Goal: Task Accomplishment & Management: Use online tool/utility

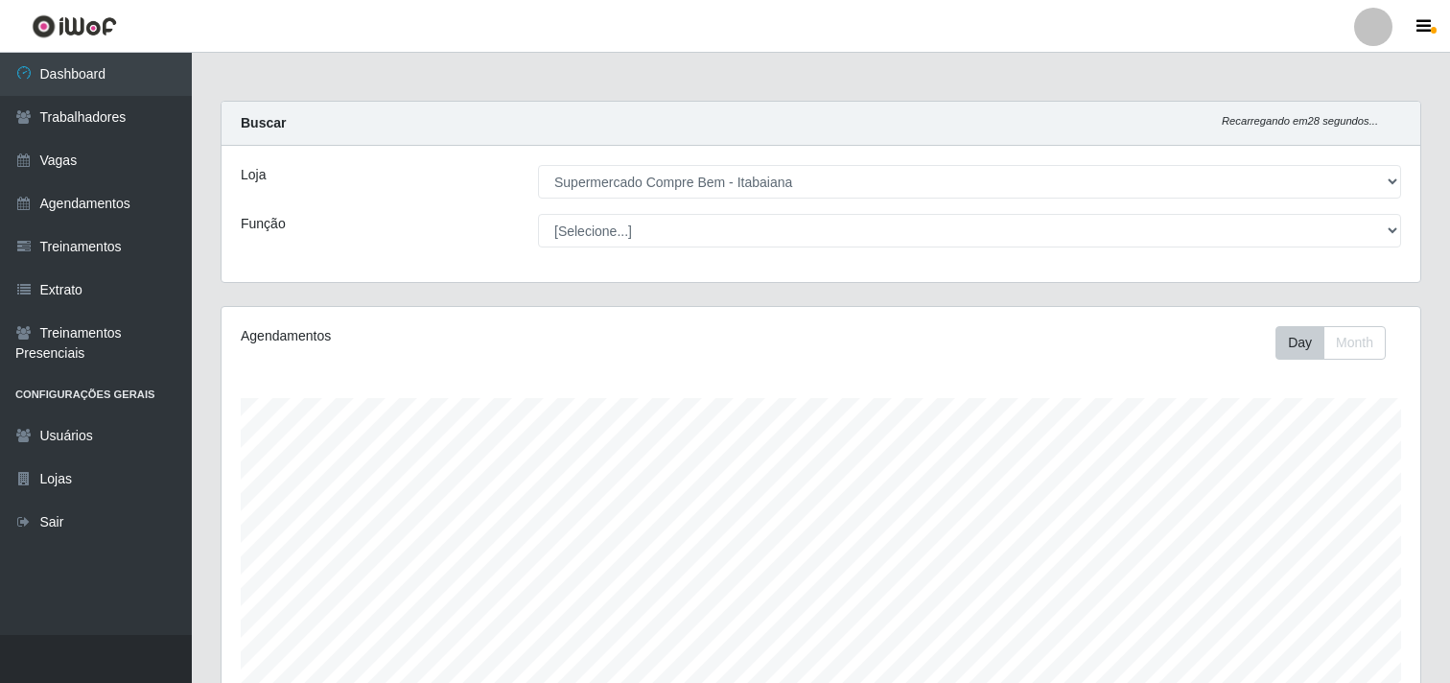
select select "264"
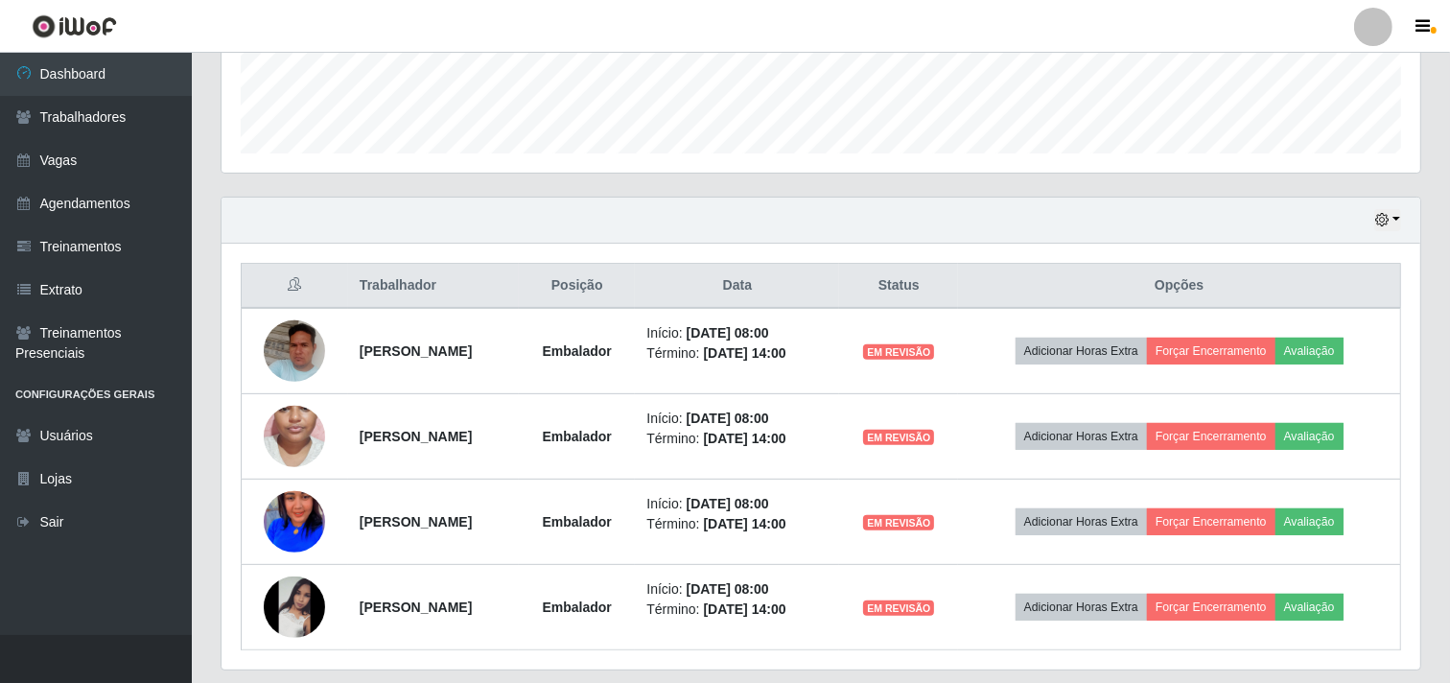
click at [1400, 206] on div "Hoje 1 dia 3 dias 1 Semana Não encerrados" at bounding box center [821, 221] width 1199 height 46
click at [1392, 212] on button "button" at bounding box center [1387, 220] width 27 height 22
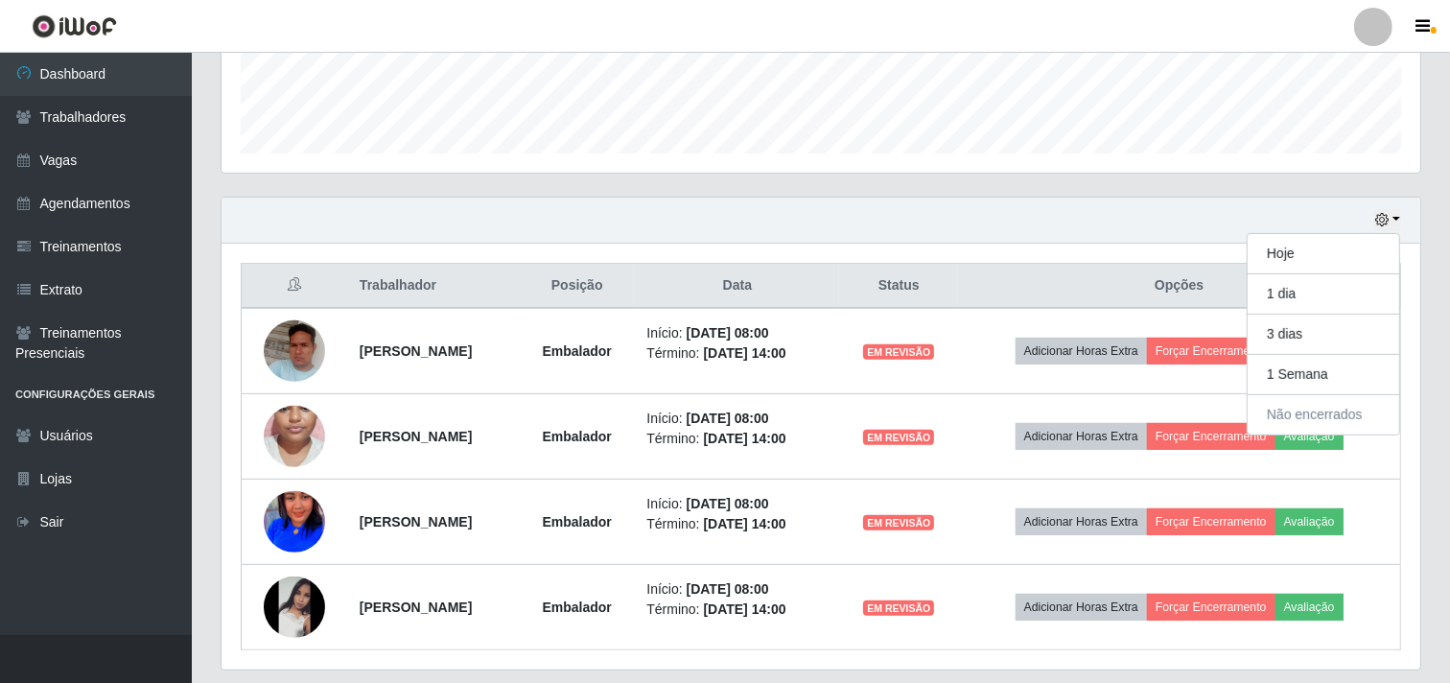
click at [1100, 253] on div "Trabalhador Posição Data Status Opções [PERSON_NAME] Embalador Início: [DATE] 0…" at bounding box center [821, 457] width 1199 height 426
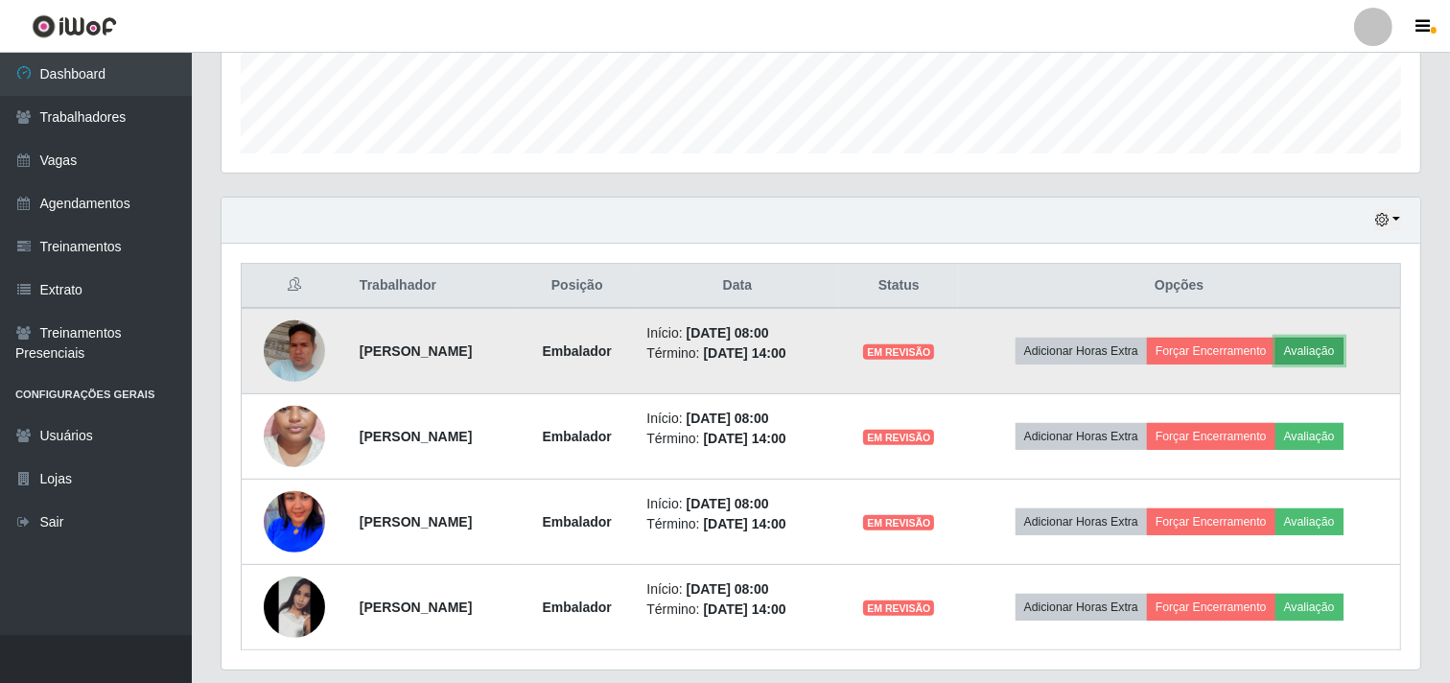
click at [1344, 362] on button "Avaliação" at bounding box center [1309, 351] width 68 height 27
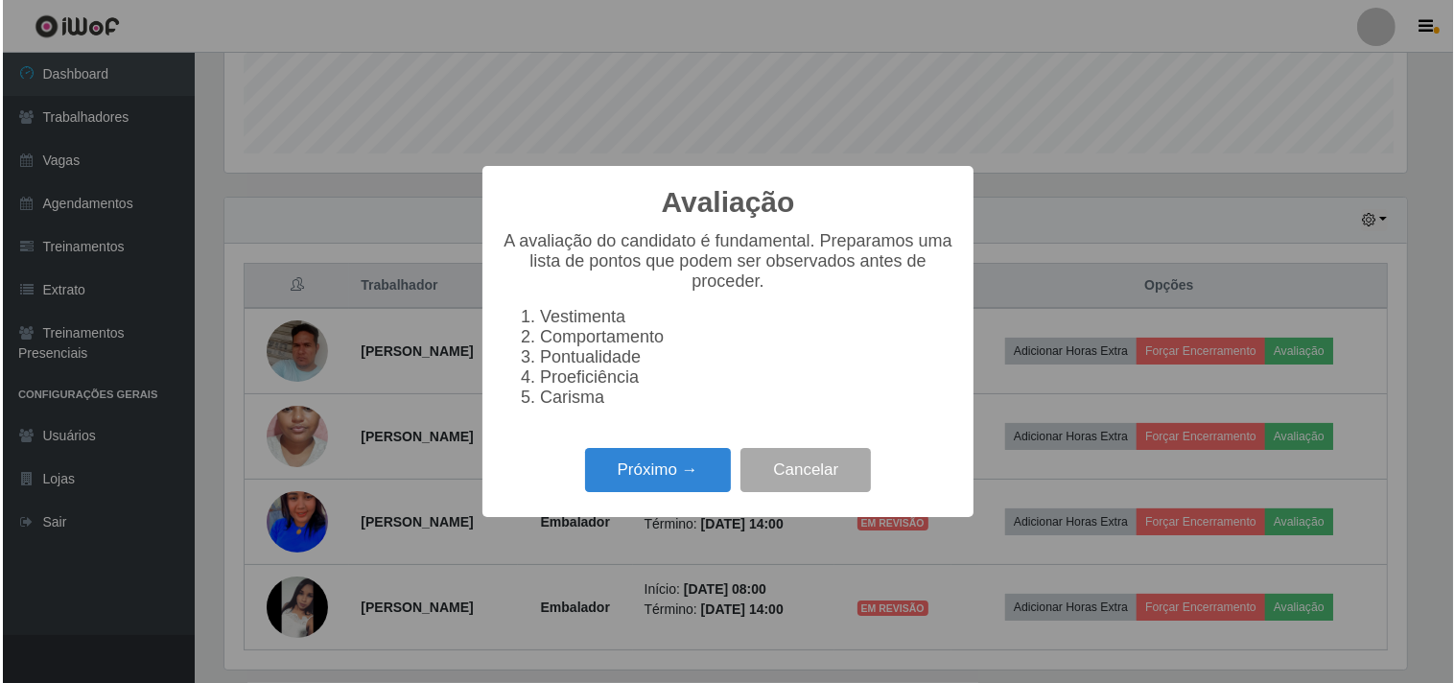
scroll to position [397, 1186]
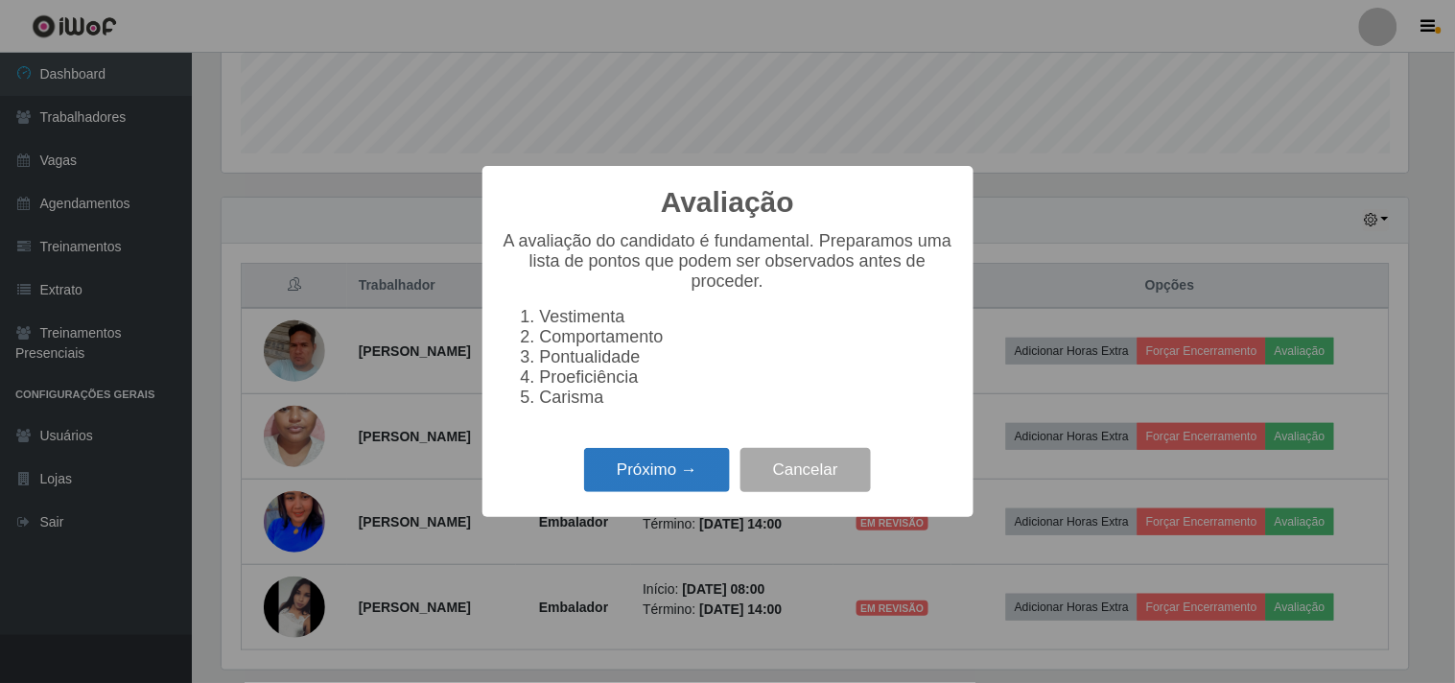
click at [682, 472] on button "Próximo →" at bounding box center [657, 470] width 146 height 45
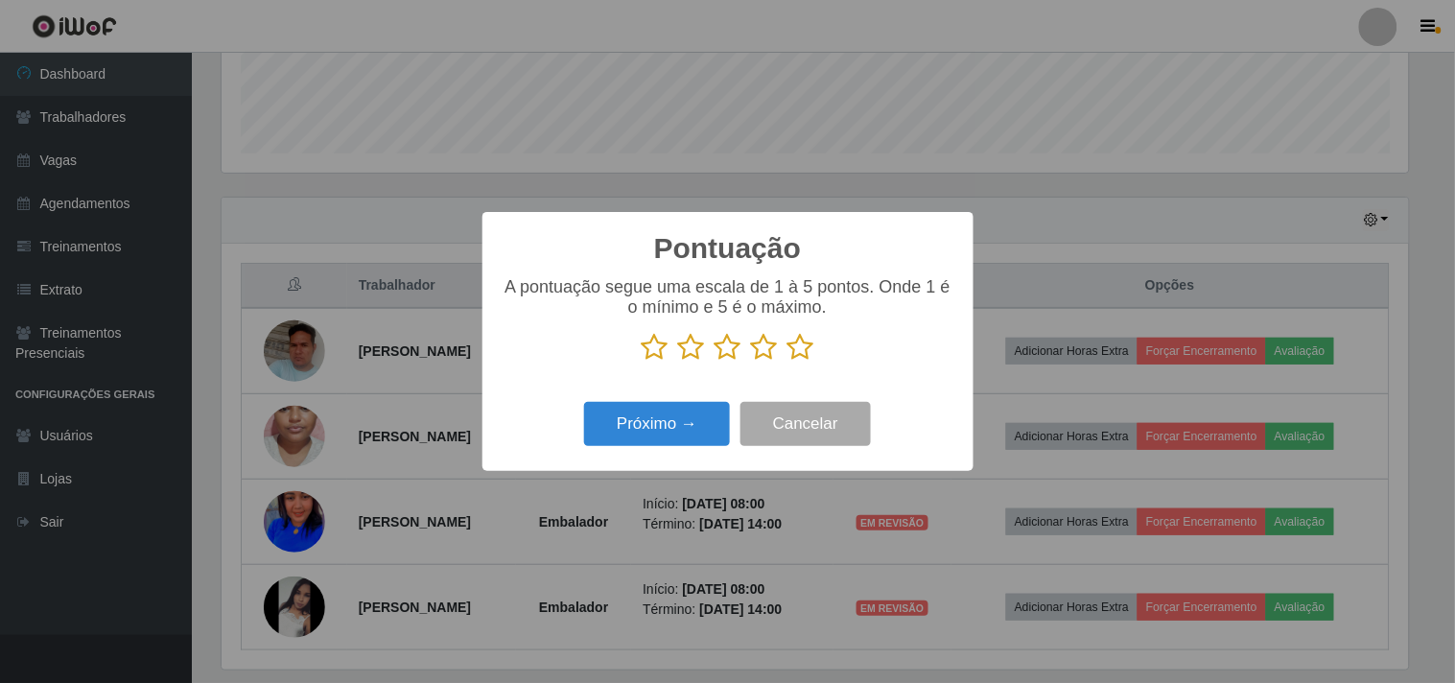
scroll to position [958572, 957783]
click at [803, 351] on icon at bounding box center [800, 347] width 27 height 29
click at [787, 362] on input "radio" at bounding box center [787, 362] width 0 height 0
click at [646, 419] on button "Próximo →" at bounding box center [657, 424] width 146 height 45
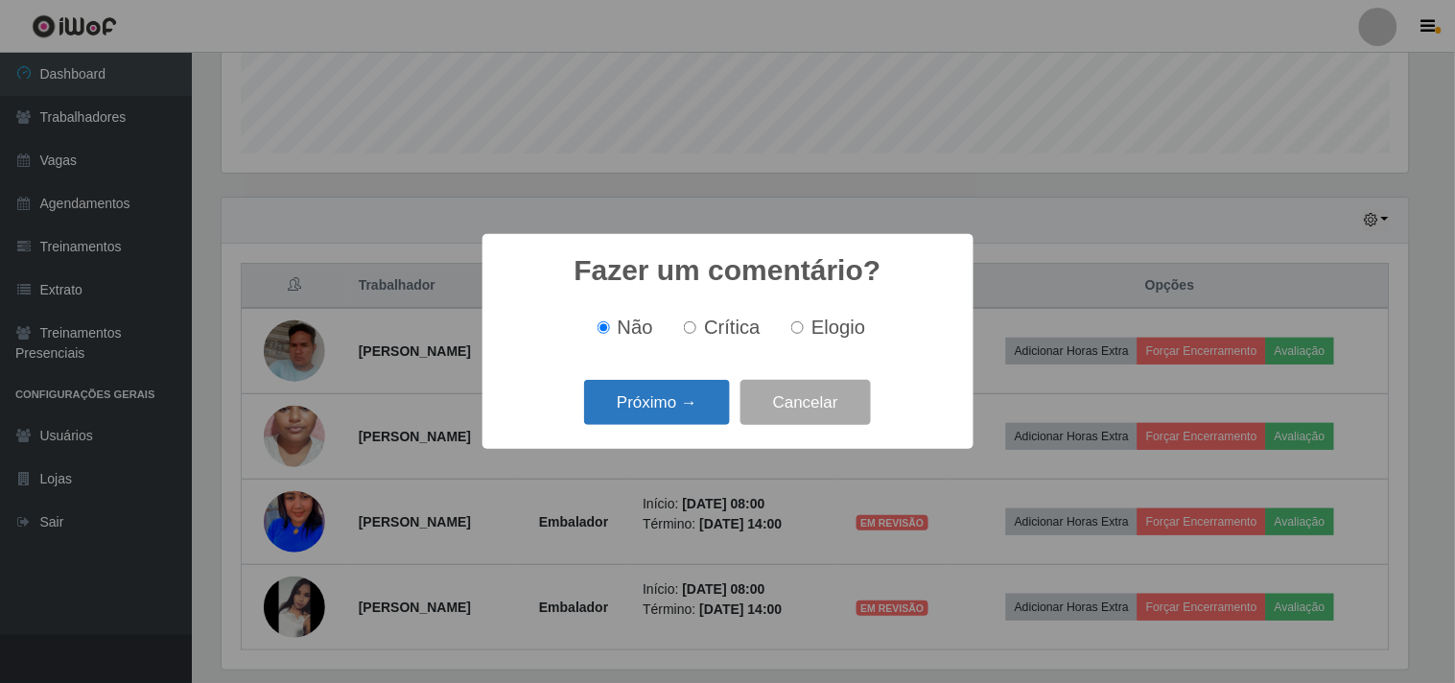
click at [667, 396] on button "Próximo →" at bounding box center [657, 402] width 146 height 45
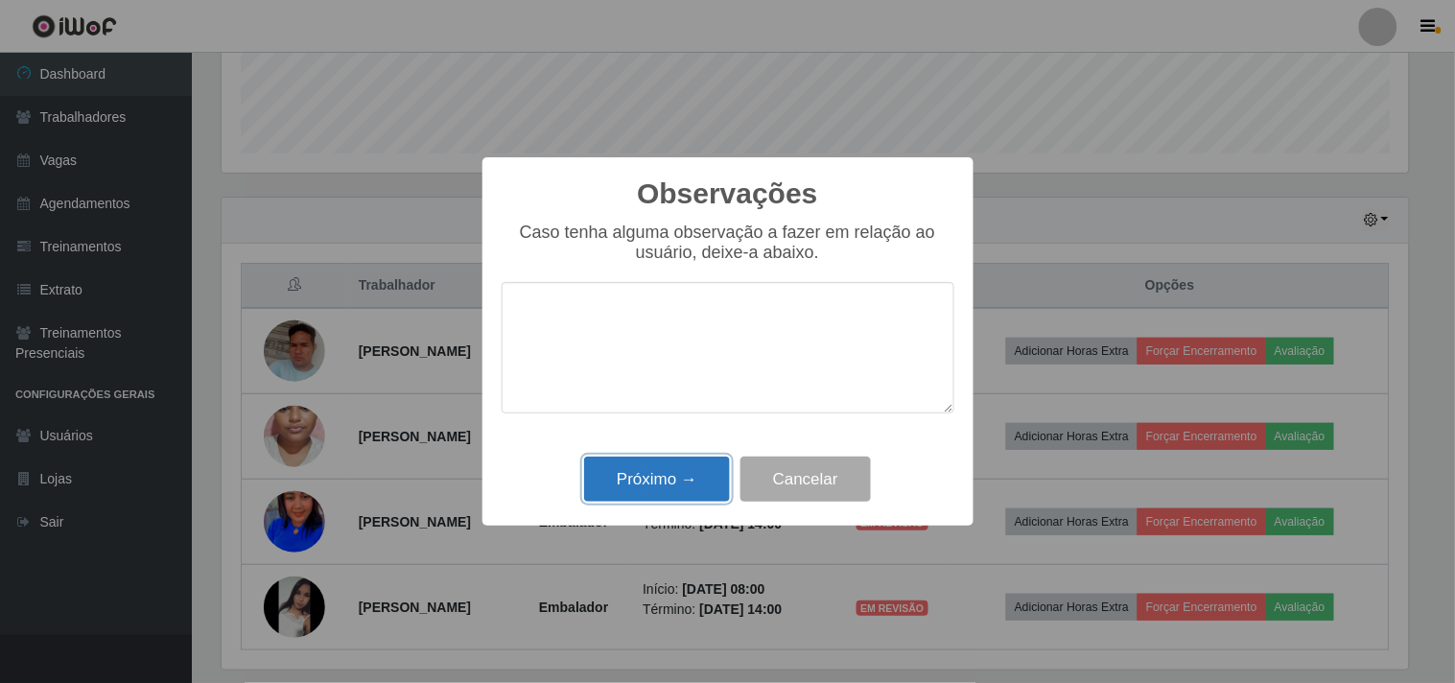
click at [668, 474] on button "Próximo →" at bounding box center [657, 478] width 146 height 45
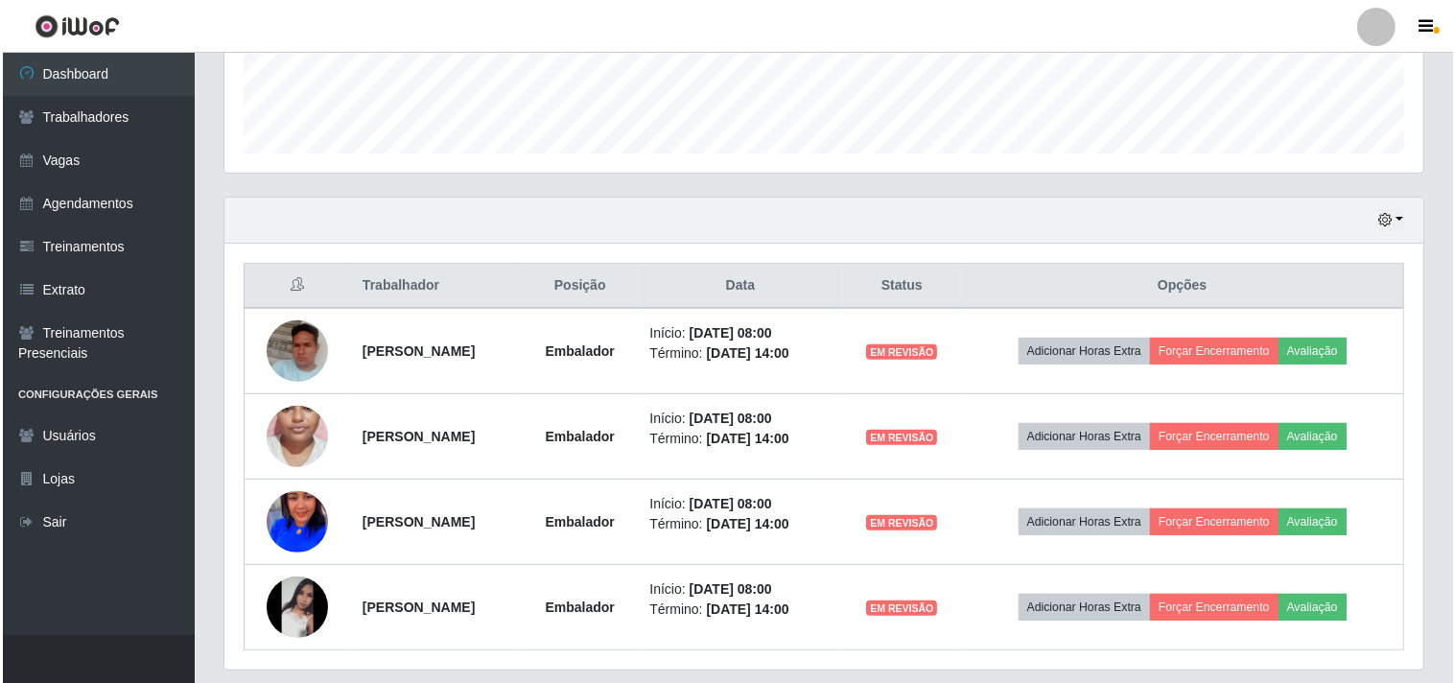
scroll to position [397, 1199]
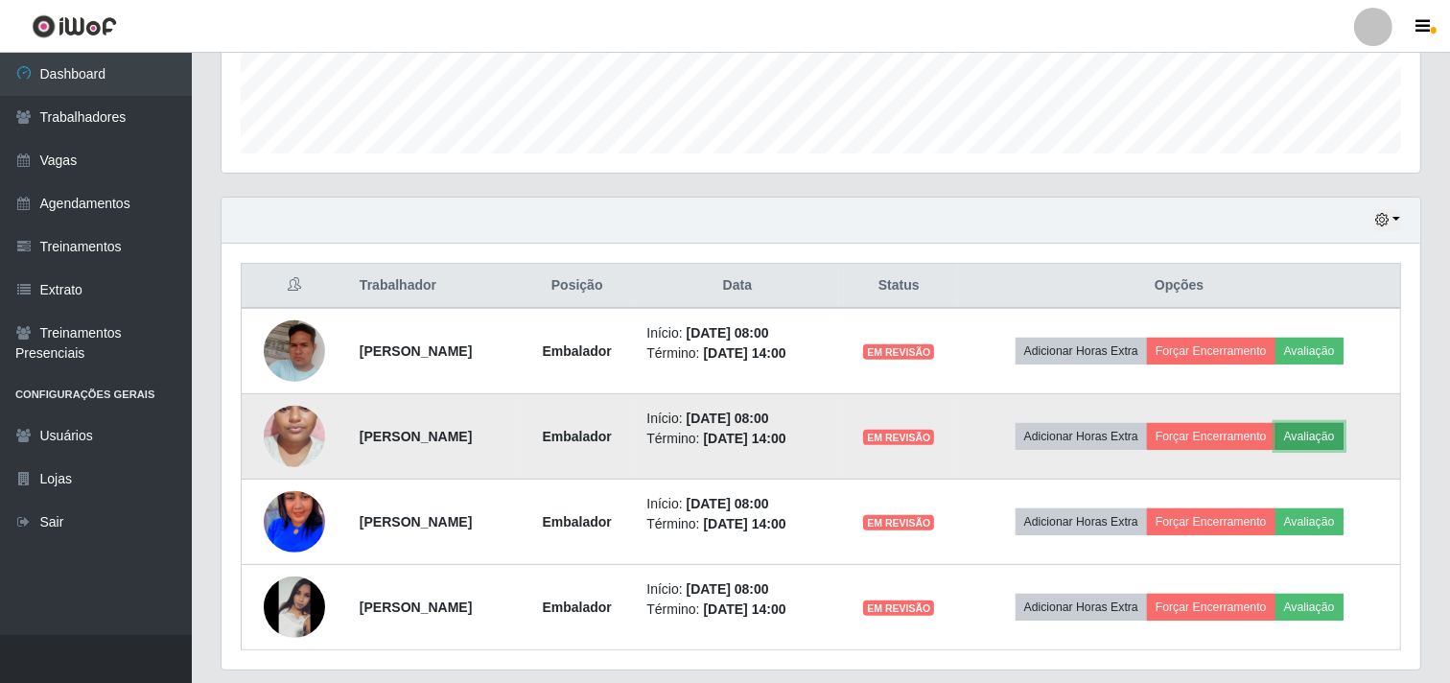
click at [1327, 430] on button "Avaliação" at bounding box center [1309, 436] width 68 height 27
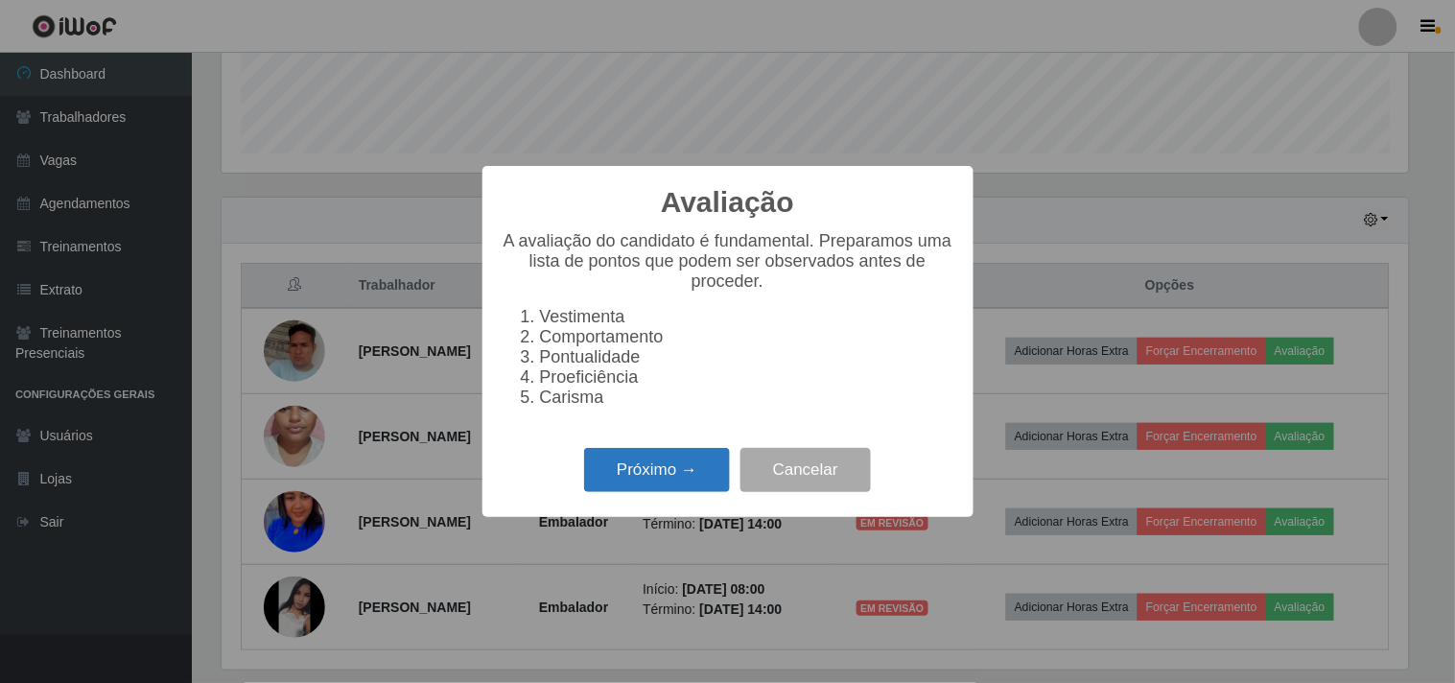
click at [650, 465] on button "Próximo →" at bounding box center [657, 470] width 146 height 45
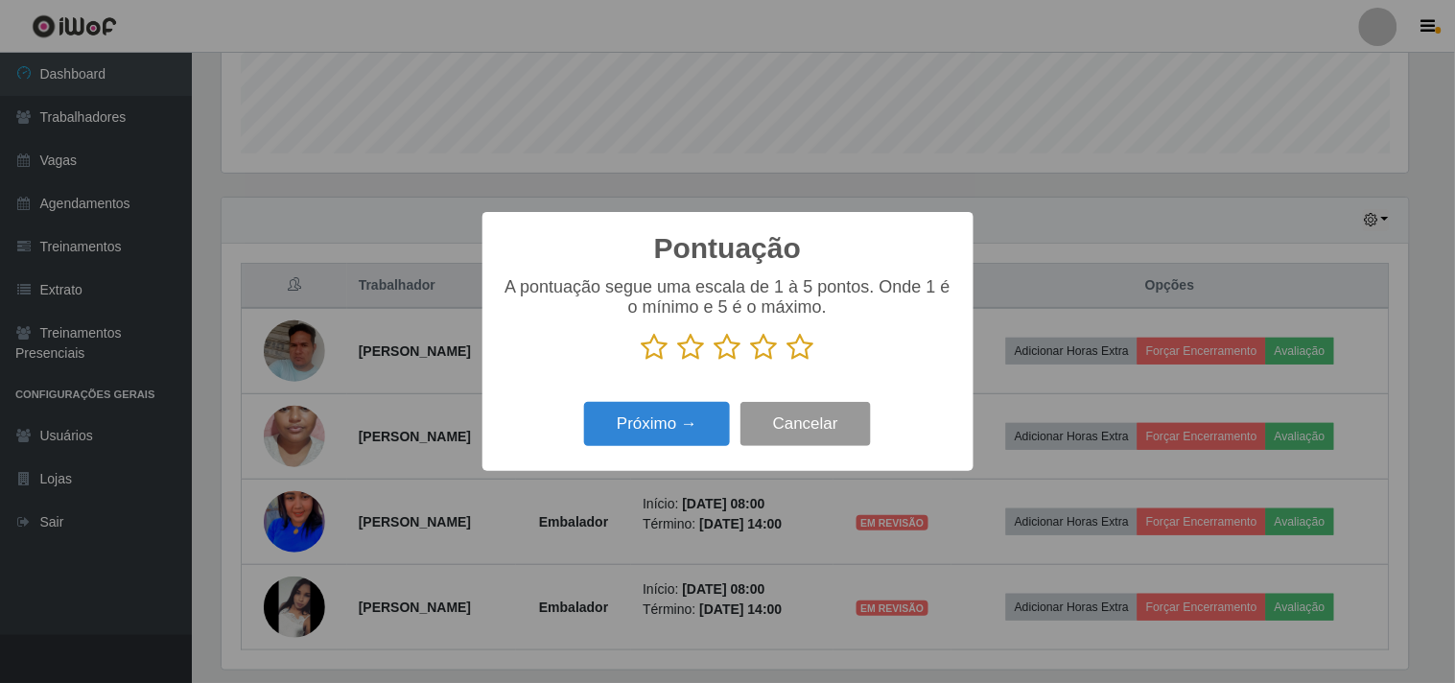
scroll to position [958572, 957783]
click at [799, 349] on icon at bounding box center [800, 347] width 27 height 29
click at [787, 362] on input "radio" at bounding box center [787, 362] width 0 height 0
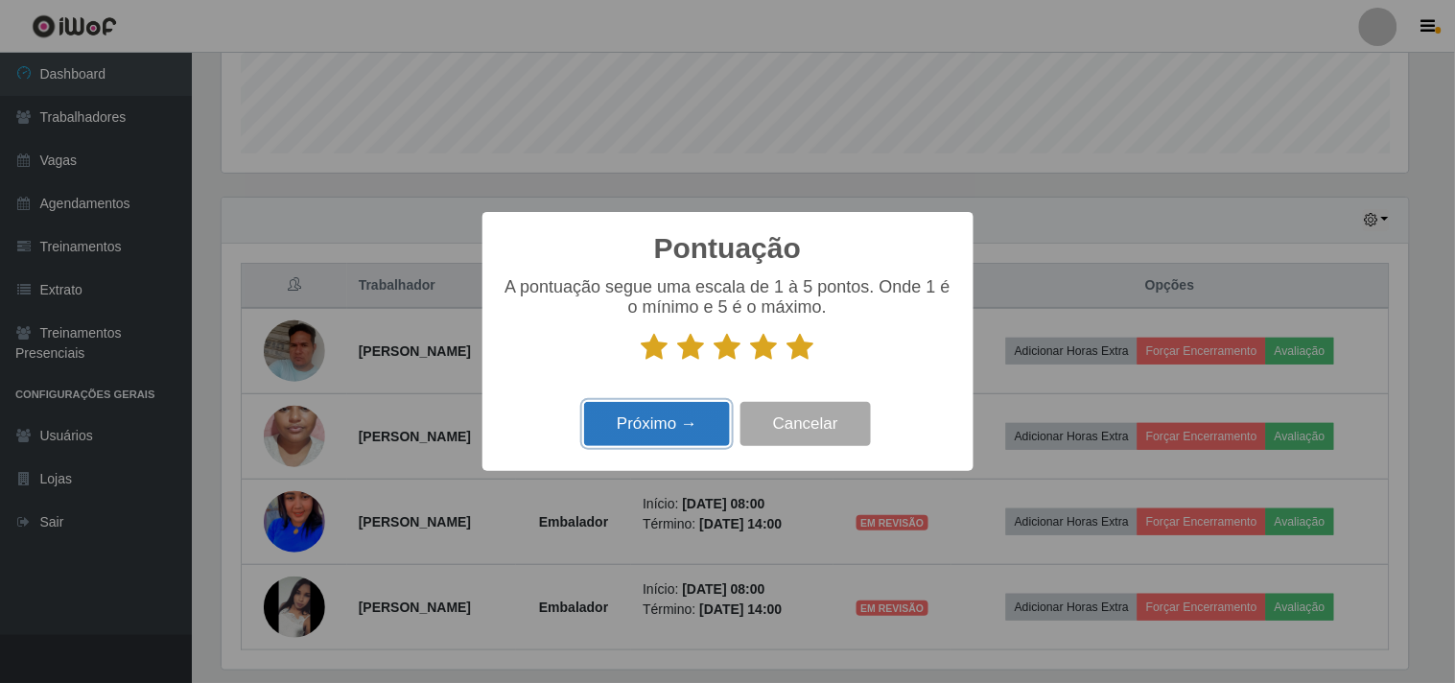
click at [673, 432] on button "Próximo →" at bounding box center [657, 424] width 146 height 45
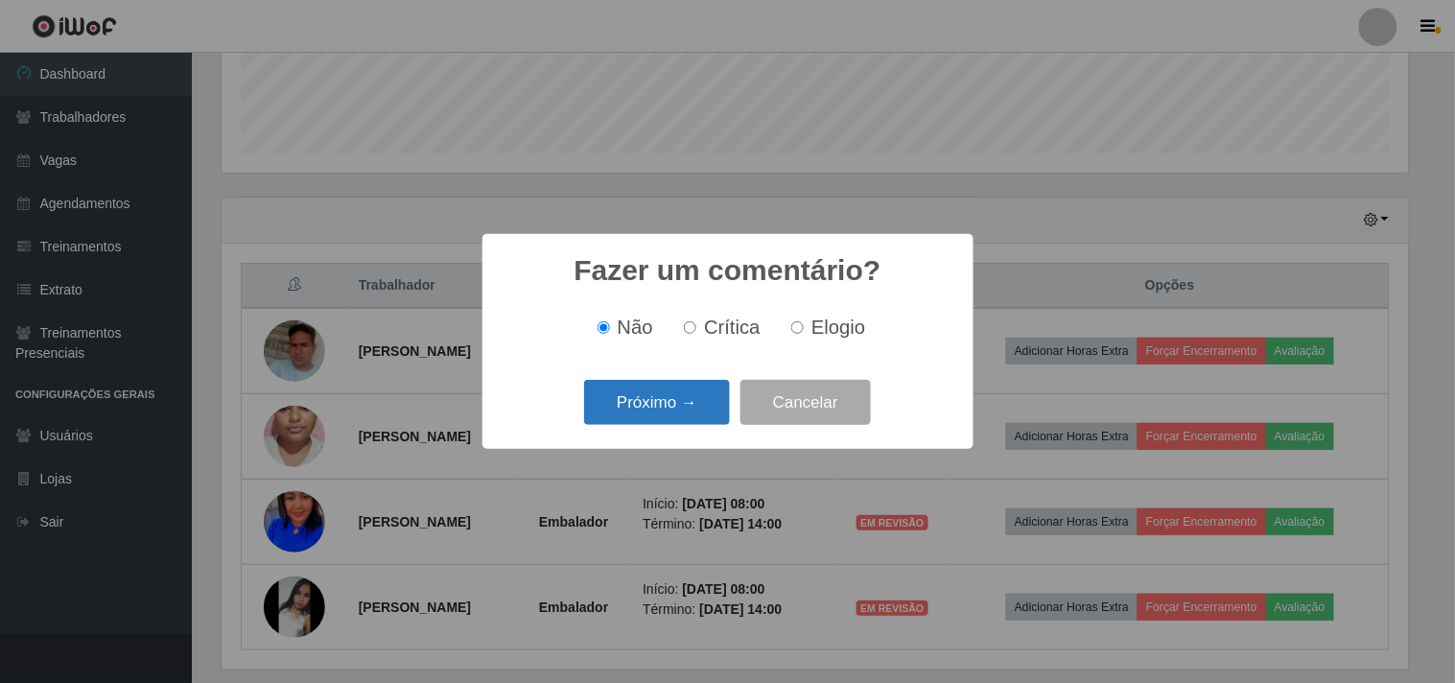
click at [658, 401] on button "Próximo →" at bounding box center [657, 402] width 146 height 45
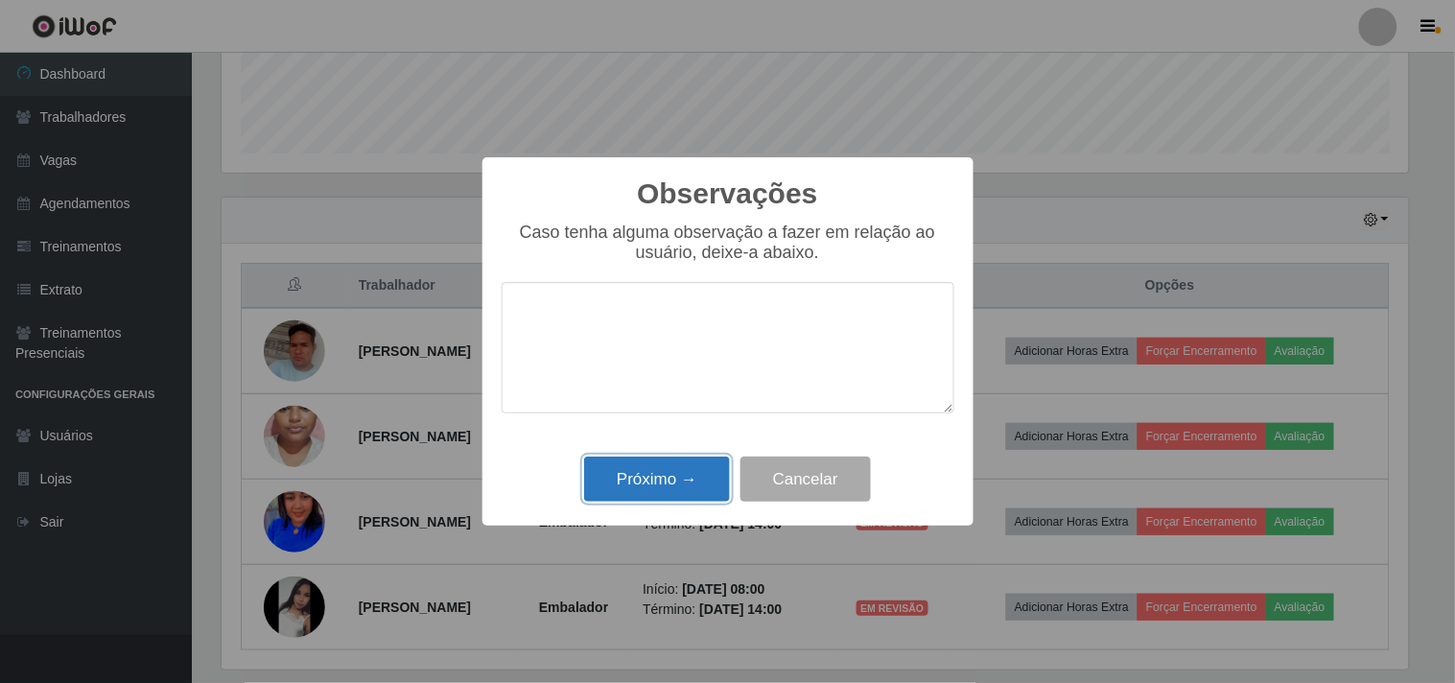
click at [684, 465] on button "Próximo →" at bounding box center [657, 478] width 146 height 45
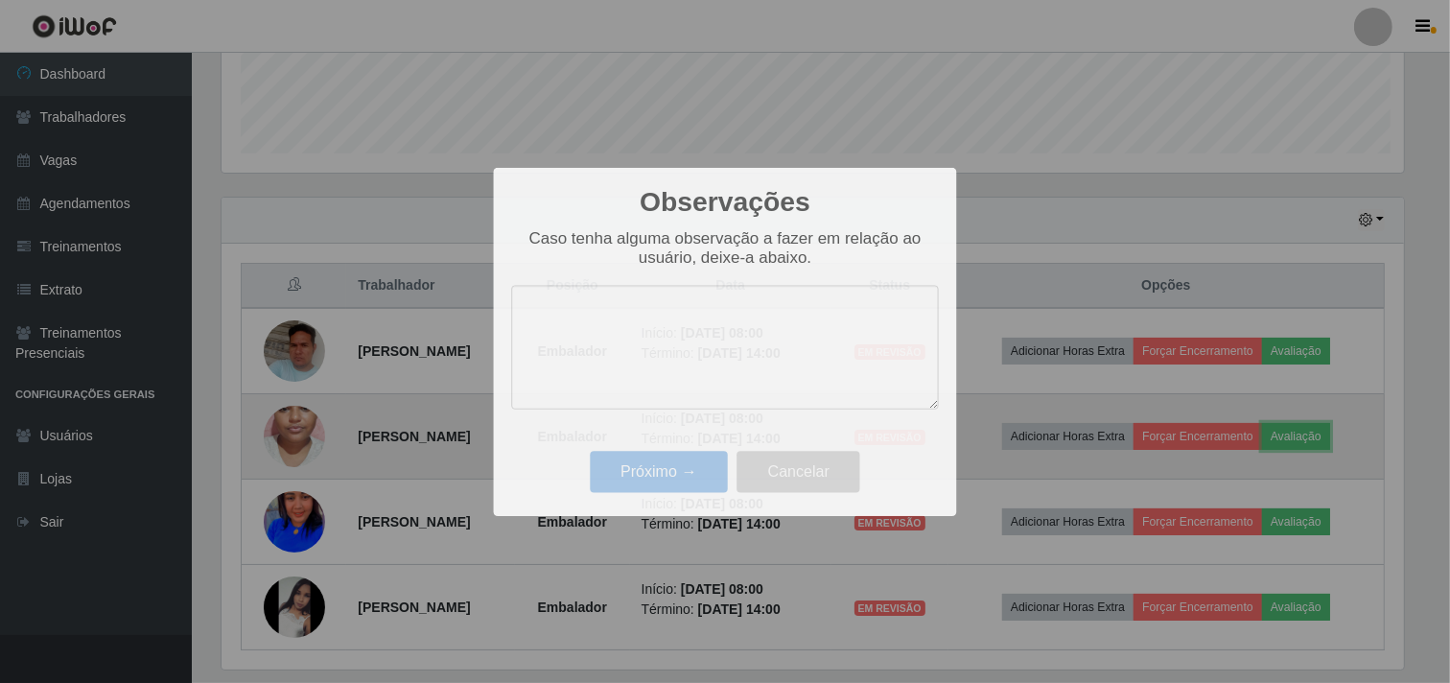
scroll to position [397, 1199]
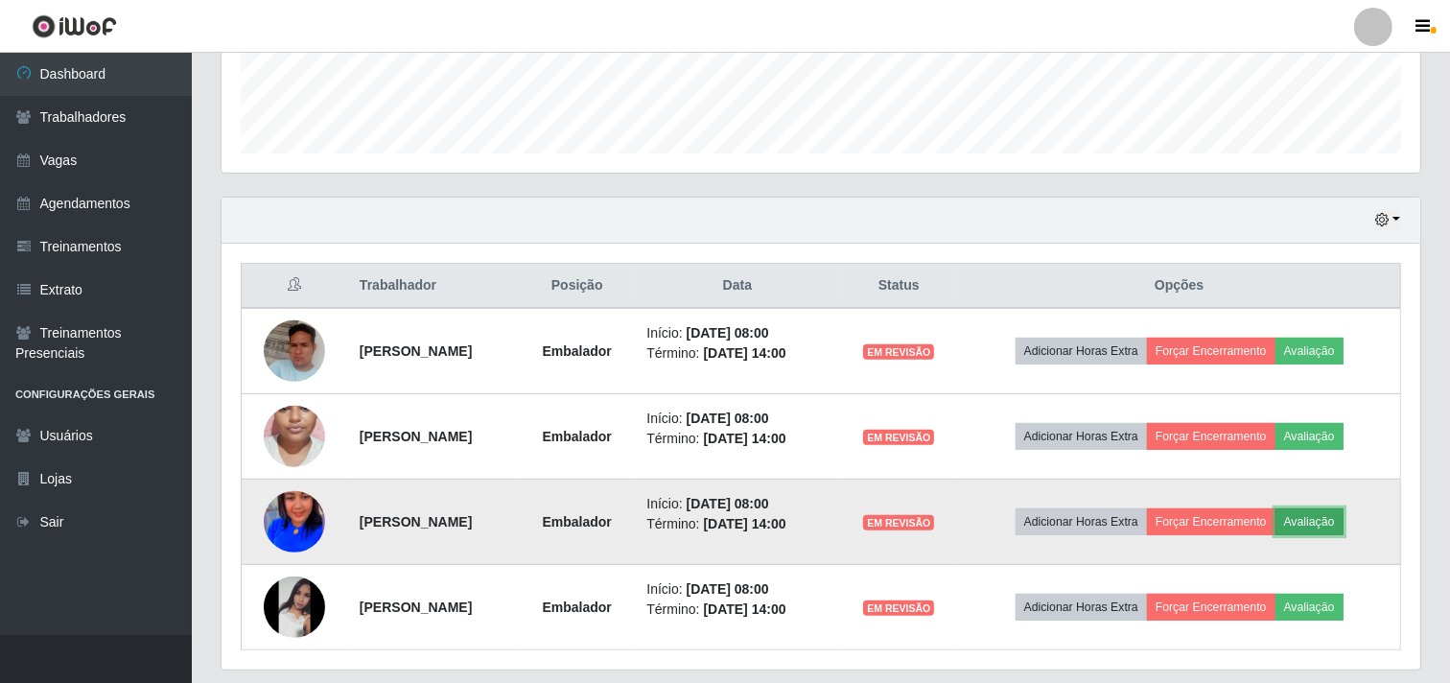
click at [1330, 524] on button "Avaliação" at bounding box center [1309, 521] width 68 height 27
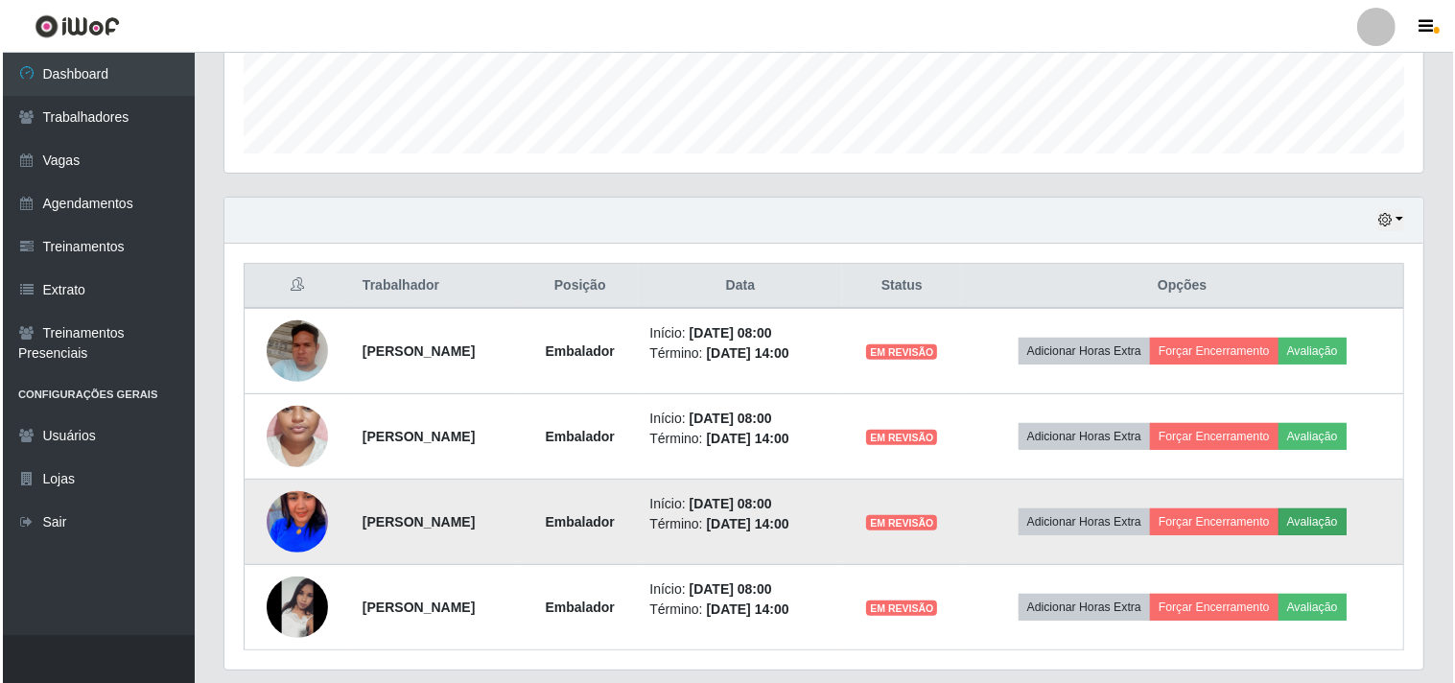
scroll to position [397, 1186]
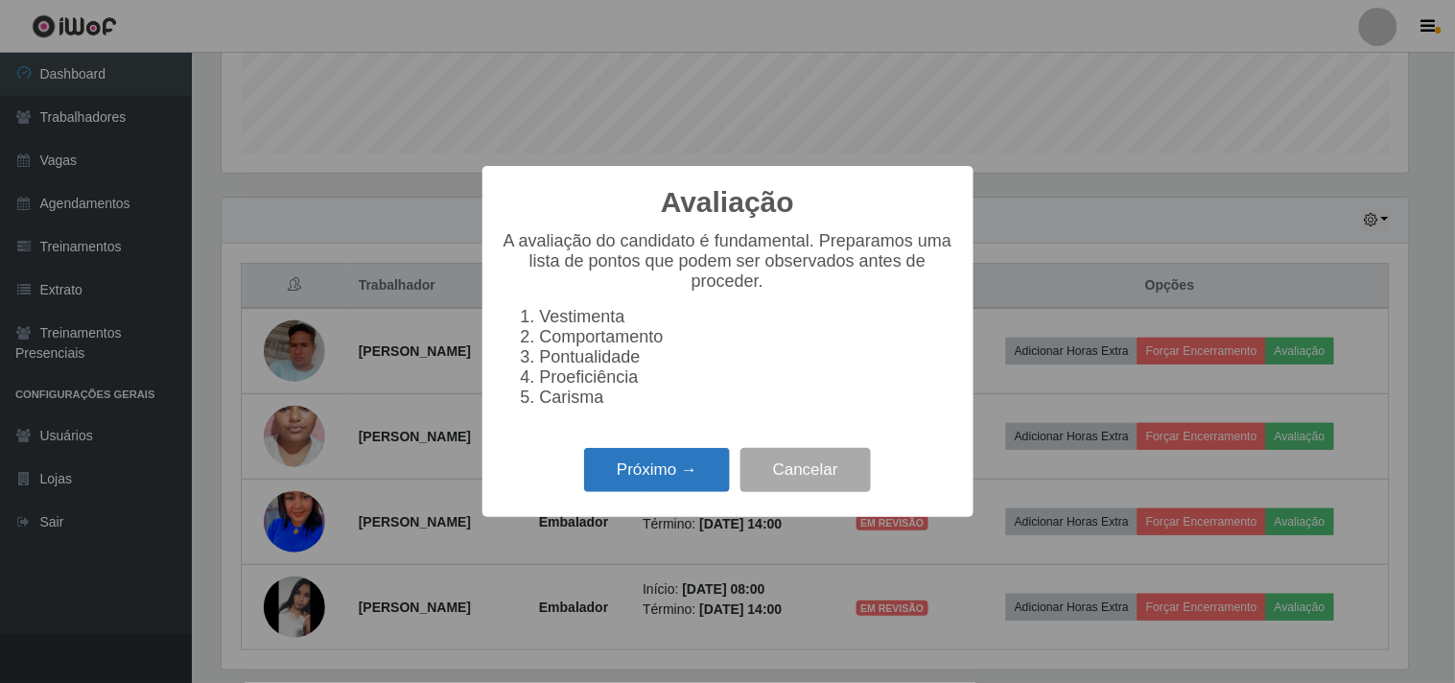
click at [638, 479] on button "Próximo →" at bounding box center [657, 470] width 146 height 45
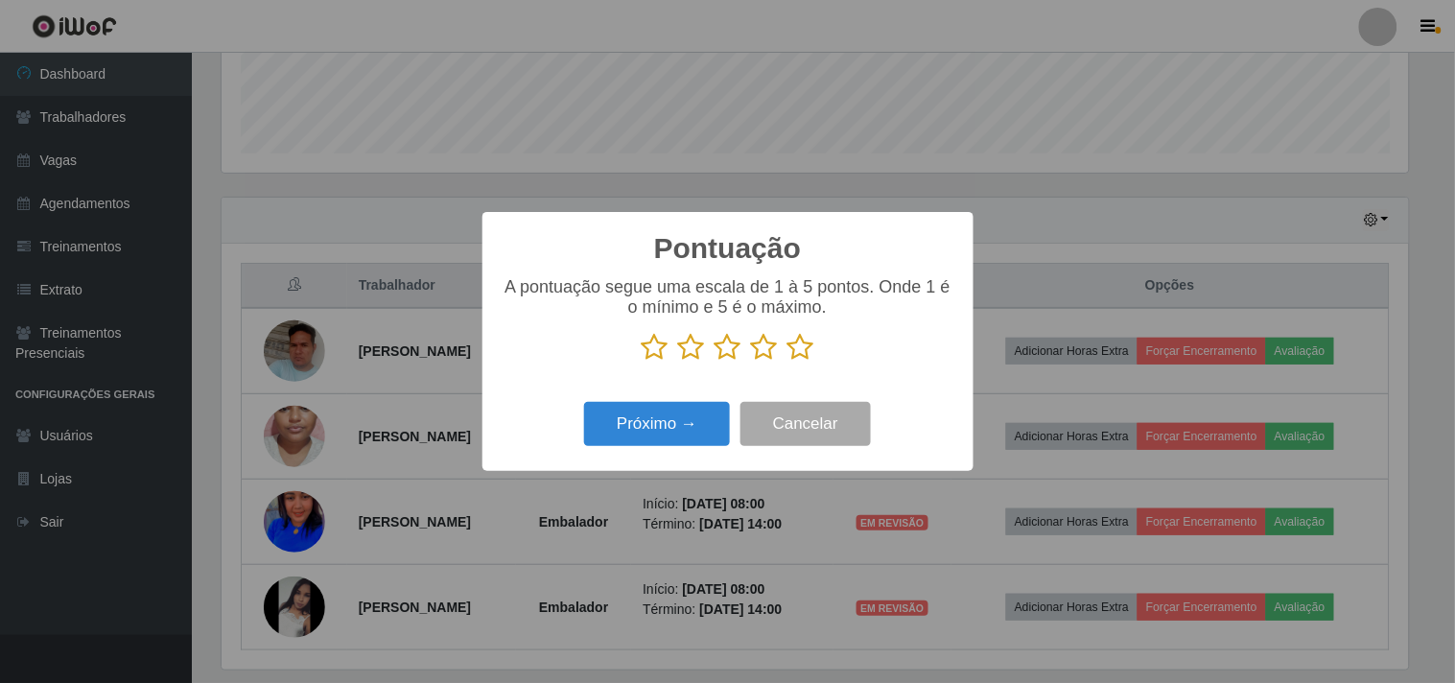
scroll to position [958572, 957783]
click at [802, 336] on icon at bounding box center [800, 347] width 27 height 29
click at [787, 362] on input "radio" at bounding box center [787, 362] width 0 height 0
click at [790, 351] on icon at bounding box center [800, 347] width 27 height 29
click at [787, 362] on input "radio" at bounding box center [787, 362] width 0 height 0
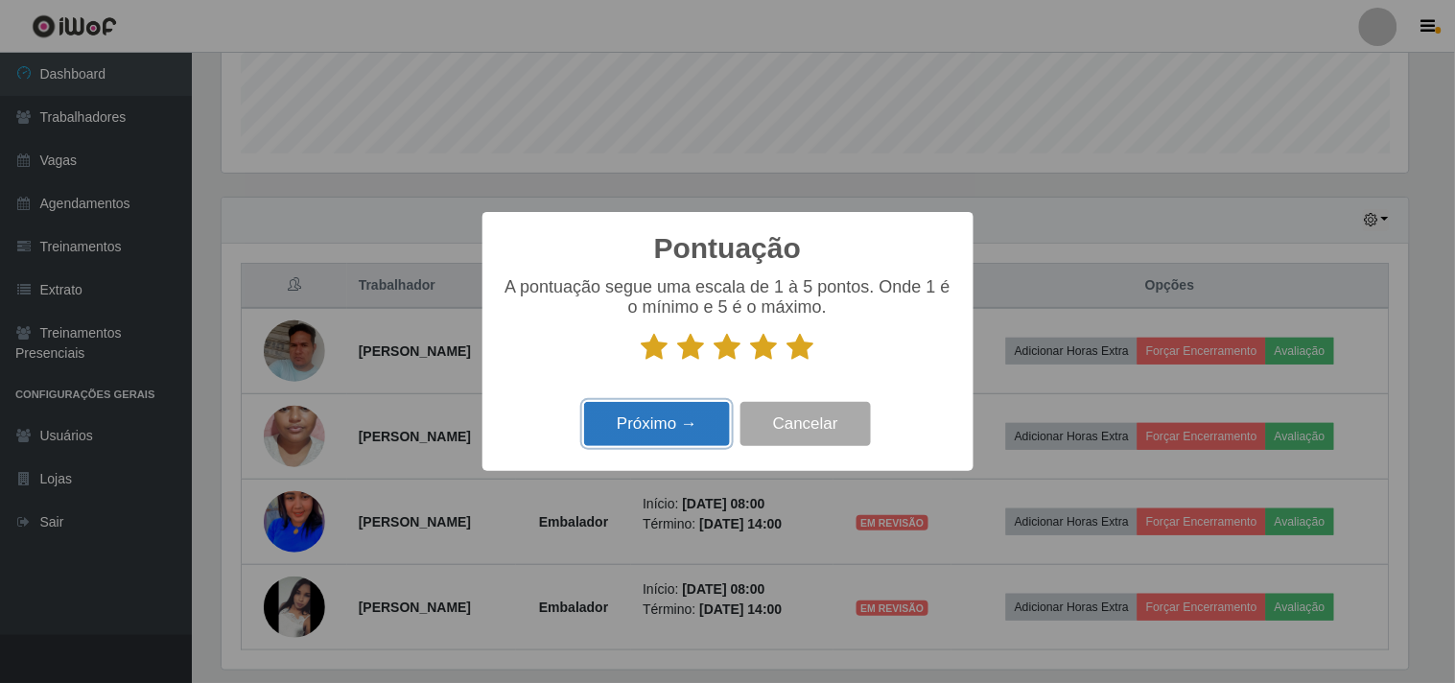
click at [633, 436] on button "Próximo →" at bounding box center [657, 424] width 146 height 45
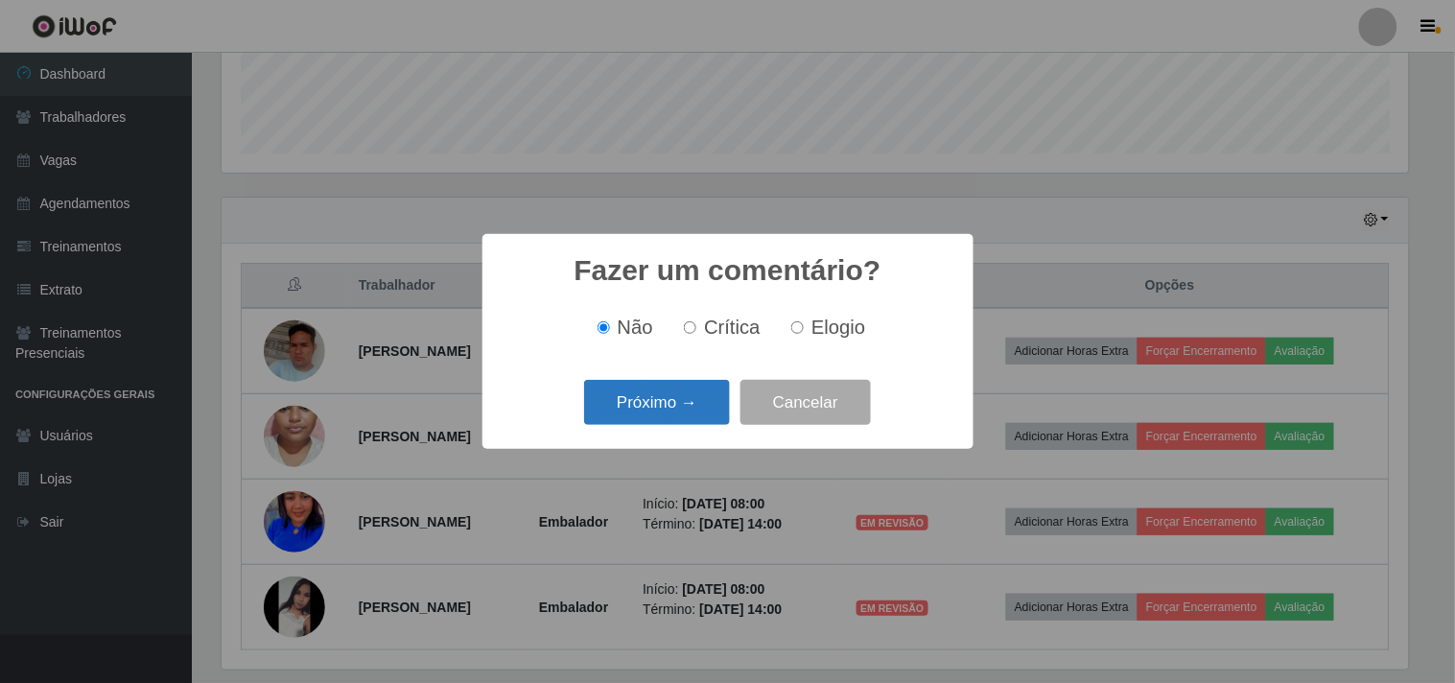
click at [658, 410] on button "Próximo →" at bounding box center [657, 402] width 146 height 45
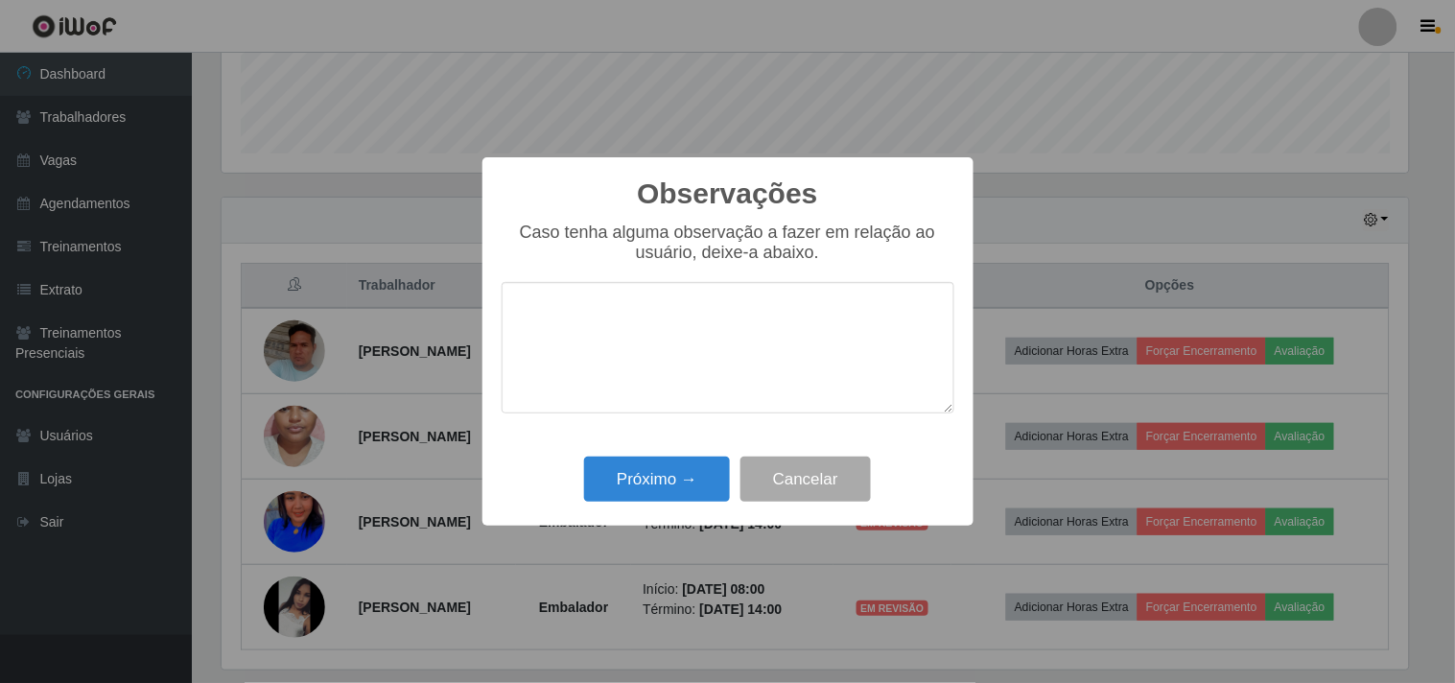
click at [667, 449] on div "Observações × Caso tenha alguma observação a fazer em relação ao usuário, deixe…" at bounding box center [727, 341] width 491 height 369
drag, startPoint x: 640, startPoint y: 486, endPoint x: 689, endPoint y: 512, distance: 55.3
click at [636, 485] on button "Próximo →" at bounding box center [657, 478] width 146 height 45
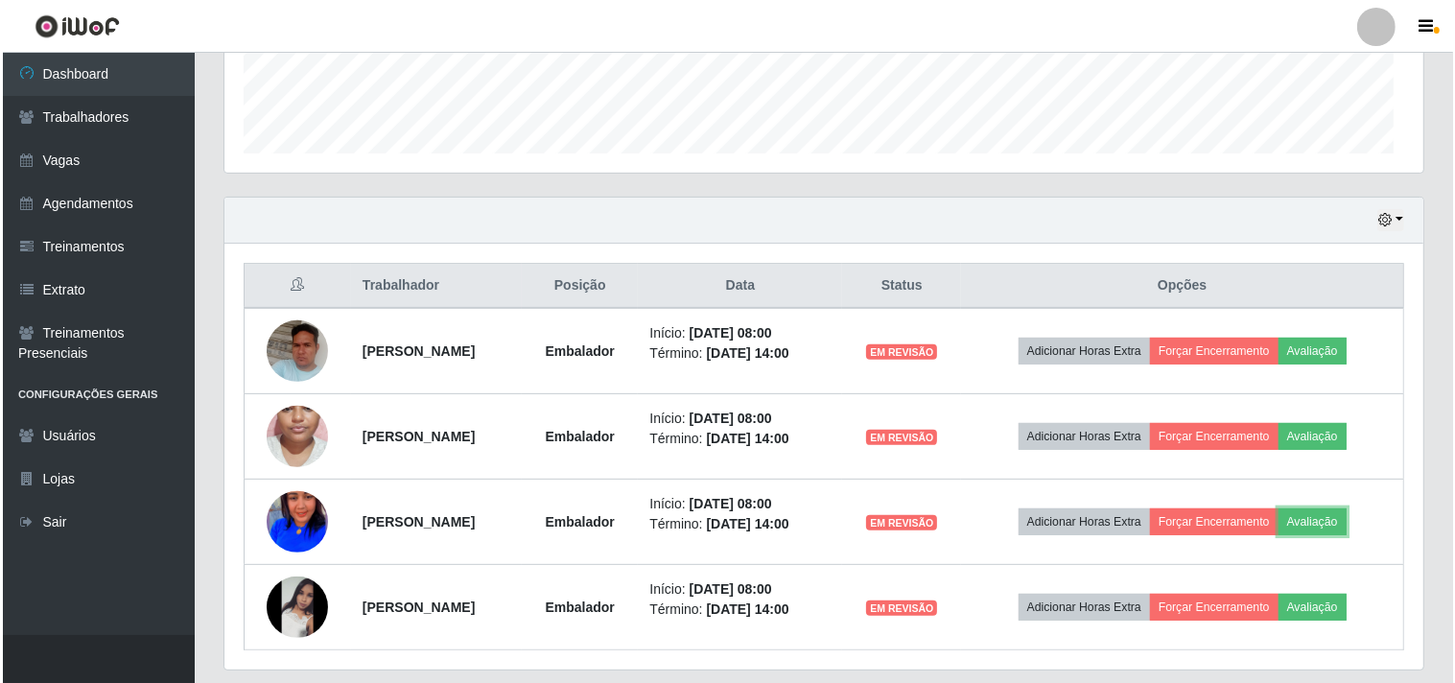
scroll to position [397, 1199]
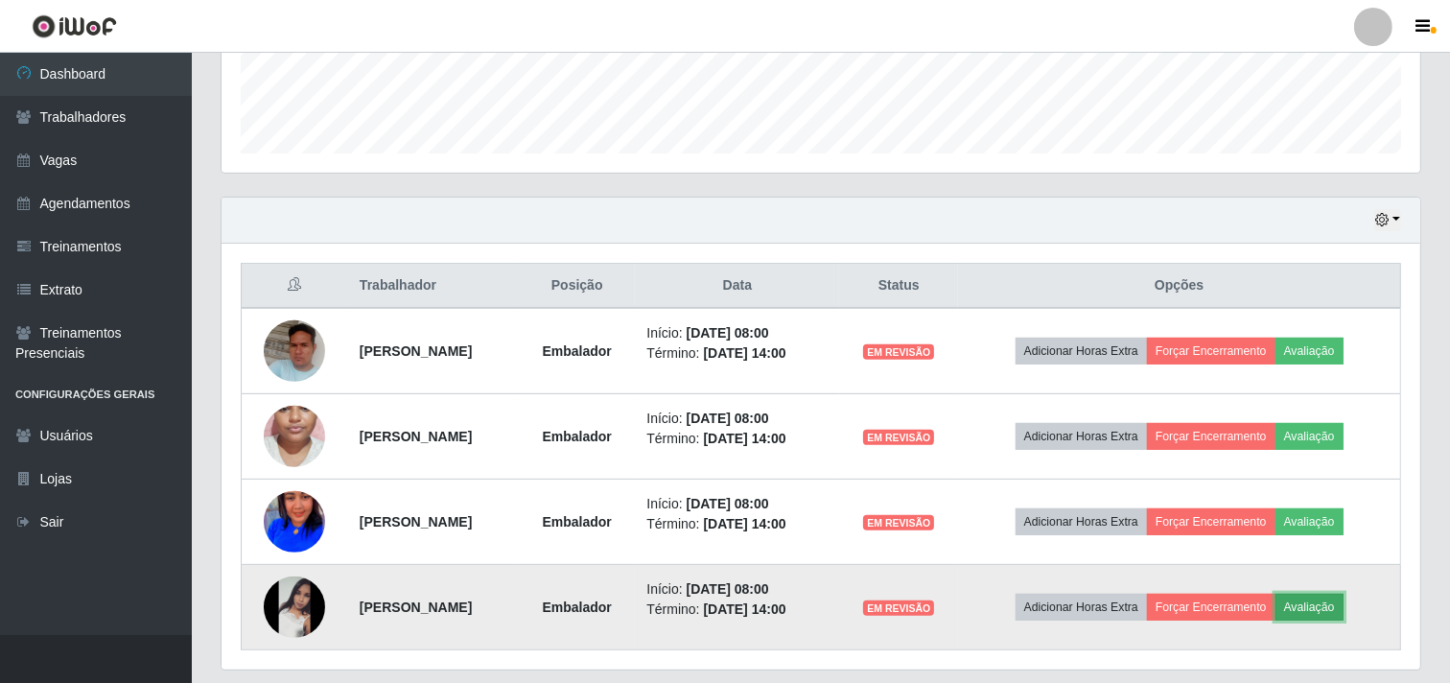
click at [1329, 609] on button "Avaliação" at bounding box center [1309, 607] width 68 height 27
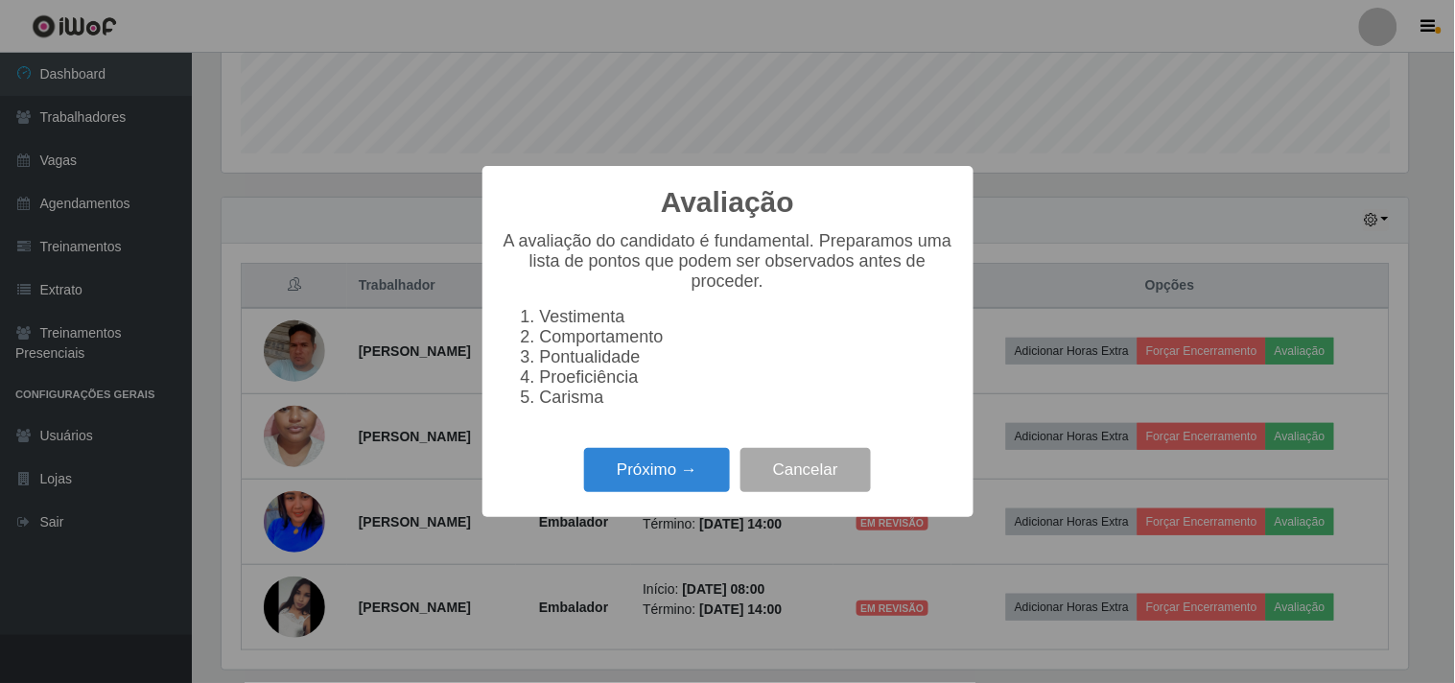
scroll to position [397, 1186]
click at [672, 474] on button "Próximo →" at bounding box center [657, 470] width 146 height 45
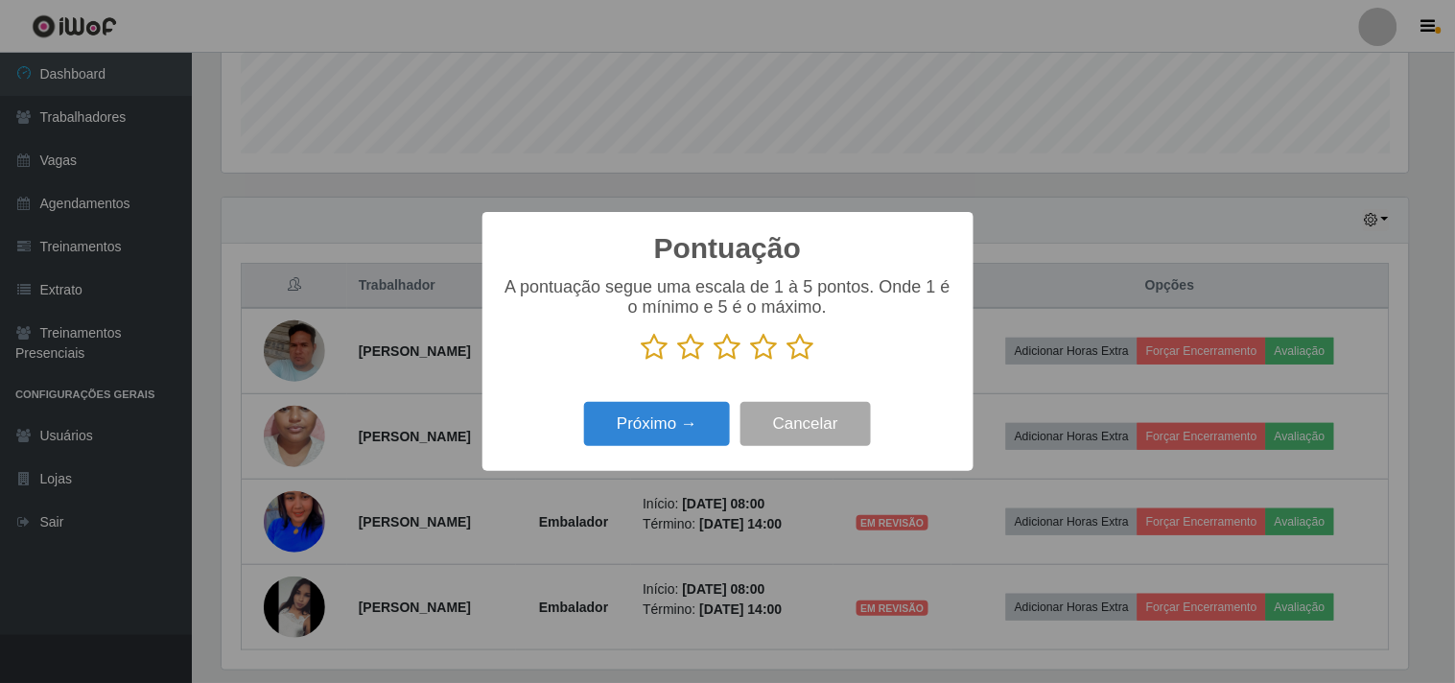
scroll to position [958572, 957783]
drag, startPoint x: 806, startPoint y: 348, endPoint x: 727, endPoint y: 393, distance: 91.5
click at [806, 348] on icon at bounding box center [800, 347] width 27 height 29
click at [787, 362] on input "radio" at bounding box center [787, 362] width 0 height 0
click at [683, 406] on button "Próximo →" at bounding box center [657, 424] width 146 height 45
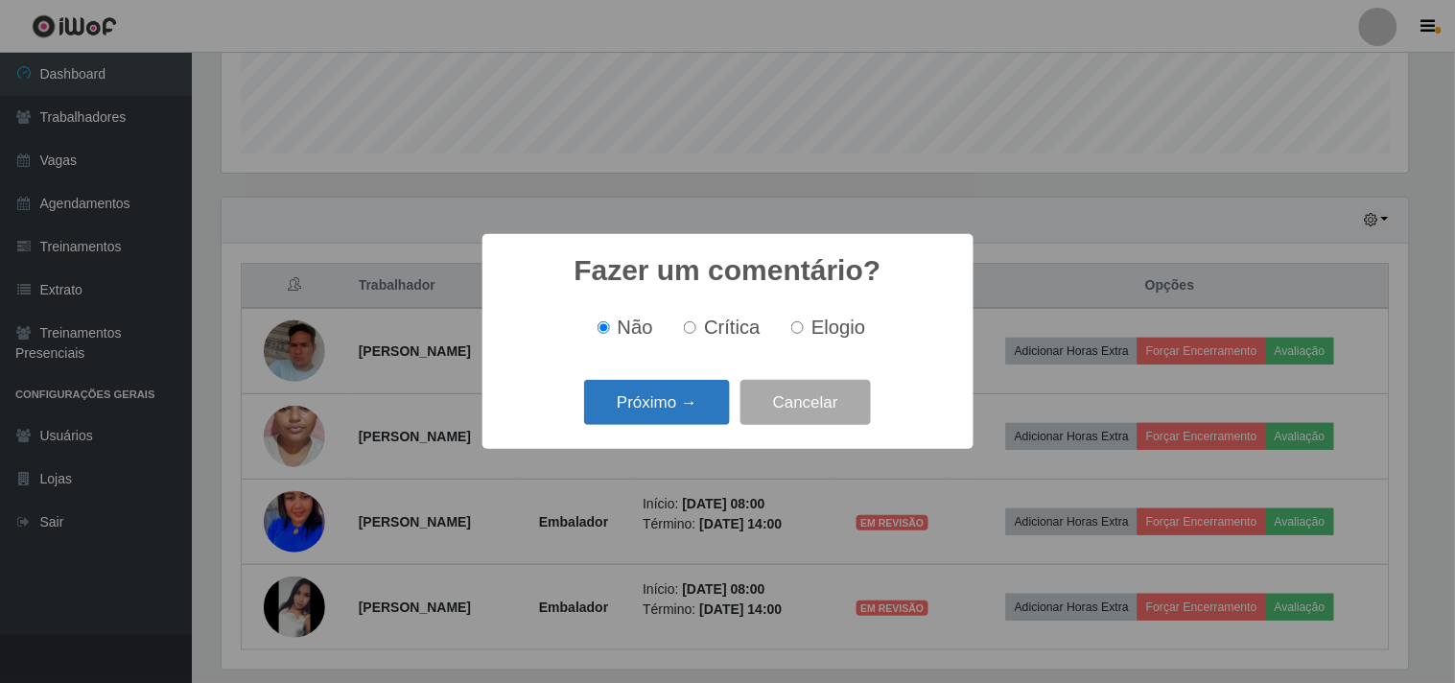
click at [663, 403] on button "Próximo →" at bounding box center [657, 402] width 146 height 45
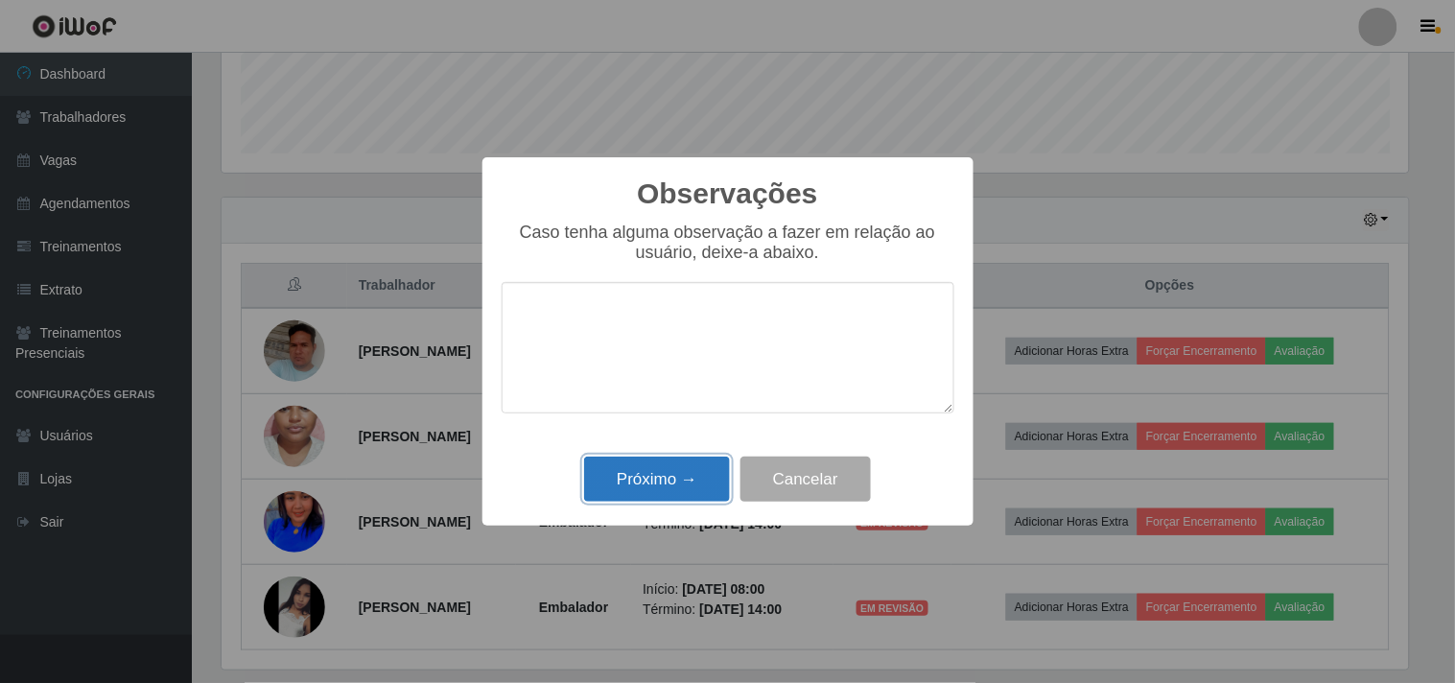
click at [636, 460] on button "Próximo →" at bounding box center [657, 478] width 146 height 45
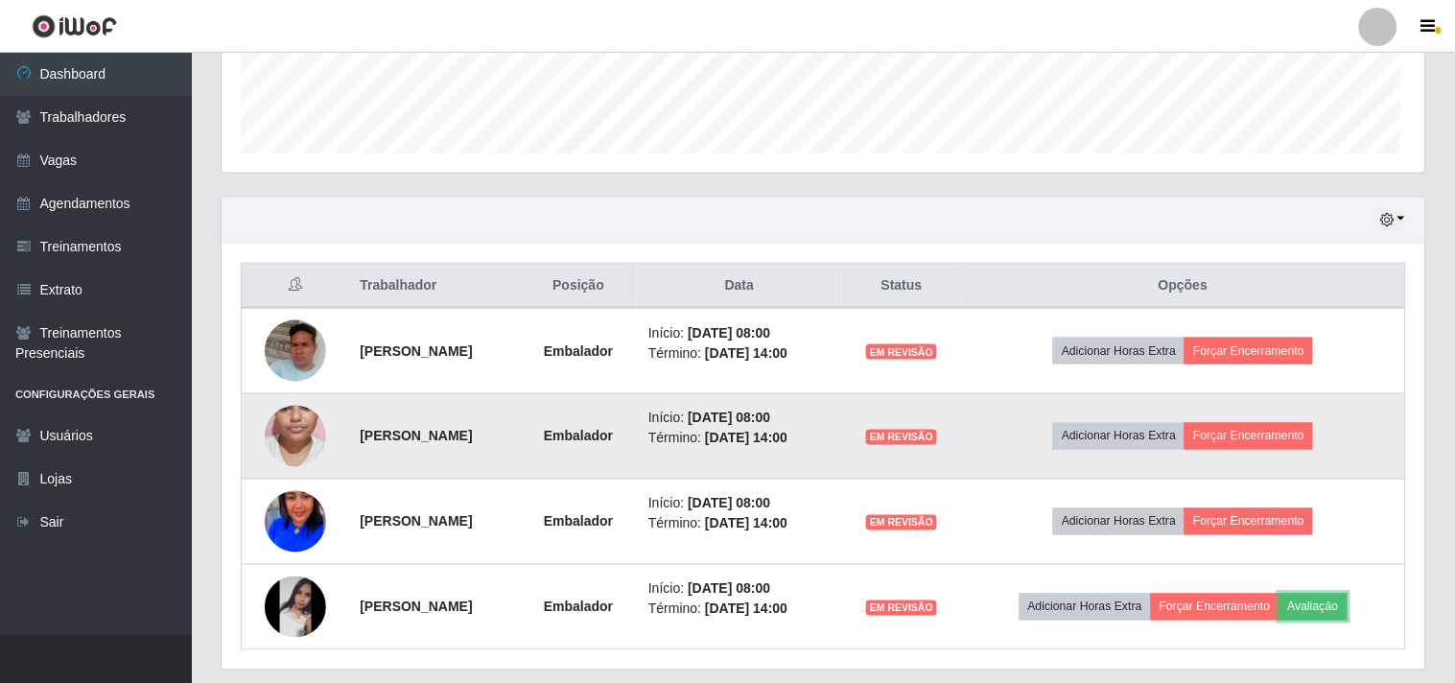
scroll to position [397, 1199]
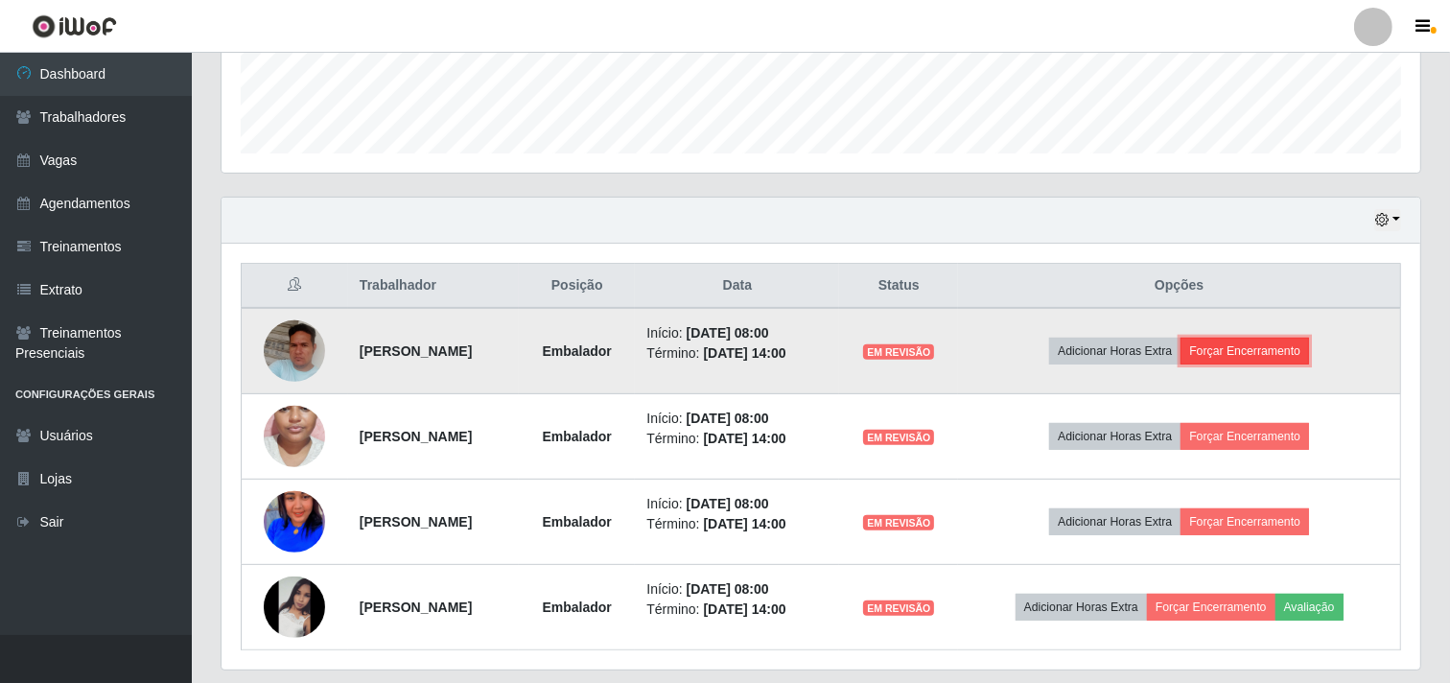
click at [1238, 352] on button "Forçar Encerramento" at bounding box center [1244, 351] width 129 height 27
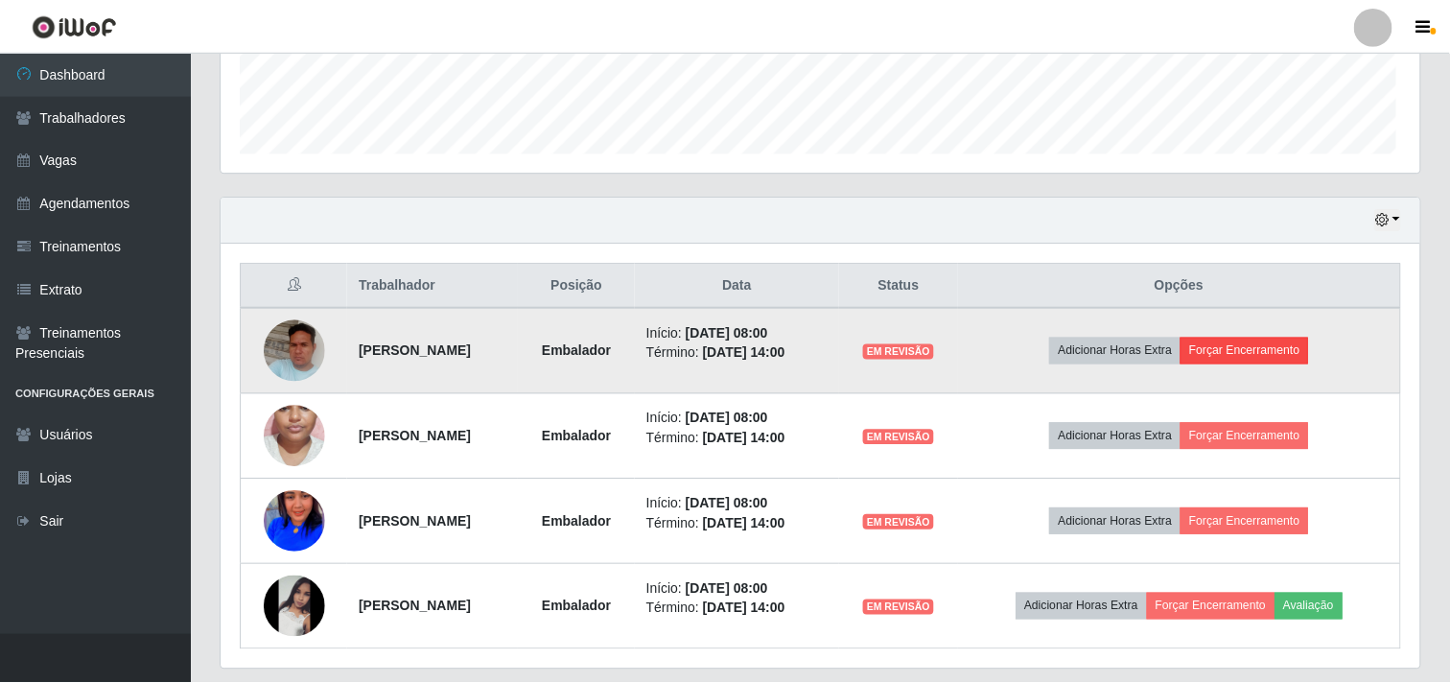
scroll to position [397, 1186]
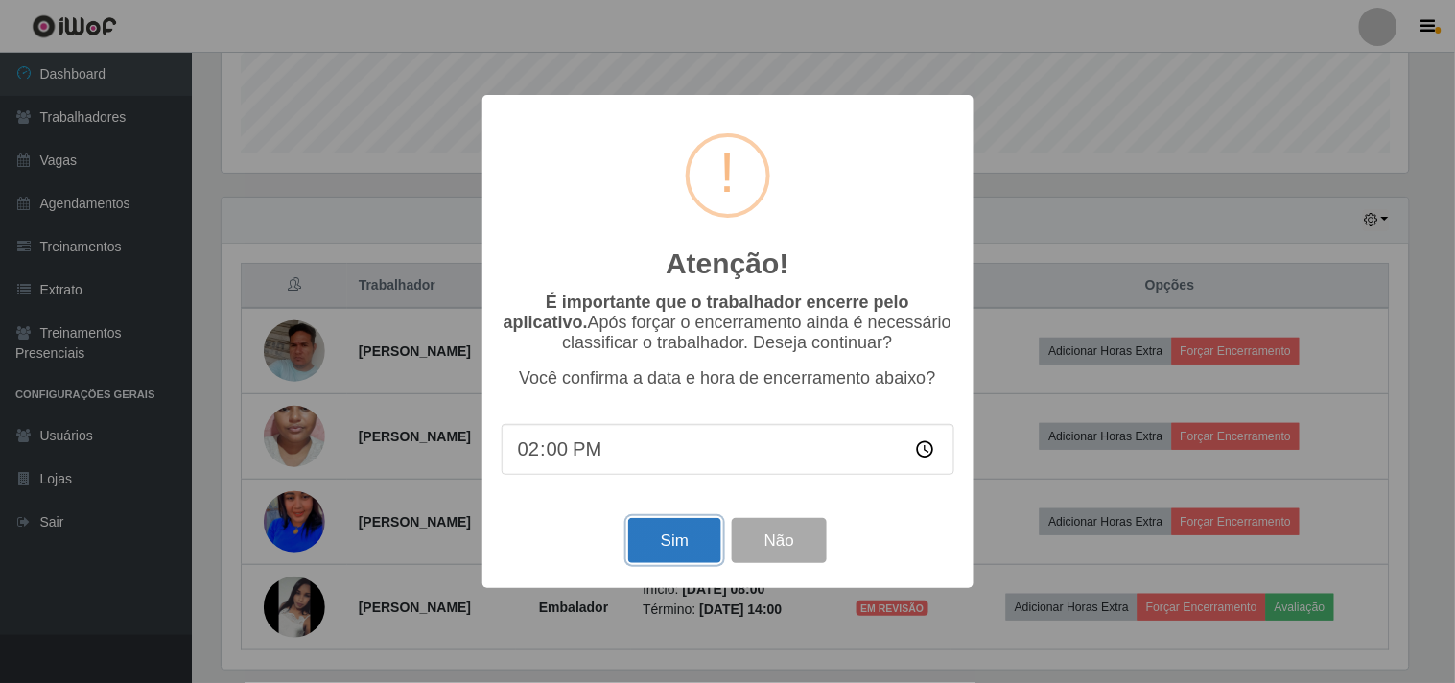
click at [669, 549] on button "Sim" at bounding box center [674, 540] width 93 height 45
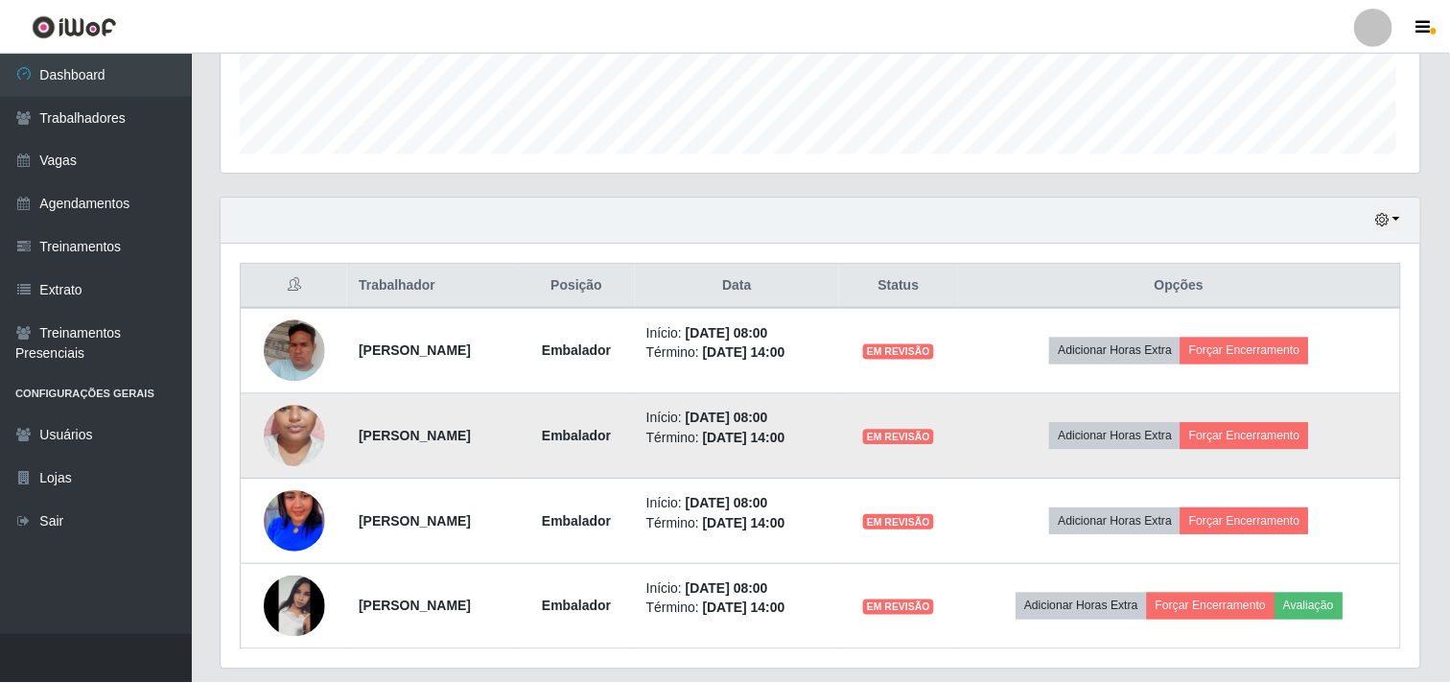
scroll to position [0, 0]
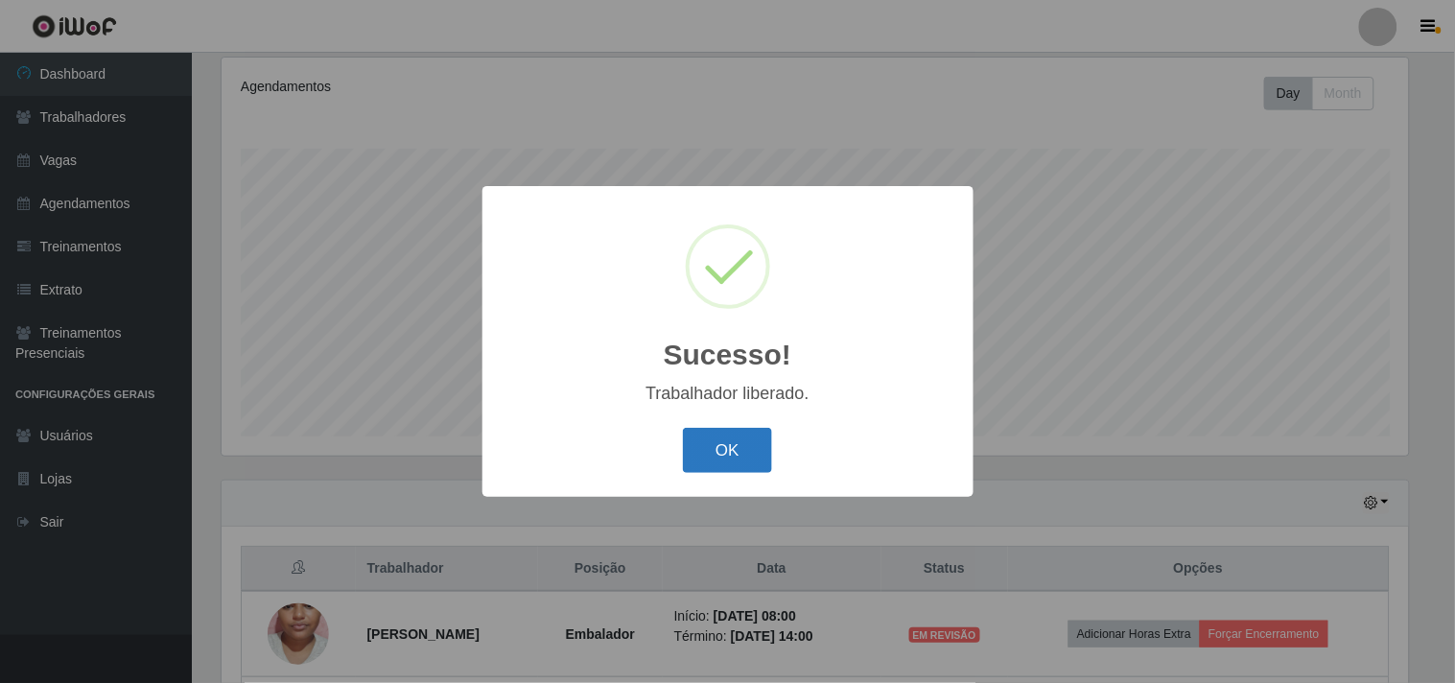
click at [749, 454] on button "OK" at bounding box center [727, 450] width 89 height 45
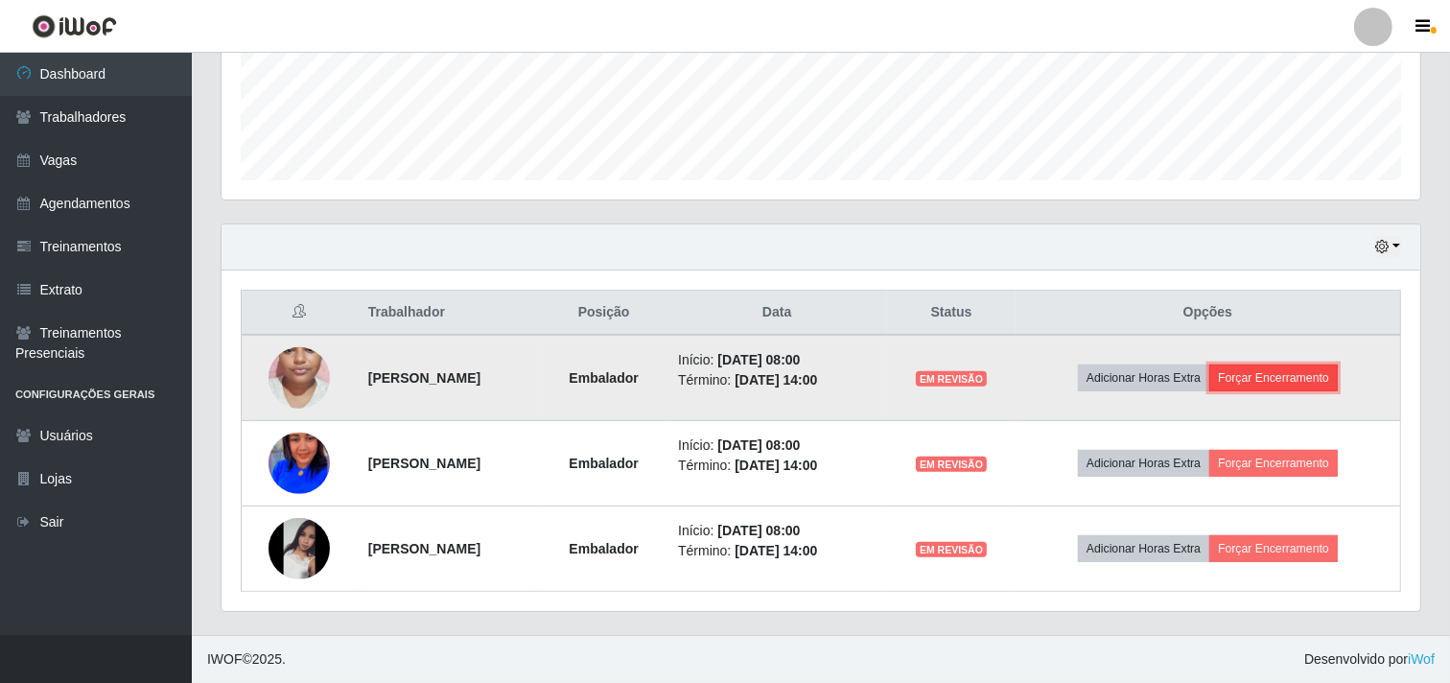
click at [1311, 378] on button "Forçar Encerramento" at bounding box center [1273, 377] width 129 height 27
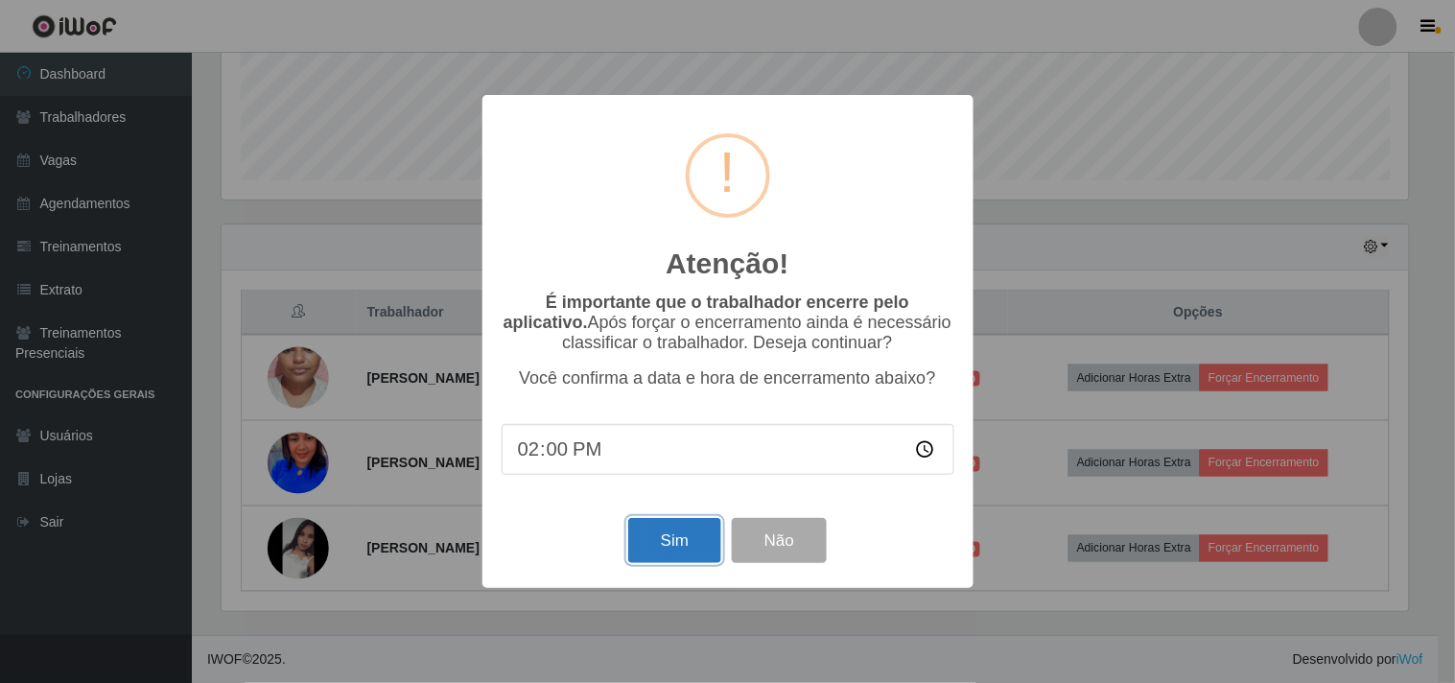
click at [703, 549] on button "Sim" at bounding box center [674, 540] width 93 height 45
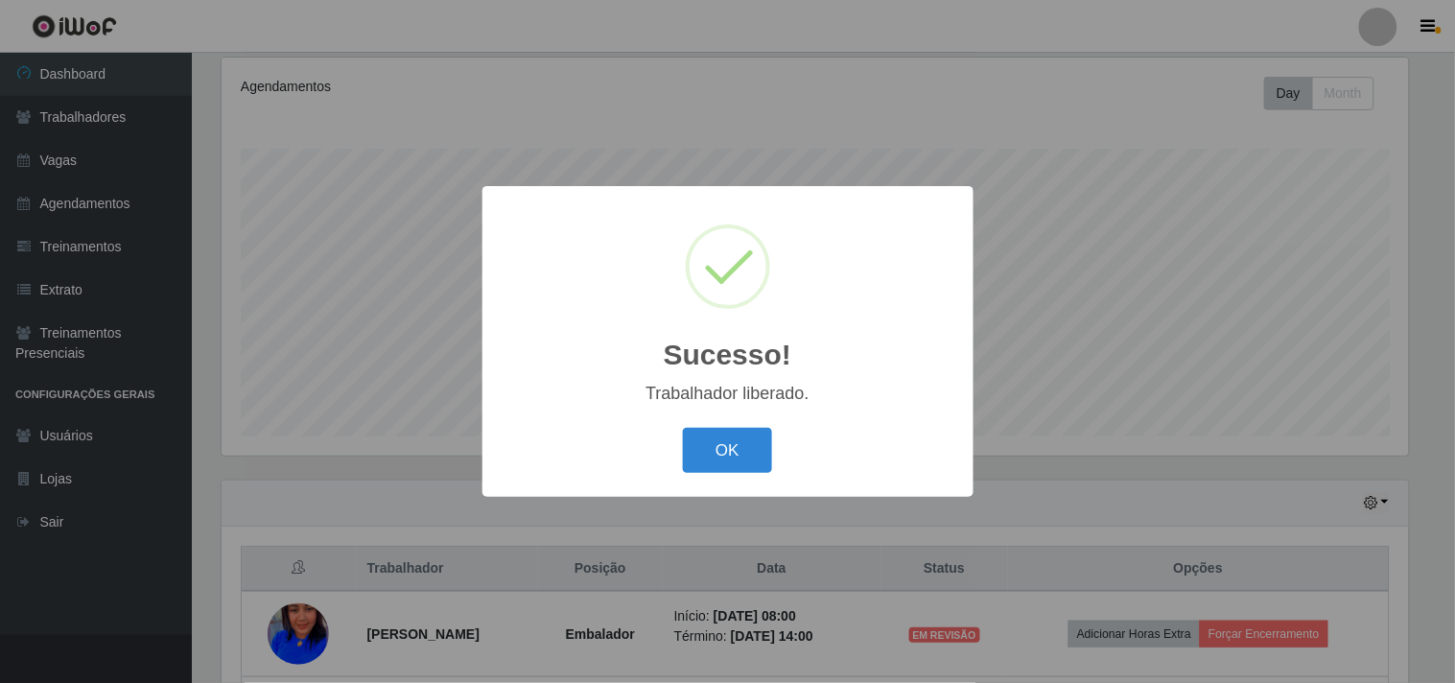
click at [683, 428] on button "OK" at bounding box center [727, 450] width 89 height 45
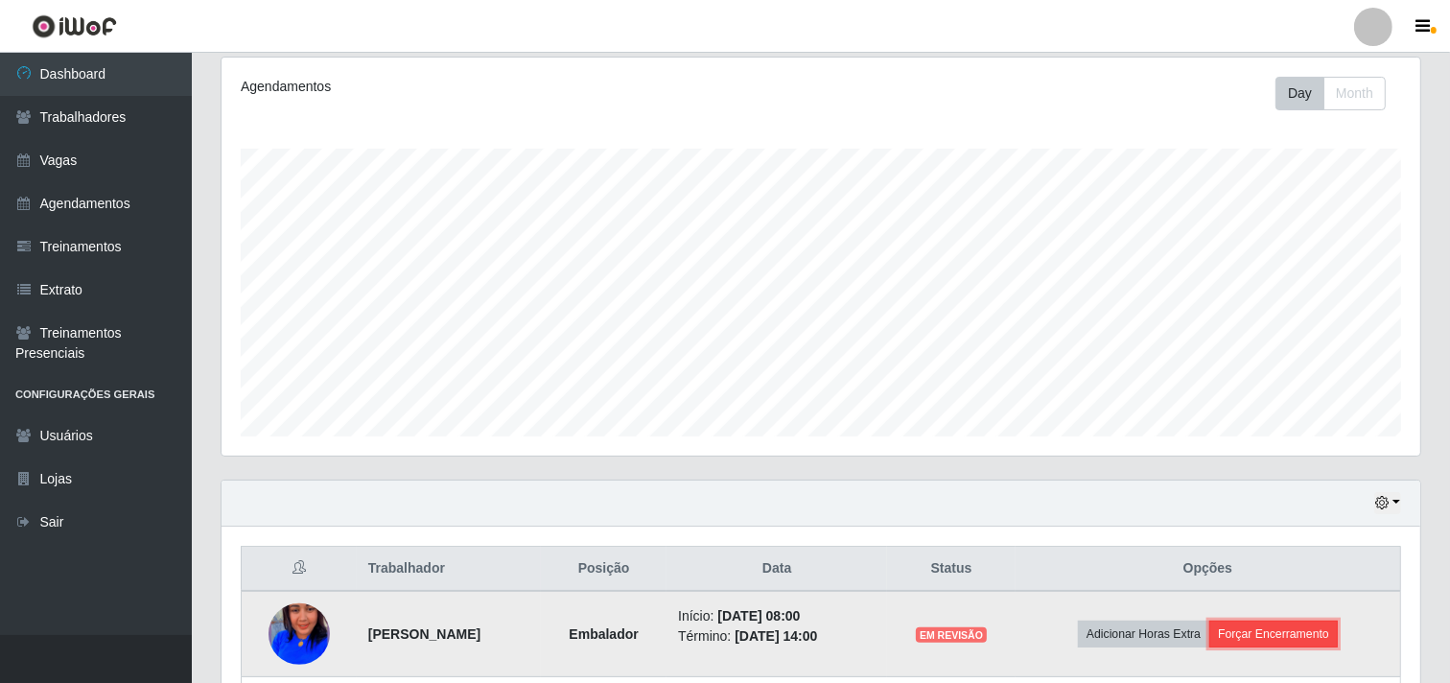
click at [1266, 639] on button "Forçar Encerramento" at bounding box center [1273, 633] width 129 height 27
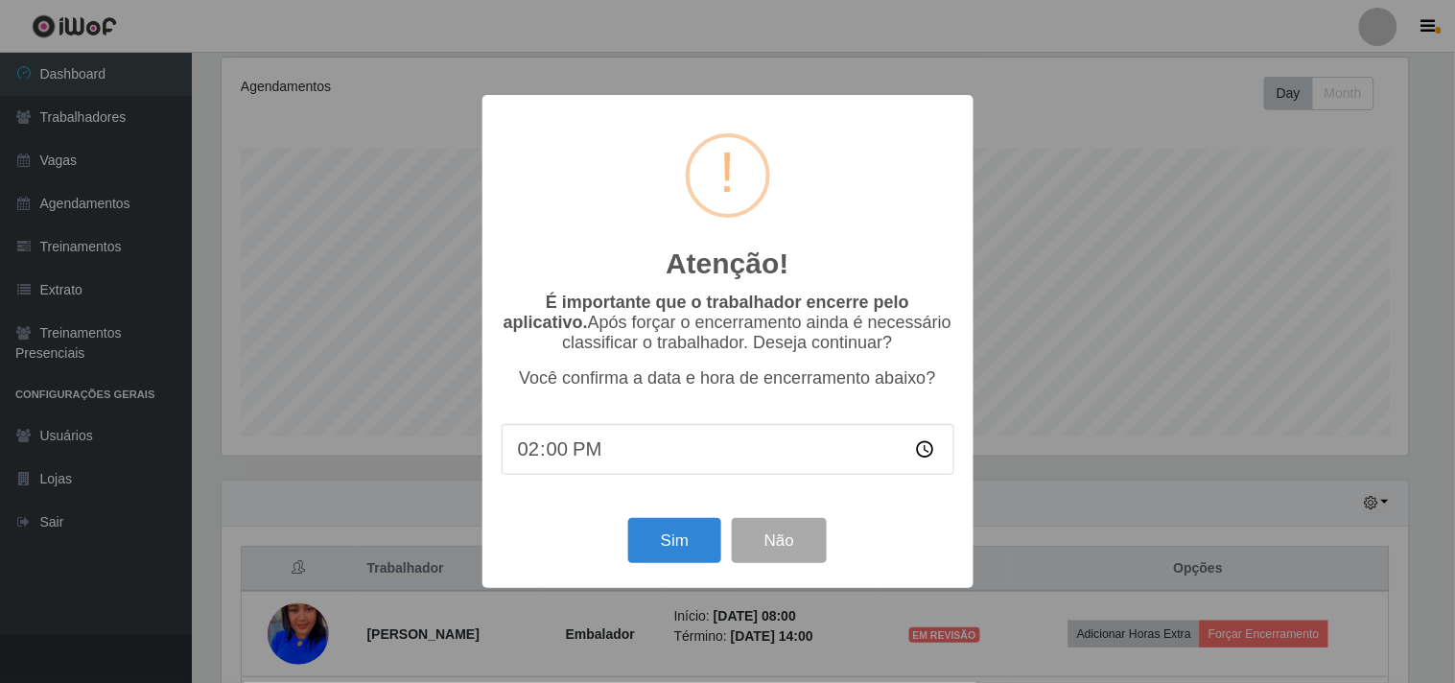
click at [723, 528] on div "Sim Não" at bounding box center [728, 540] width 453 height 55
click at [674, 539] on button "Sim" at bounding box center [674, 540] width 93 height 45
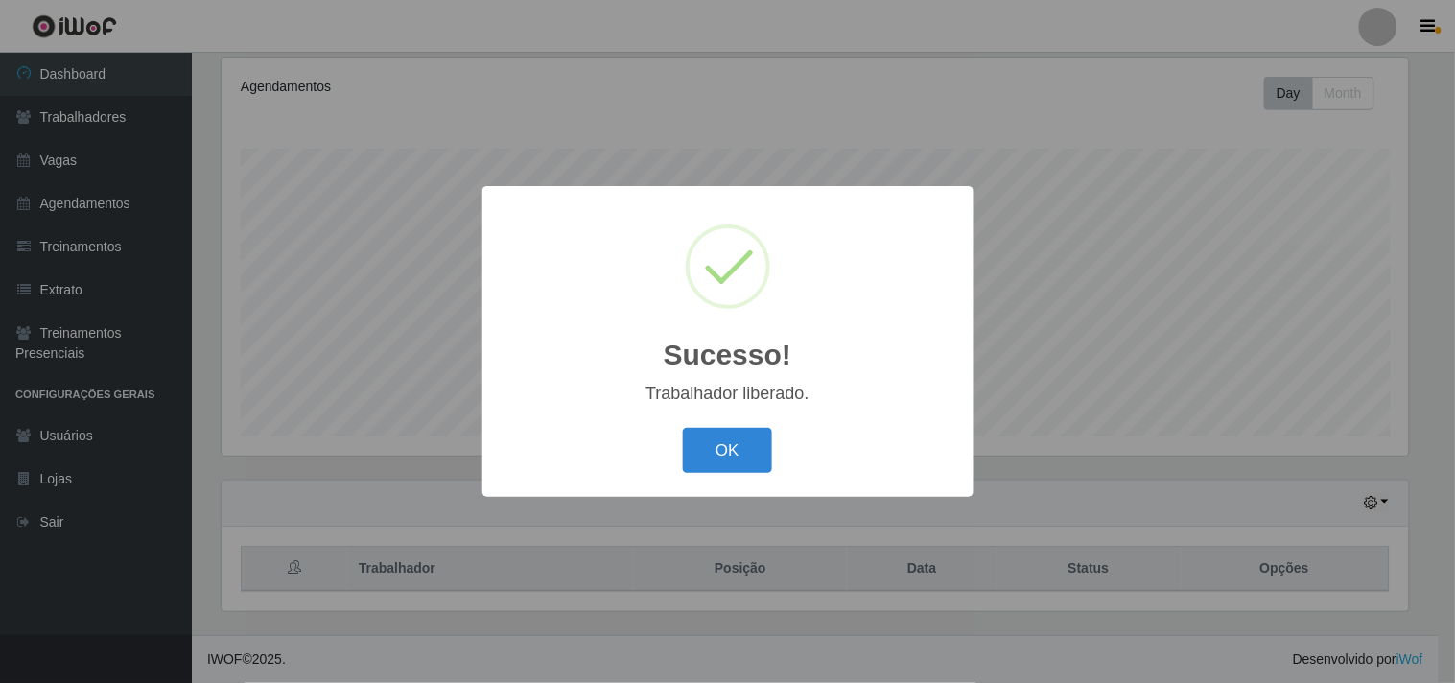
click at [683, 428] on button "OK" at bounding box center [727, 450] width 89 height 45
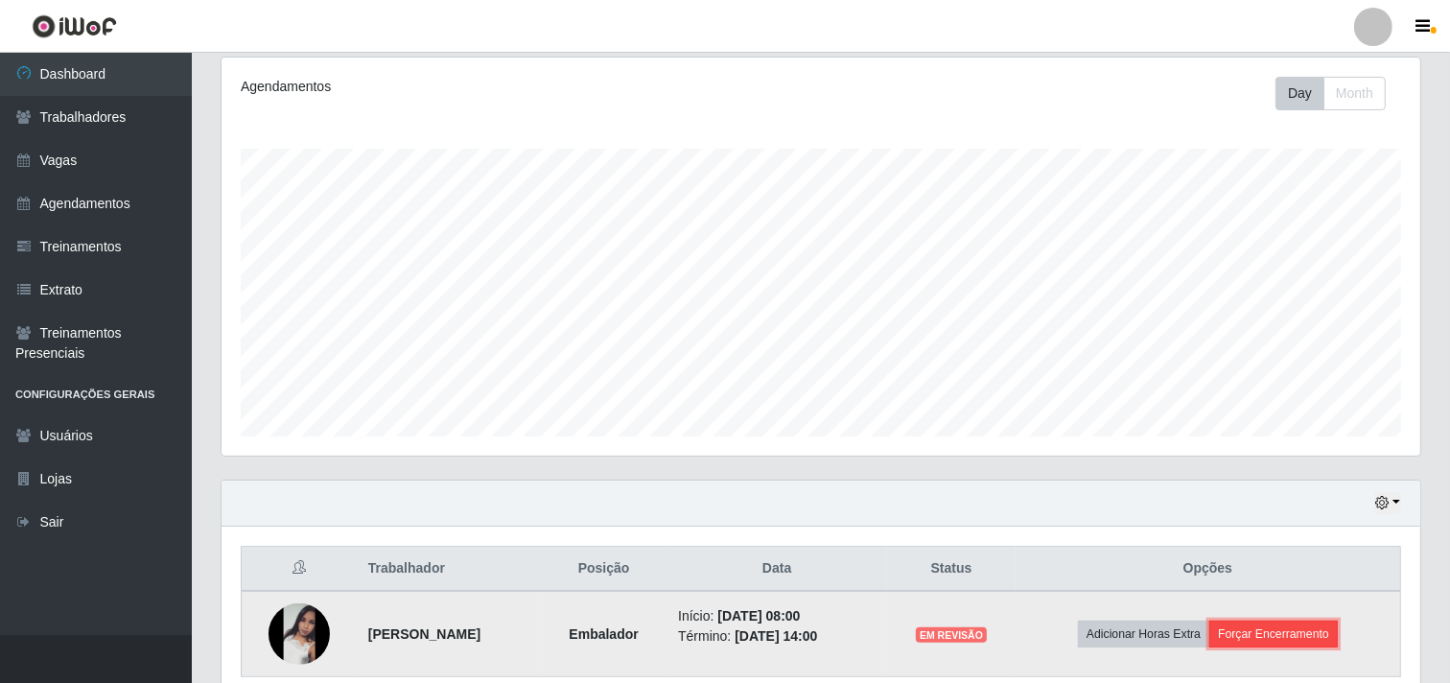
click at [1254, 629] on button "Forçar Encerramento" at bounding box center [1273, 633] width 129 height 27
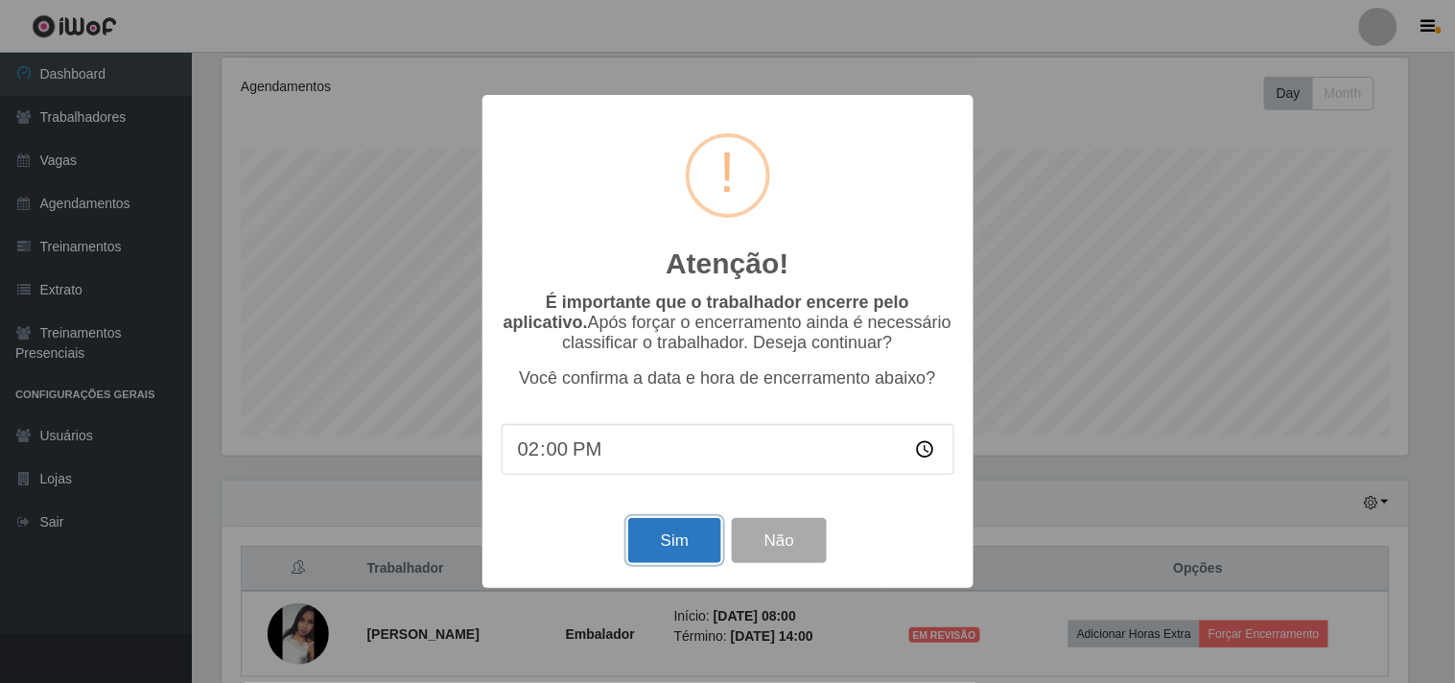
click at [635, 529] on button "Sim" at bounding box center [674, 540] width 93 height 45
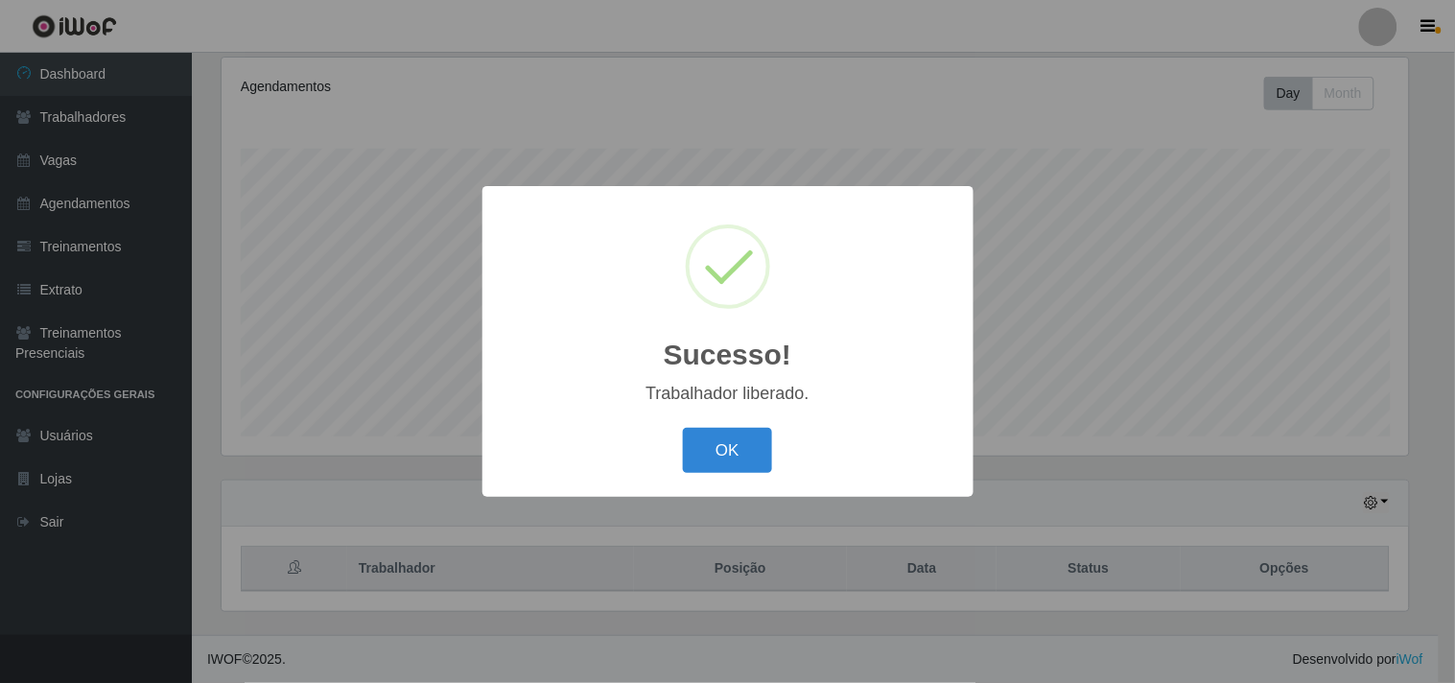
click at [683, 428] on button "OK" at bounding box center [727, 450] width 89 height 45
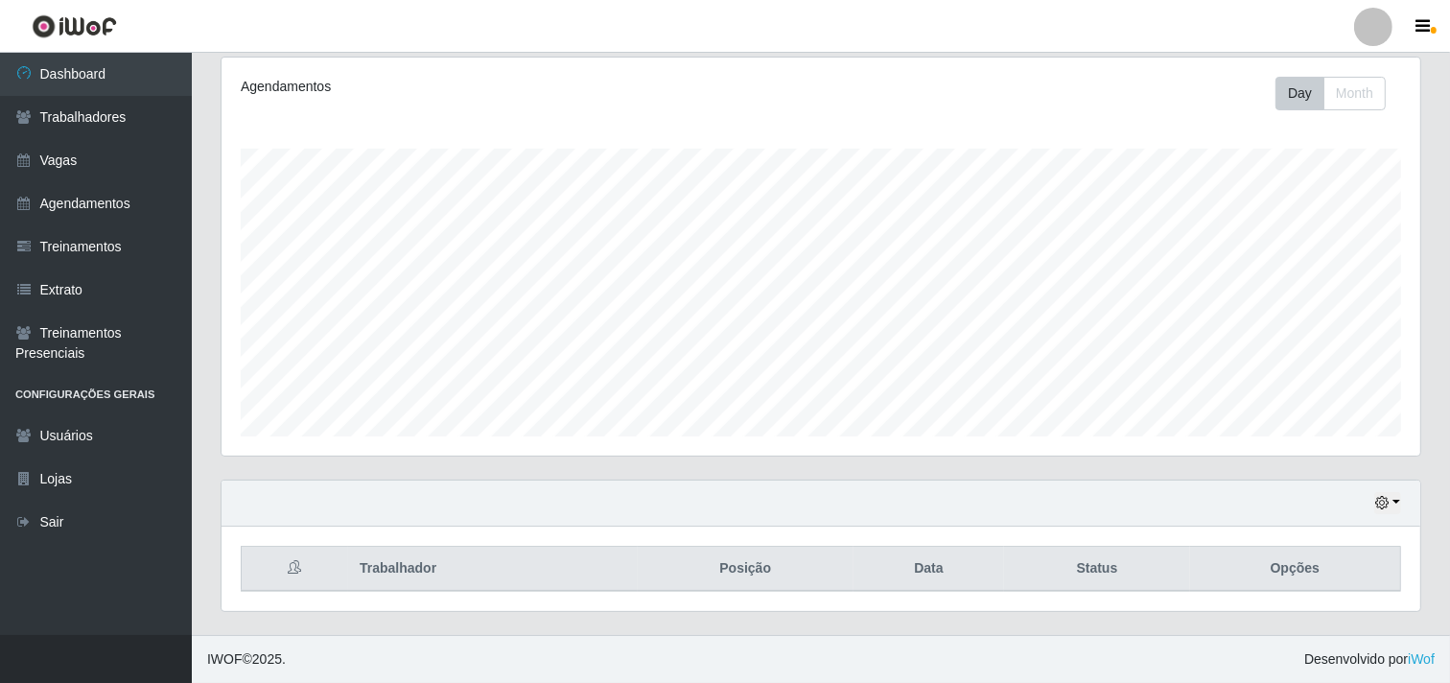
click at [1401, 506] on div "Hoje 1 dia 3 dias 1 Semana Não encerrados" at bounding box center [821, 503] width 1199 height 46
click at [1371, 503] on div "Hoje 1 dia 3 dias 1 Semana Não encerrados" at bounding box center [821, 503] width 1199 height 46
click at [1388, 504] on icon "button" at bounding box center [1381, 502] width 13 height 13
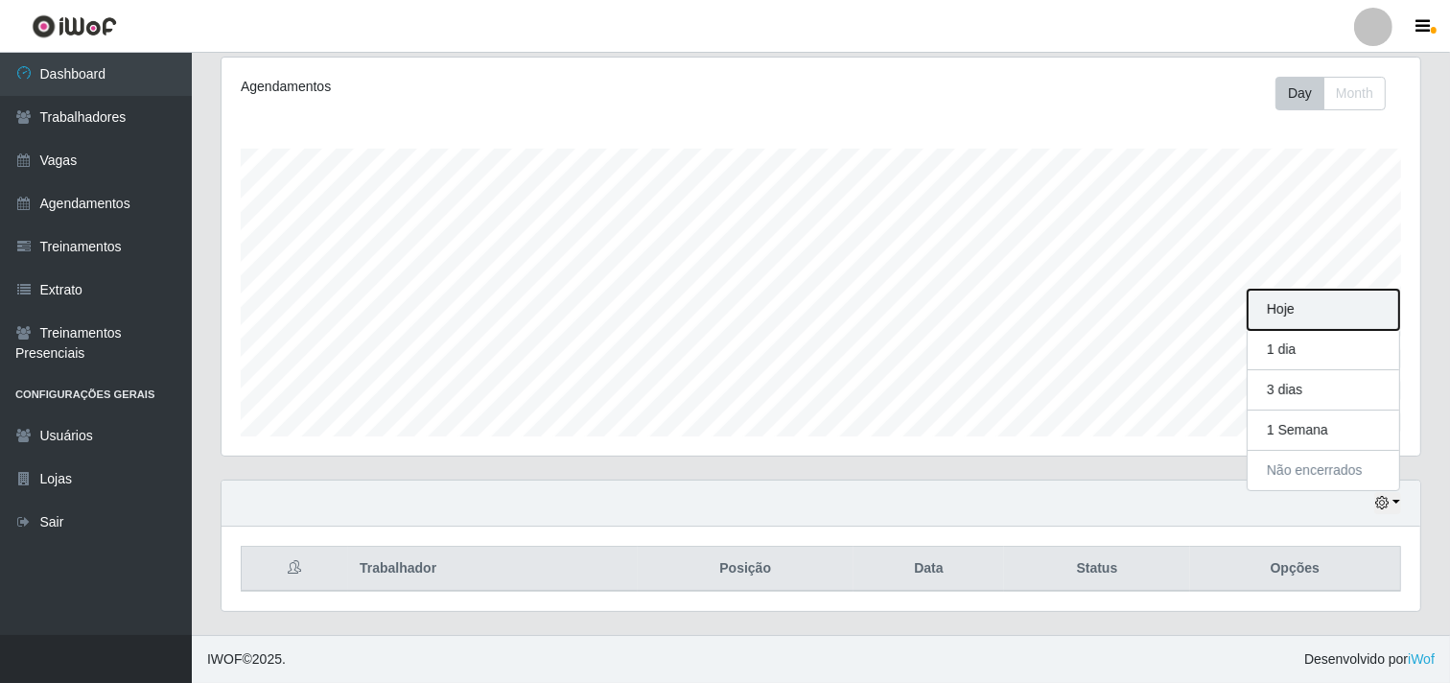
click at [1280, 312] on button "Hoje" at bounding box center [1324, 310] width 152 height 40
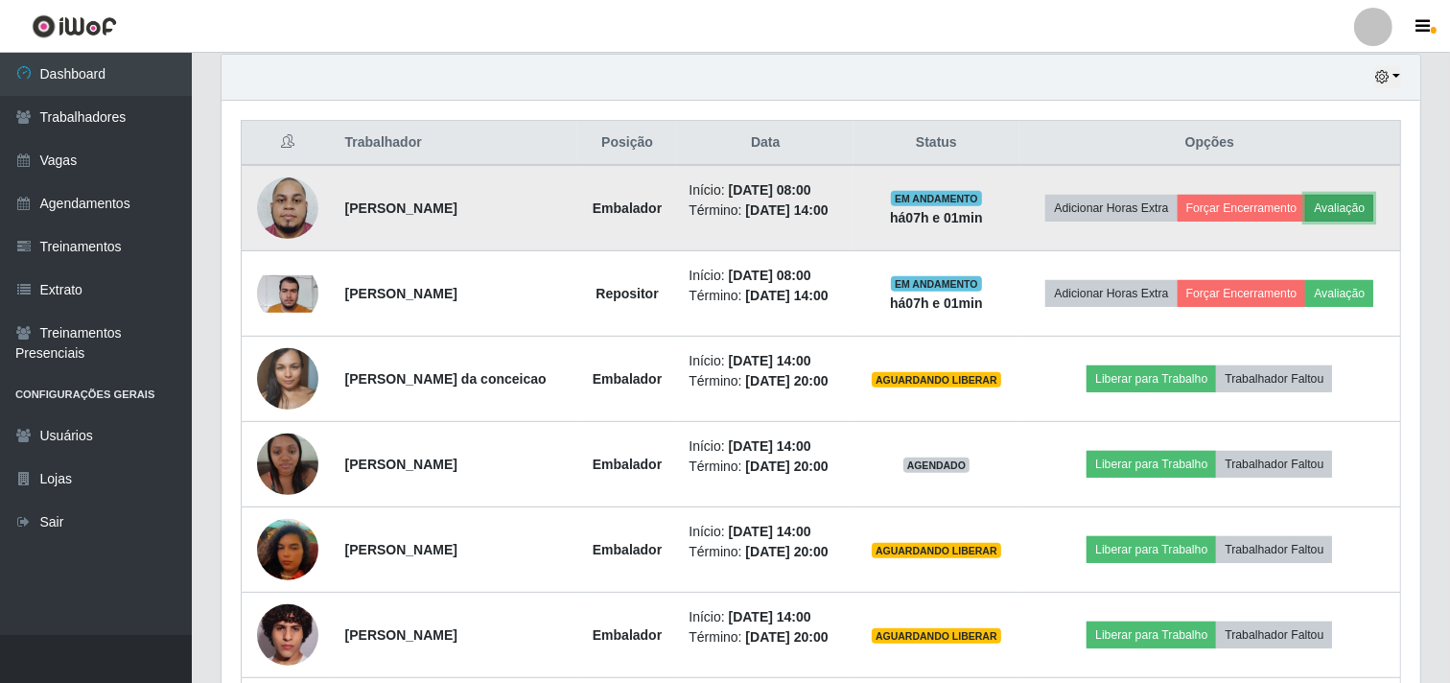
click at [1347, 203] on button "Avaliação" at bounding box center [1339, 208] width 68 height 27
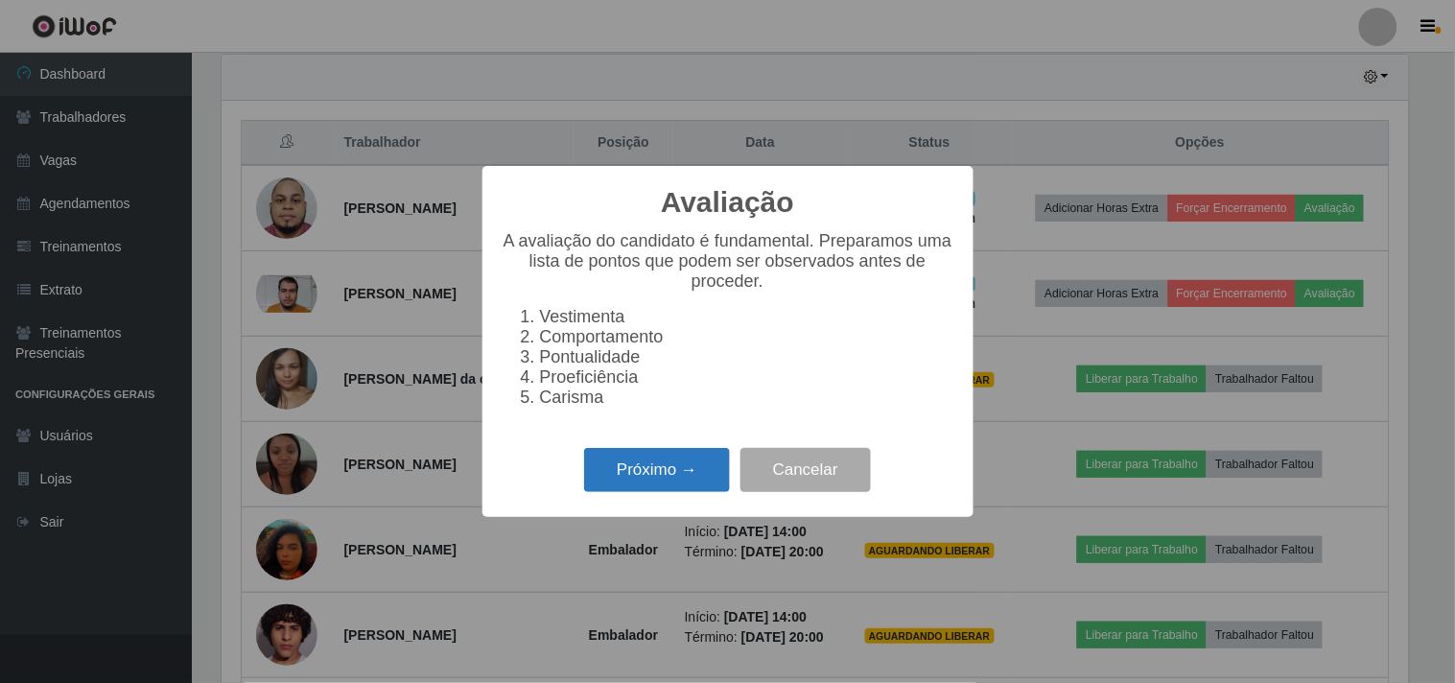
click at [648, 485] on button "Próximo →" at bounding box center [657, 470] width 146 height 45
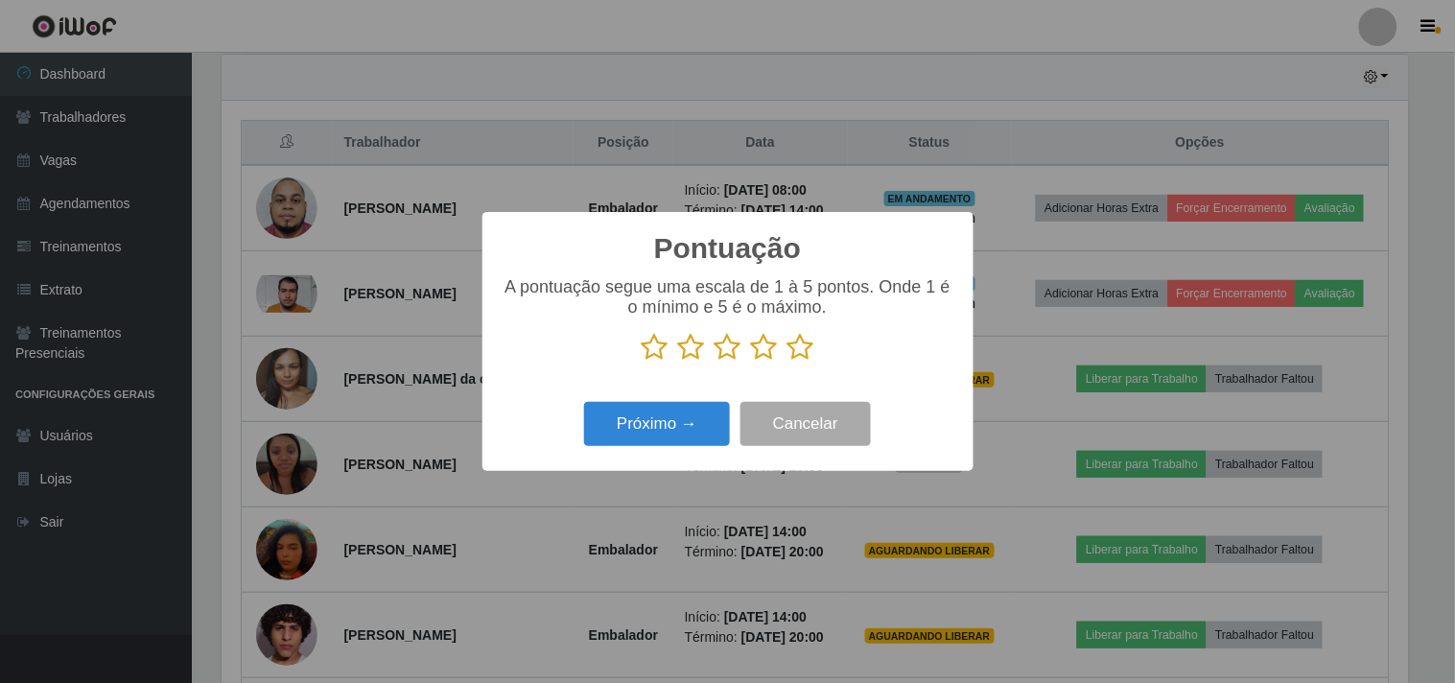
click at [796, 347] on icon at bounding box center [800, 347] width 27 height 29
click at [787, 362] on input "radio" at bounding box center [787, 362] width 0 height 0
click at [649, 426] on button "Próximo →" at bounding box center [657, 424] width 146 height 45
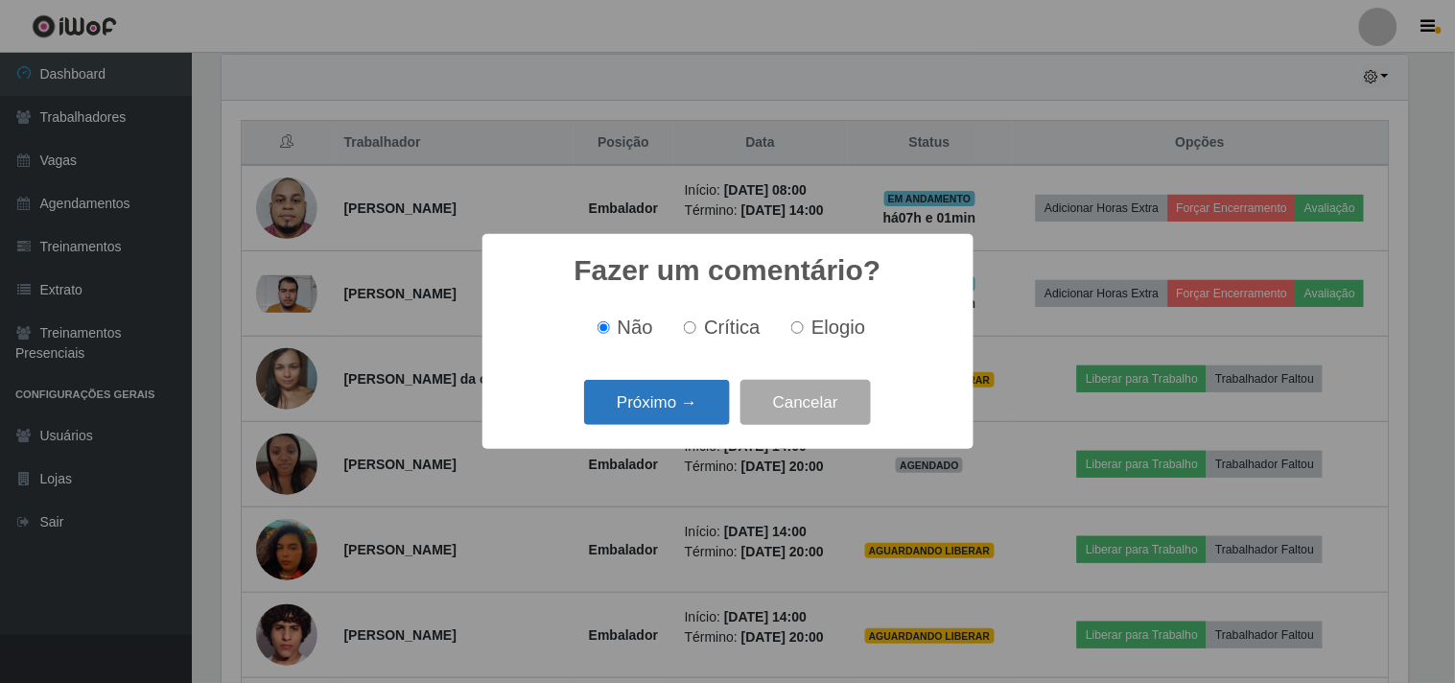
click at [637, 403] on button "Próximo →" at bounding box center [657, 402] width 146 height 45
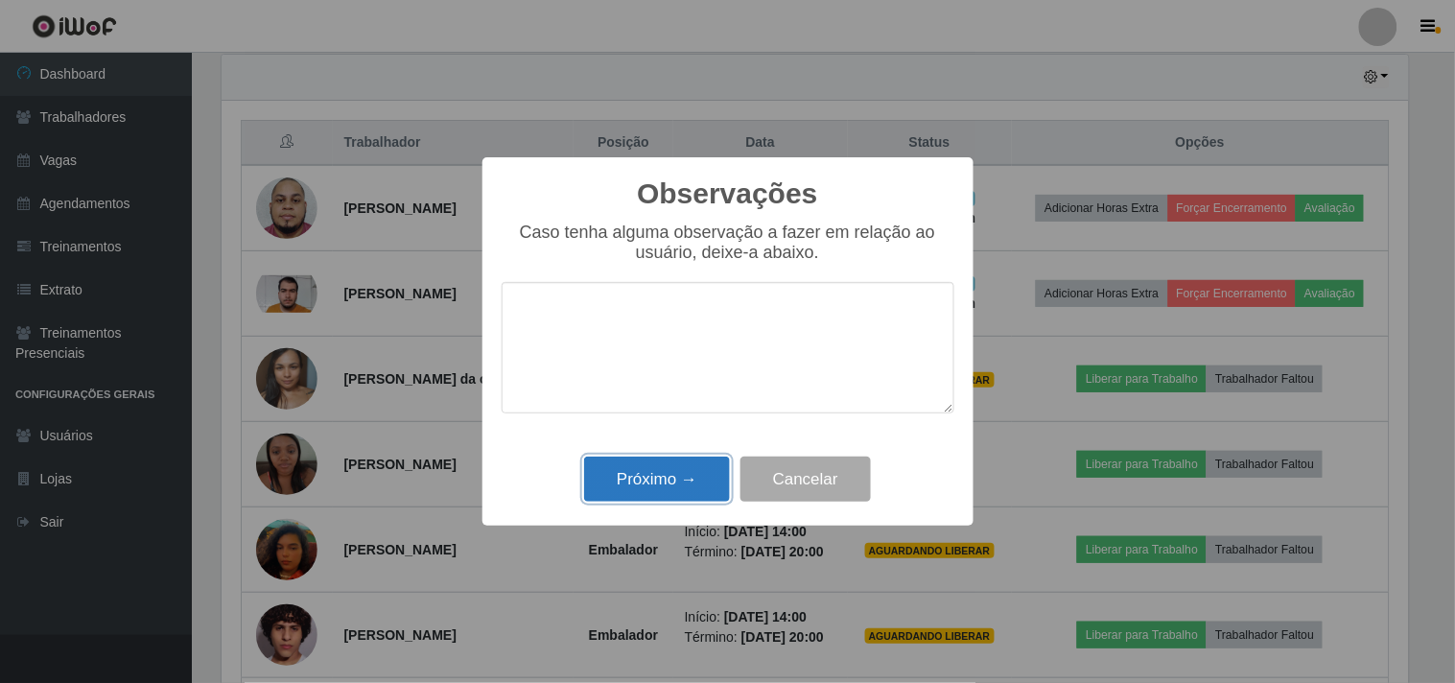
click at [644, 461] on button "Próximo →" at bounding box center [657, 478] width 146 height 45
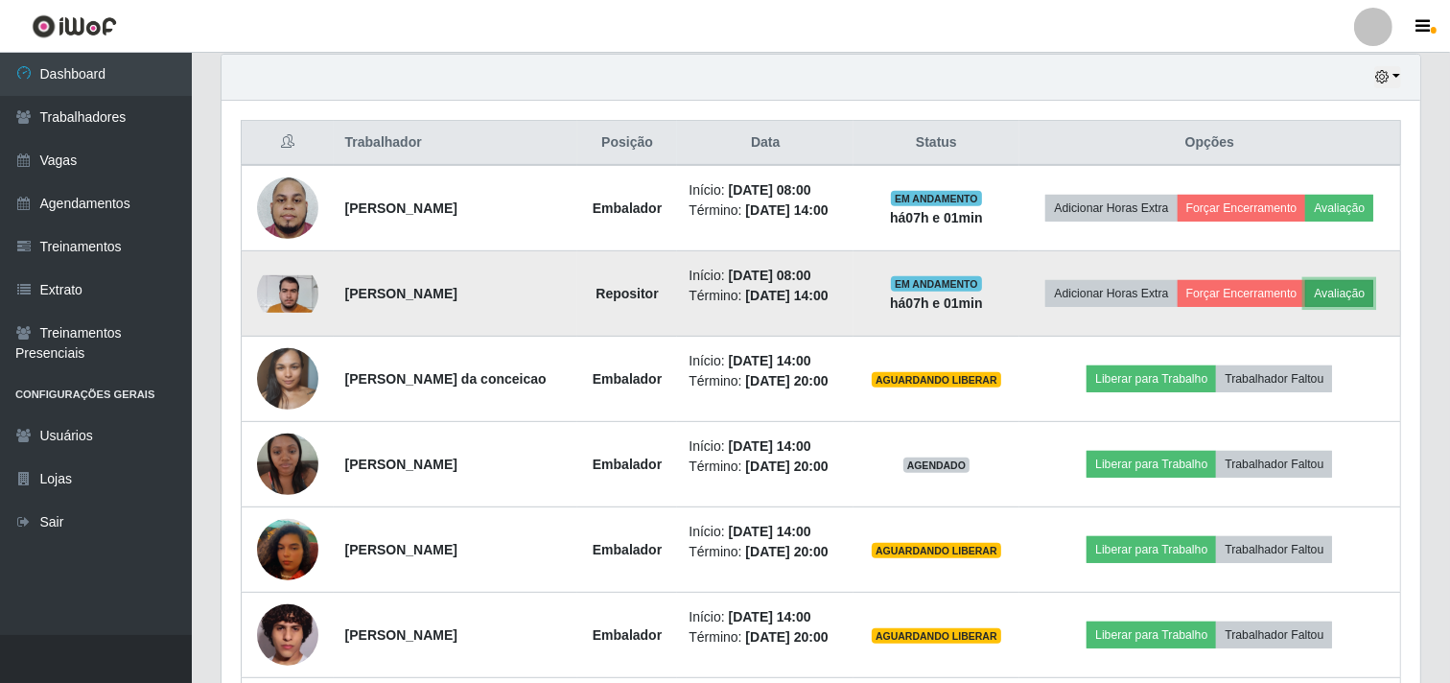
click at [1329, 297] on button "Avaliação" at bounding box center [1339, 293] width 68 height 27
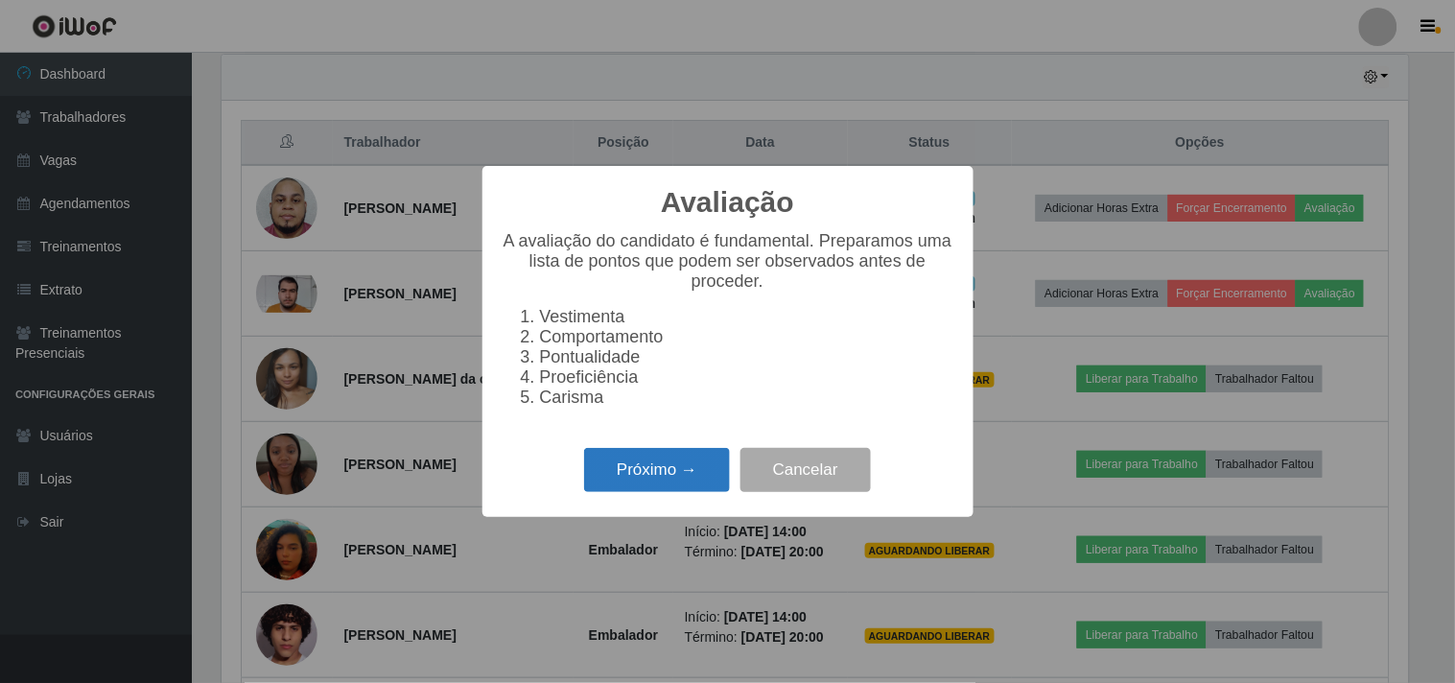
click at [665, 472] on button "Próximo →" at bounding box center [657, 470] width 146 height 45
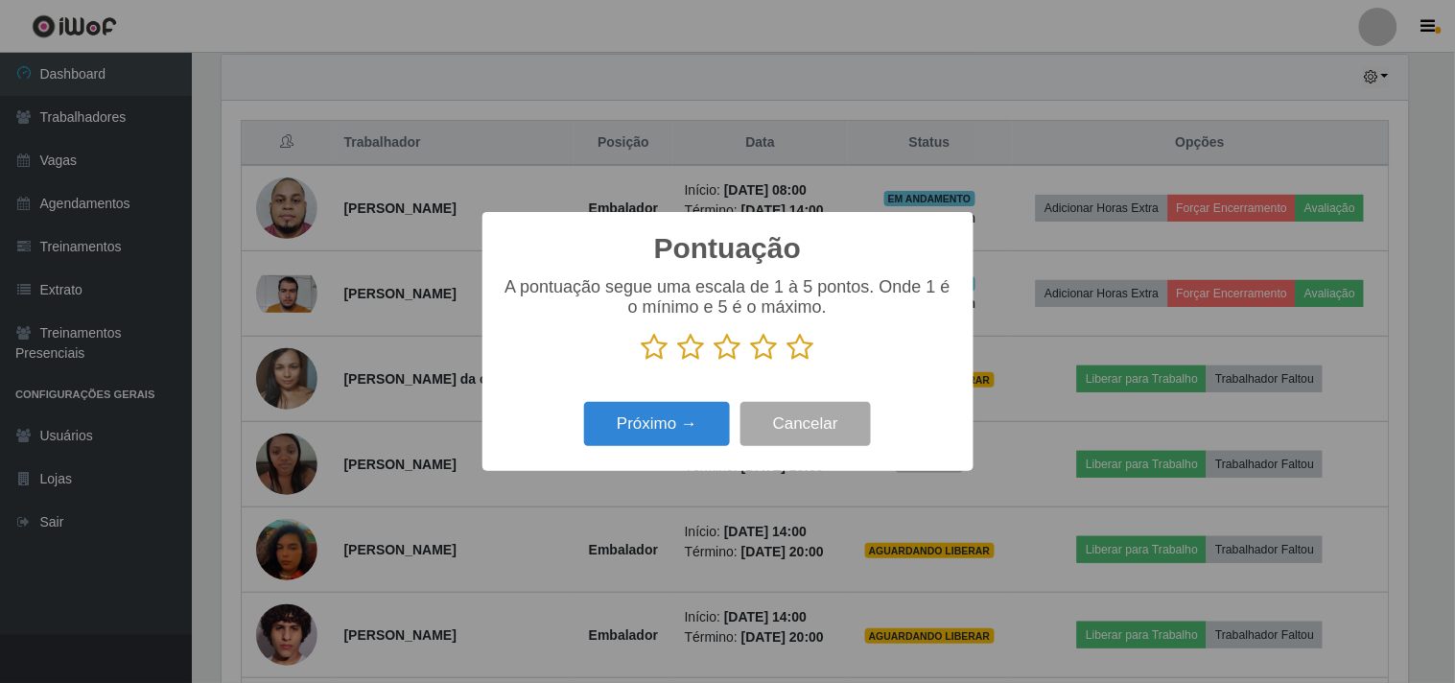
click at [788, 349] on icon at bounding box center [800, 347] width 27 height 29
click at [787, 362] on input "radio" at bounding box center [787, 362] width 0 height 0
click at [657, 408] on button "Próximo →" at bounding box center [657, 424] width 146 height 45
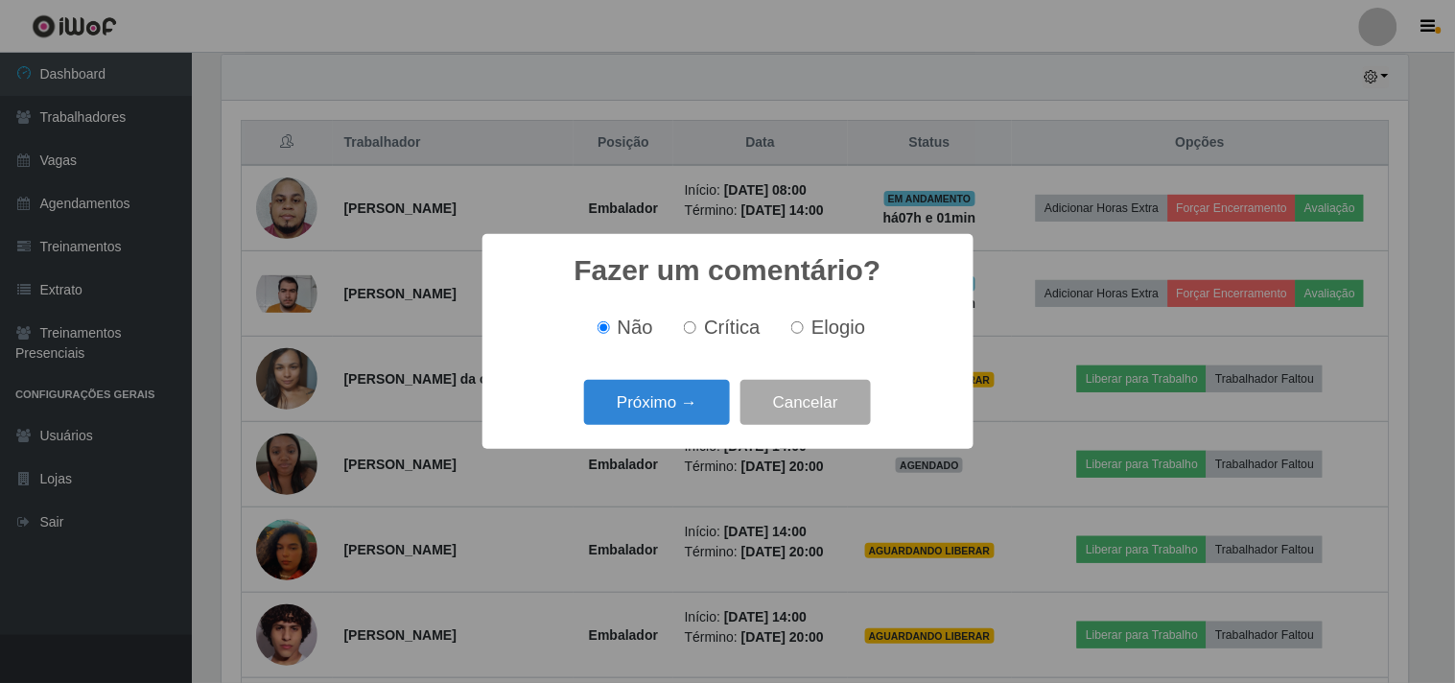
click at [657, 412] on button "Próximo →" at bounding box center [657, 402] width 146 height 45
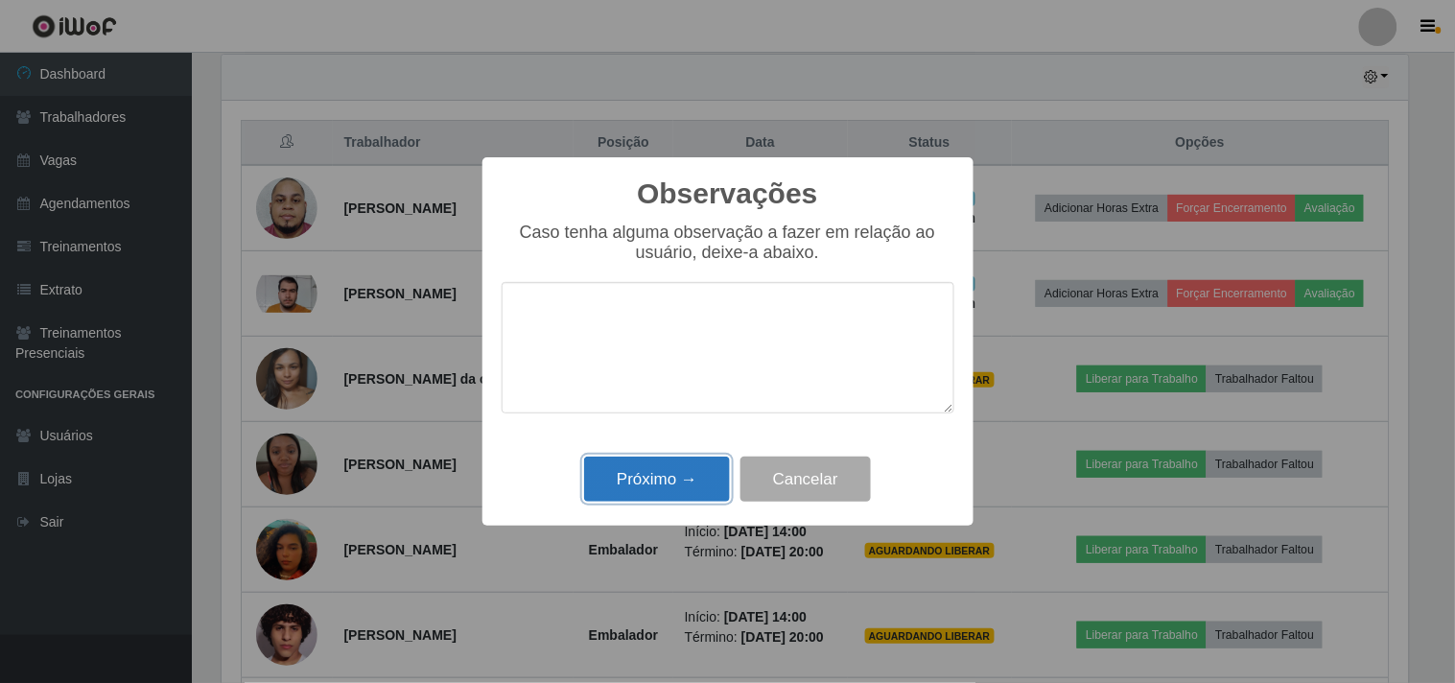
click at [658, 464] on button "Próximo →" at bounding box center [657, 478] width 146 height 45
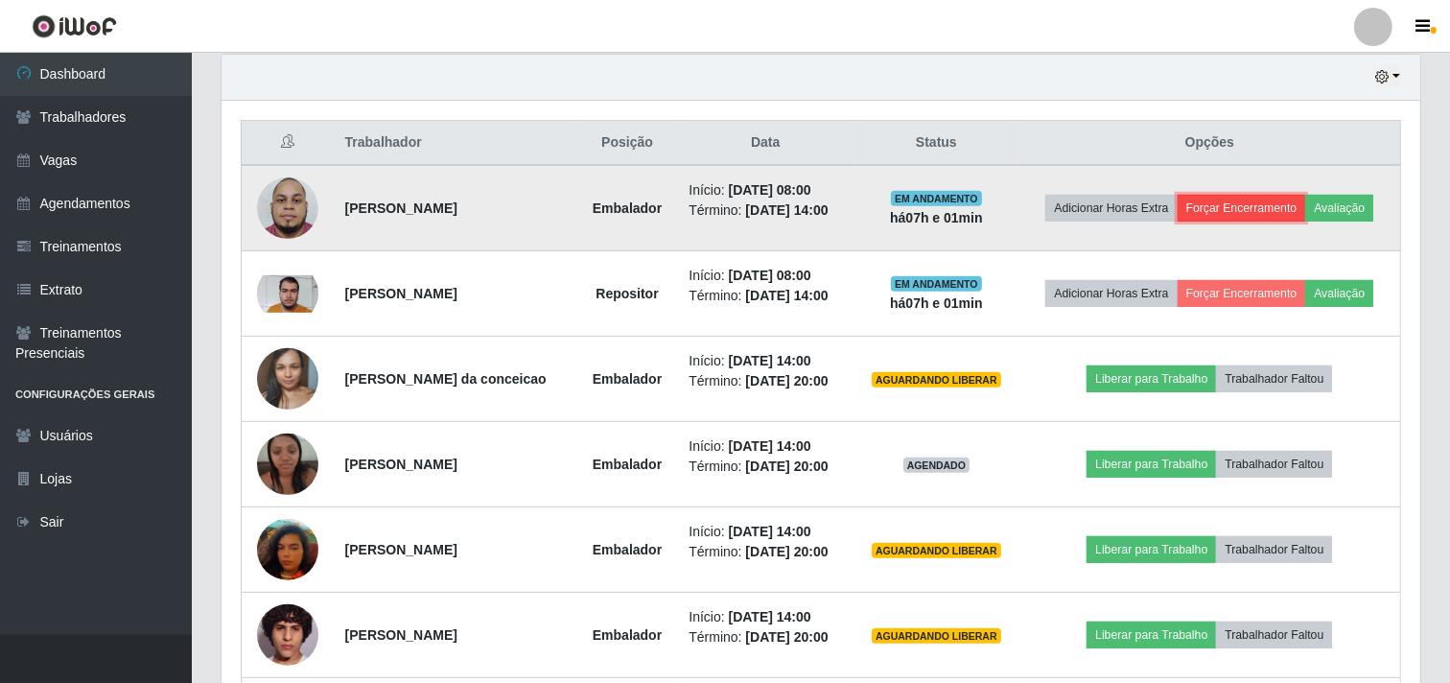
click at [1249, 201] on button "Forçar Encerramento" at bounding box center [1242, 208] width 129 height 27
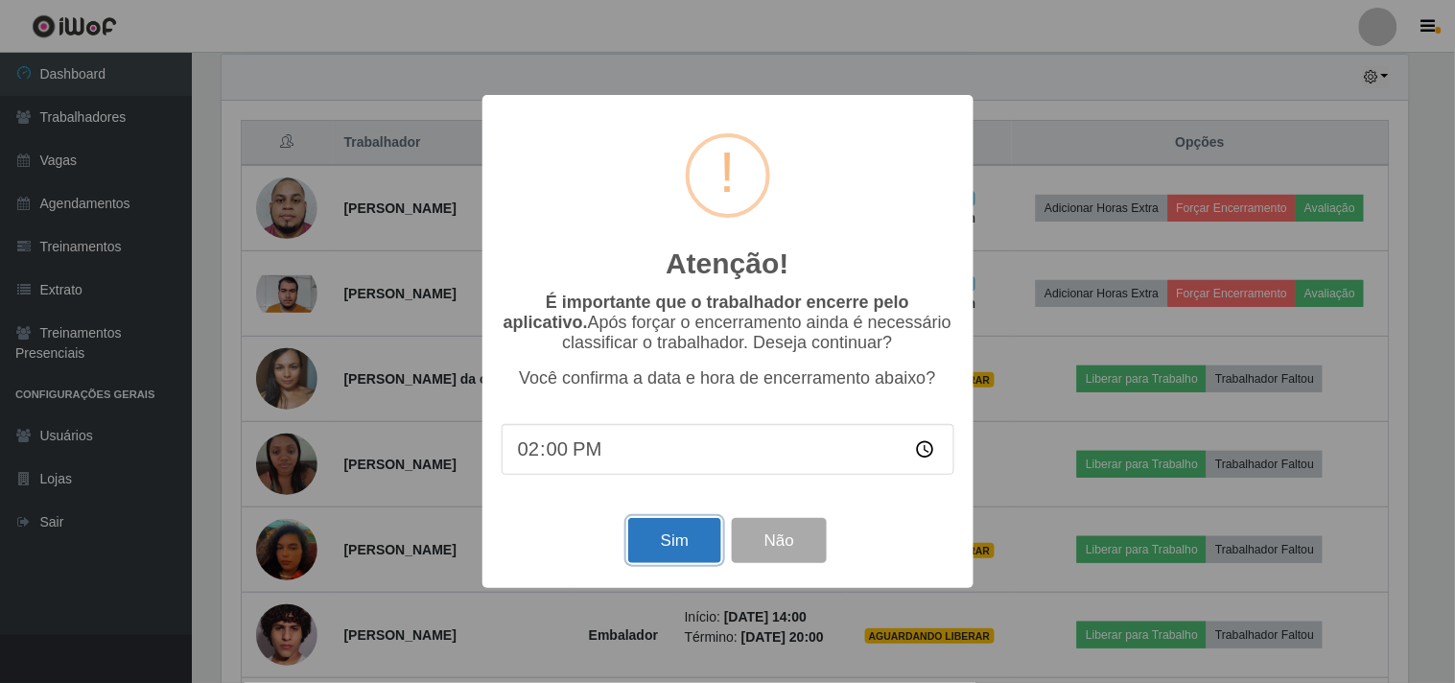
click at [706, 538] on button "Sim" at bounding box center [674, 540] width 93 height 45
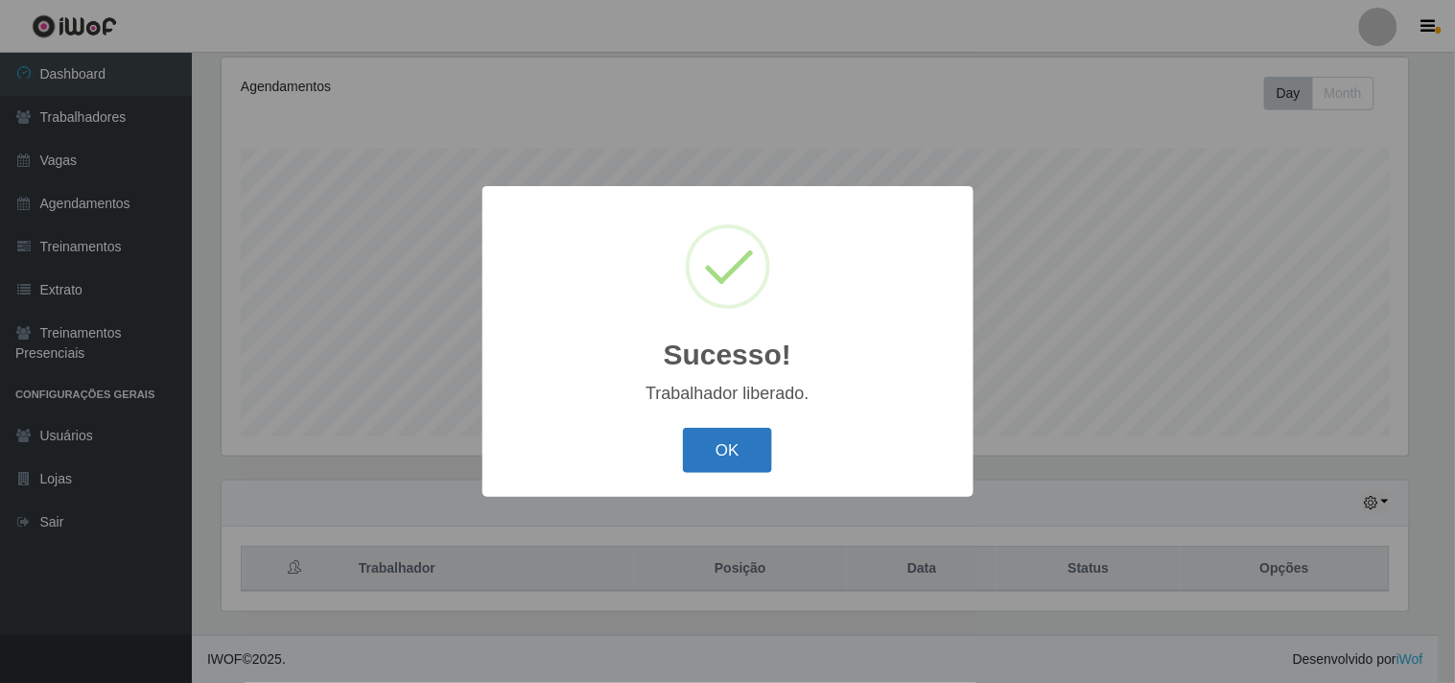
click at [721, 456] on button "OK" at bounding box center [727, 450] width 89 height 45
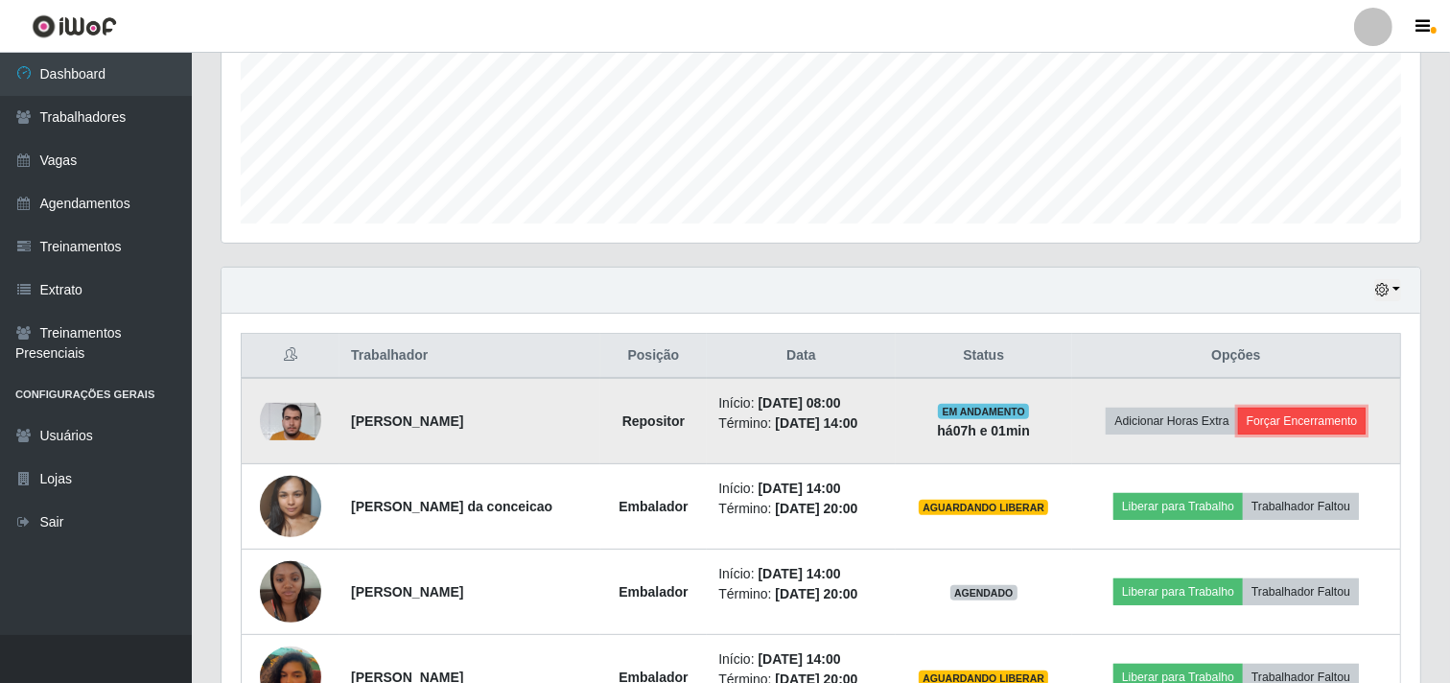
click at [1291, 409] on button "Forçar Encerramento" at bounding box center [1302, 421] width 129 height 27
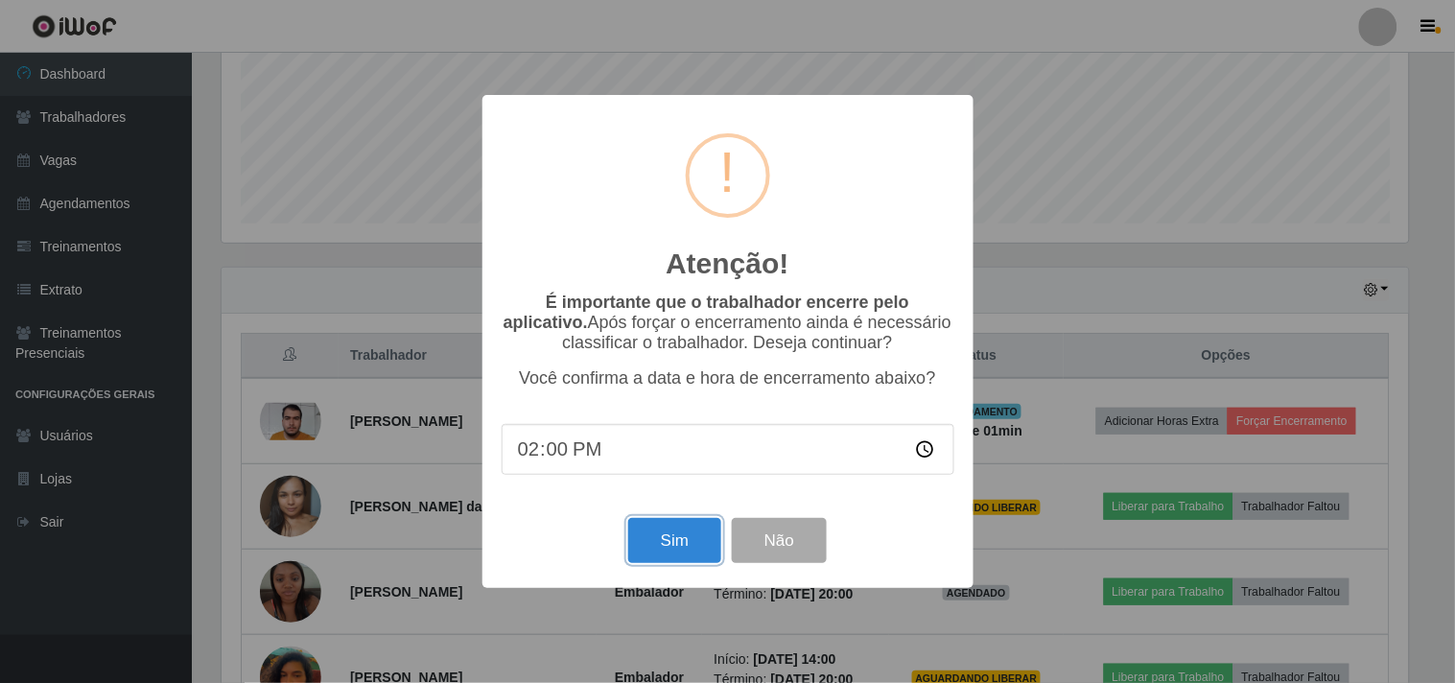
drag, startPoint x: 641, startPoint y: 534, endPoint x: 645, endPoint y: 504, distance: 30.1
click at [641, 535] on button "Sim" at bounding box center [674, 540] width 93 height 45
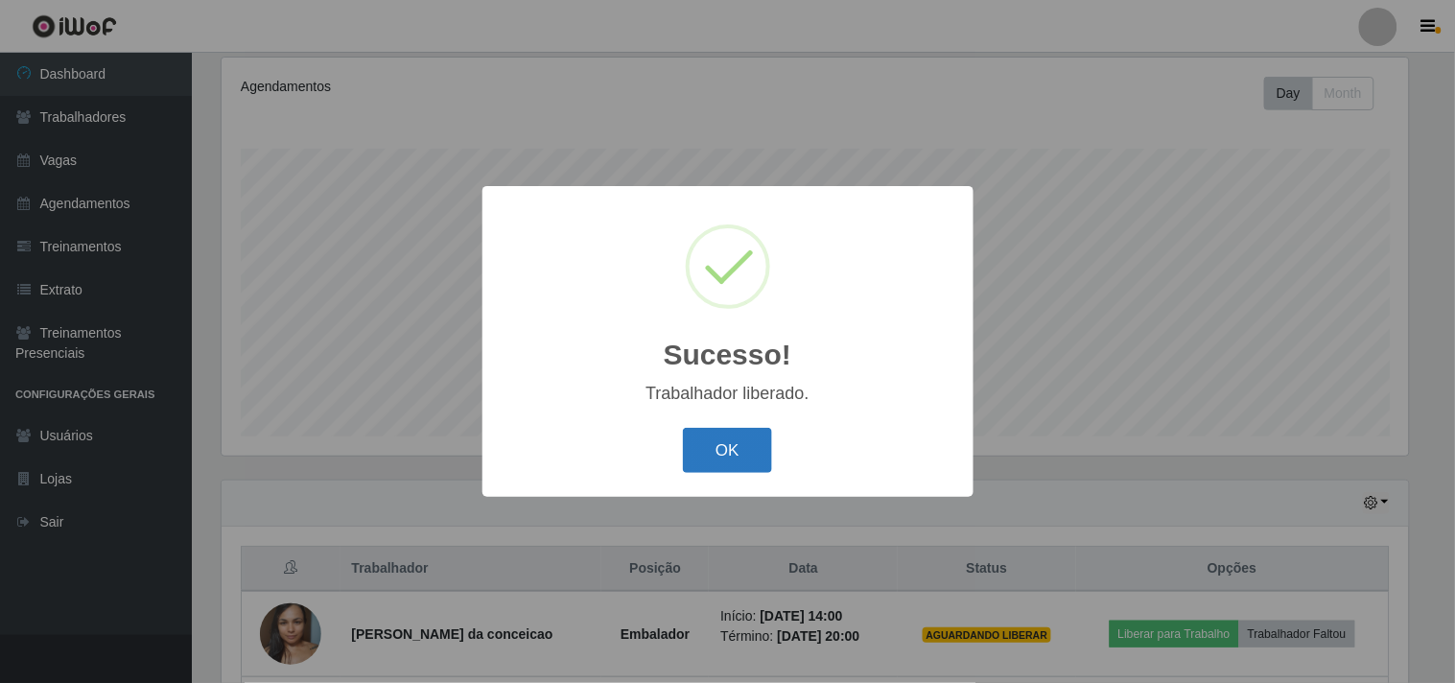
click at [717, 442] on button "OK" at bounding box center [727, 450] width 89 height 45
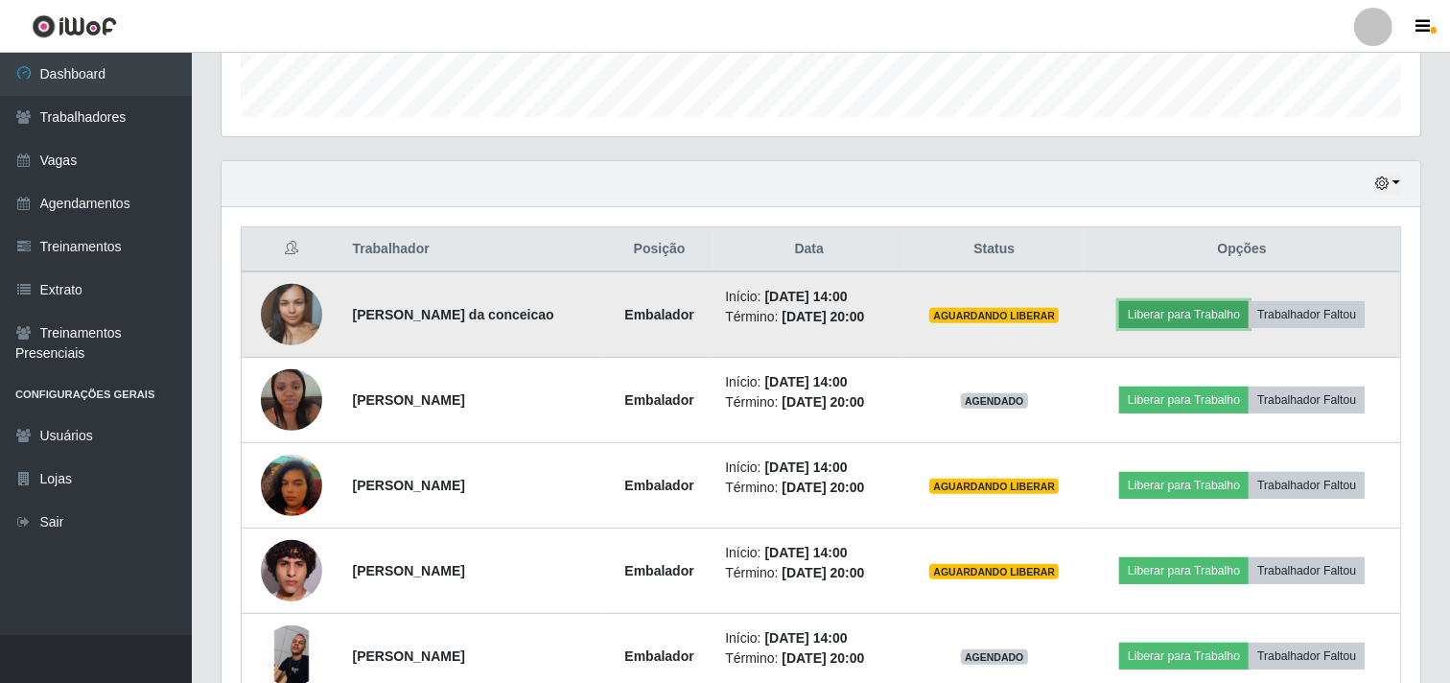
click at [1154, 314] on button "Liberar para Trabalho" at bounding box center [1183, 314] width 129 height 27
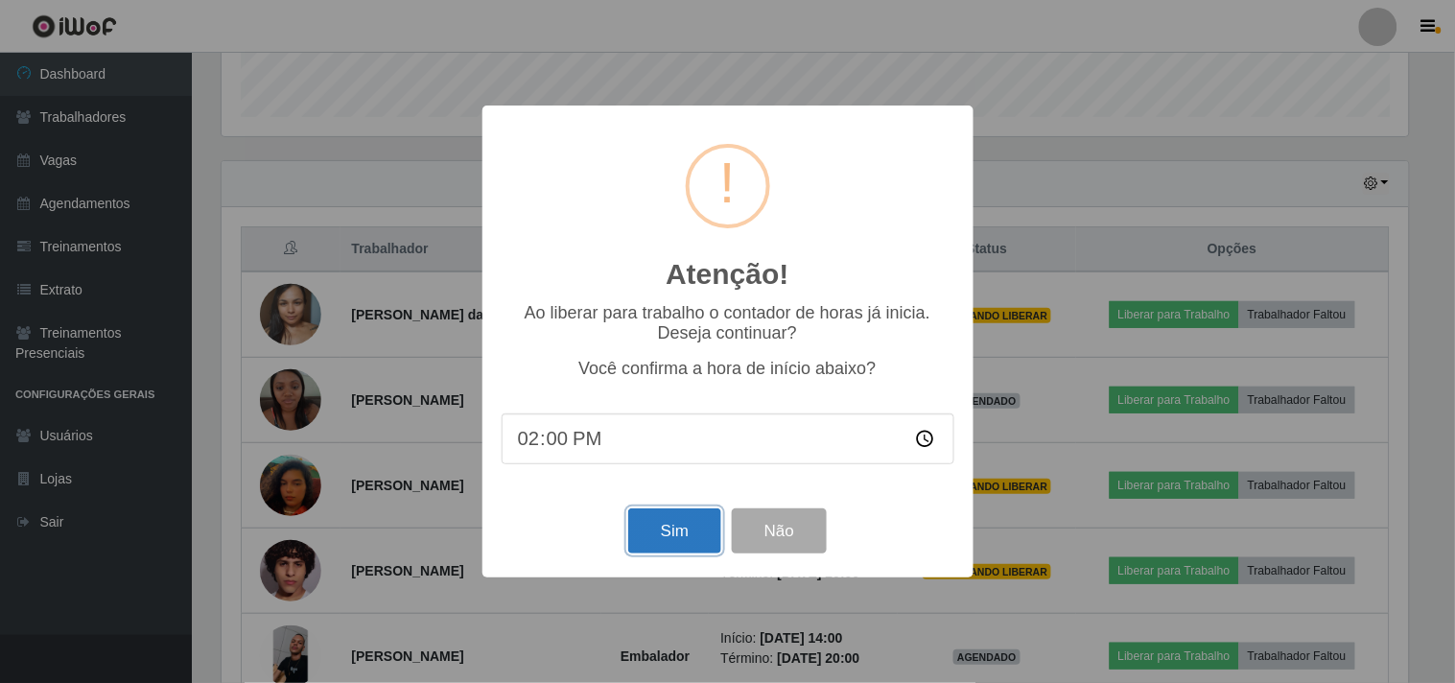
click at [662, 526] on button "Sim" at bounding box center [674, 530] width 93 height 45
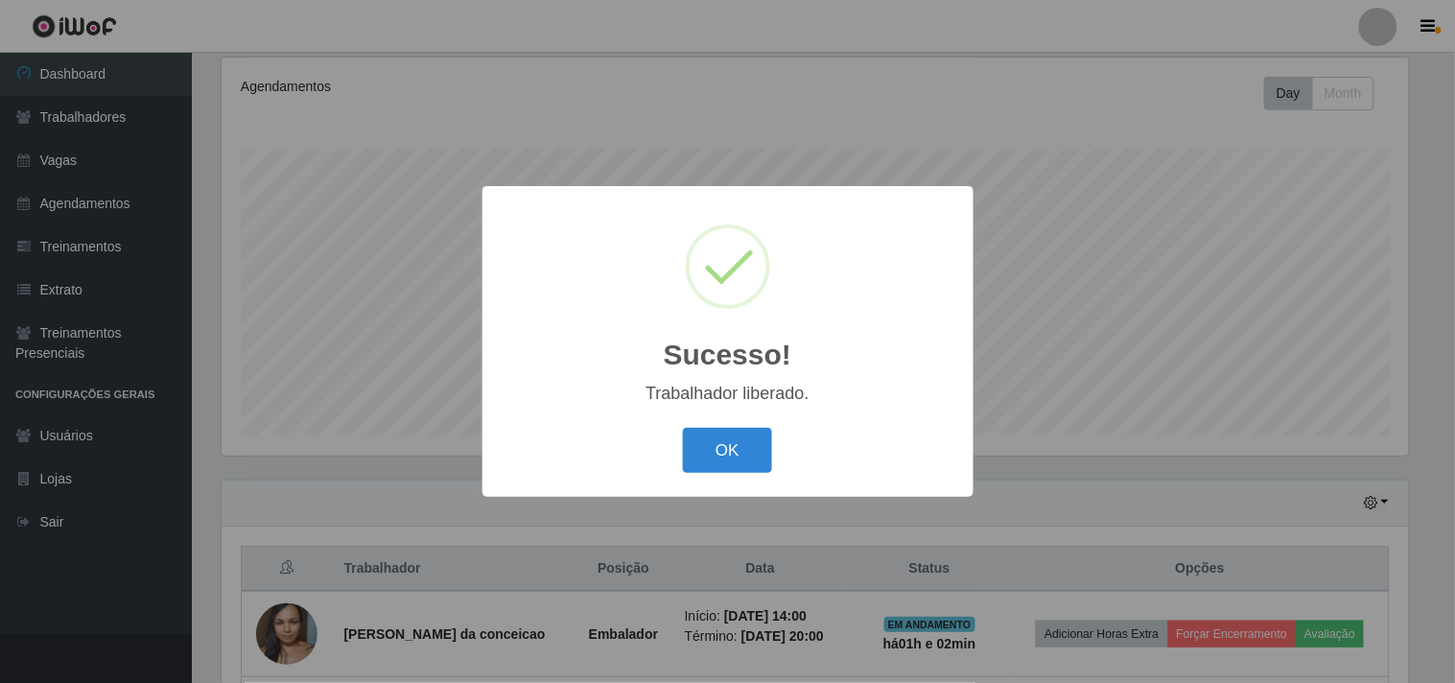
click at [683, 428] on button "OK" at bounding box center [727, 450] width 89 height 45
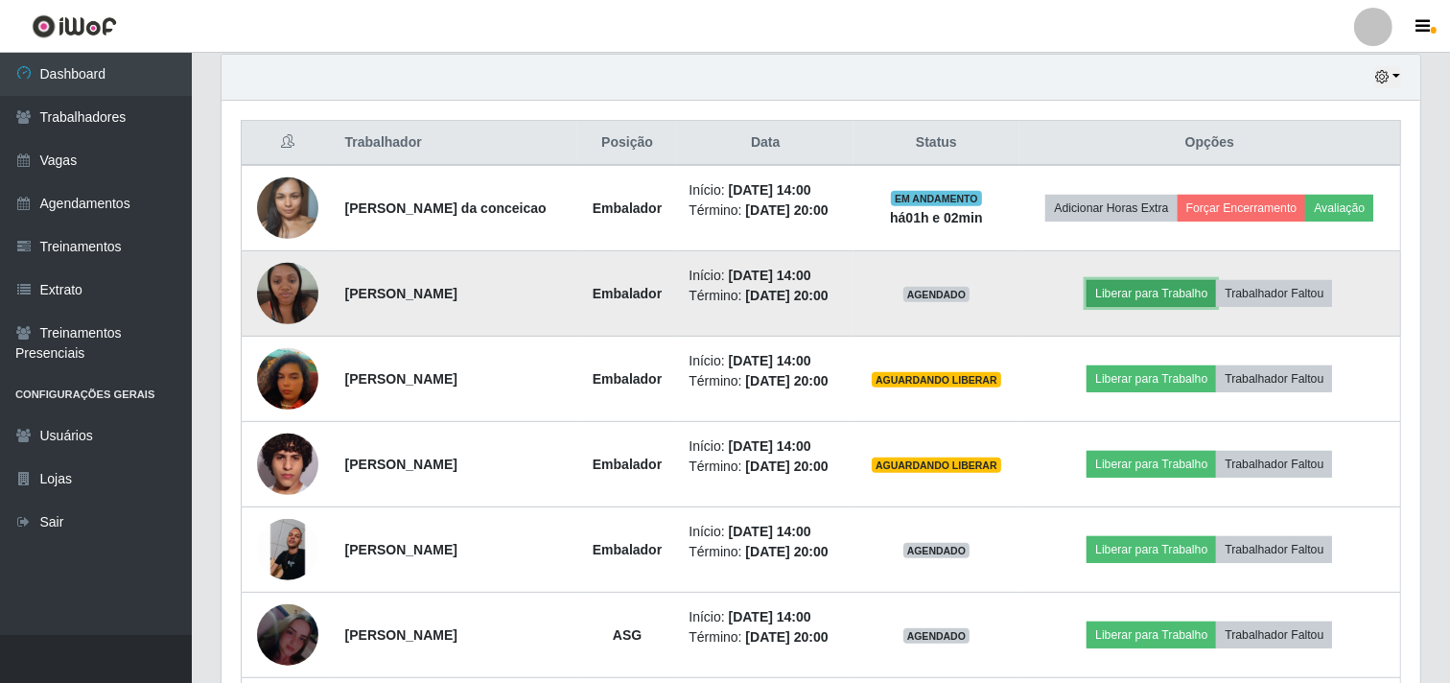
click at [1135, 283] on button "Liberar para Trabalho" at bounding box center [1151, 293] width 129 height 27
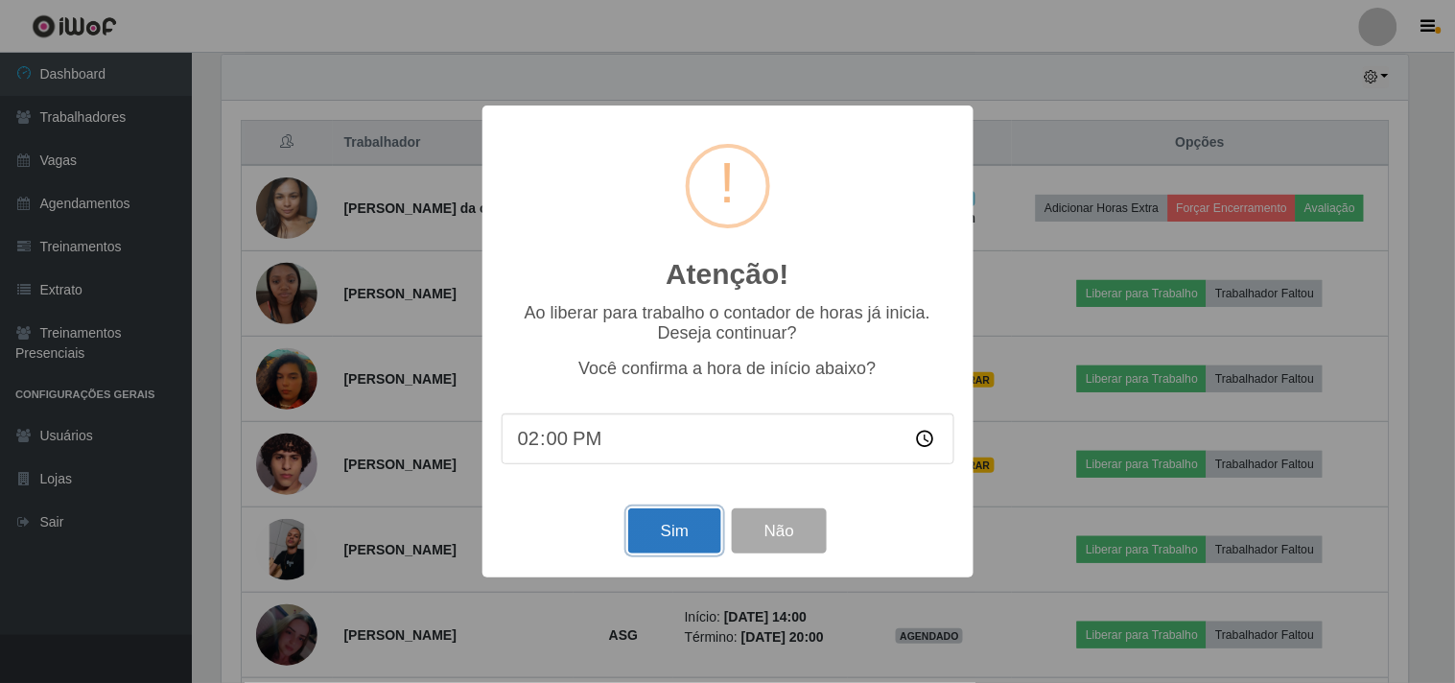
click at [650, 535] on button "Sim" at bounding box center [674, 530] width 93 height 45
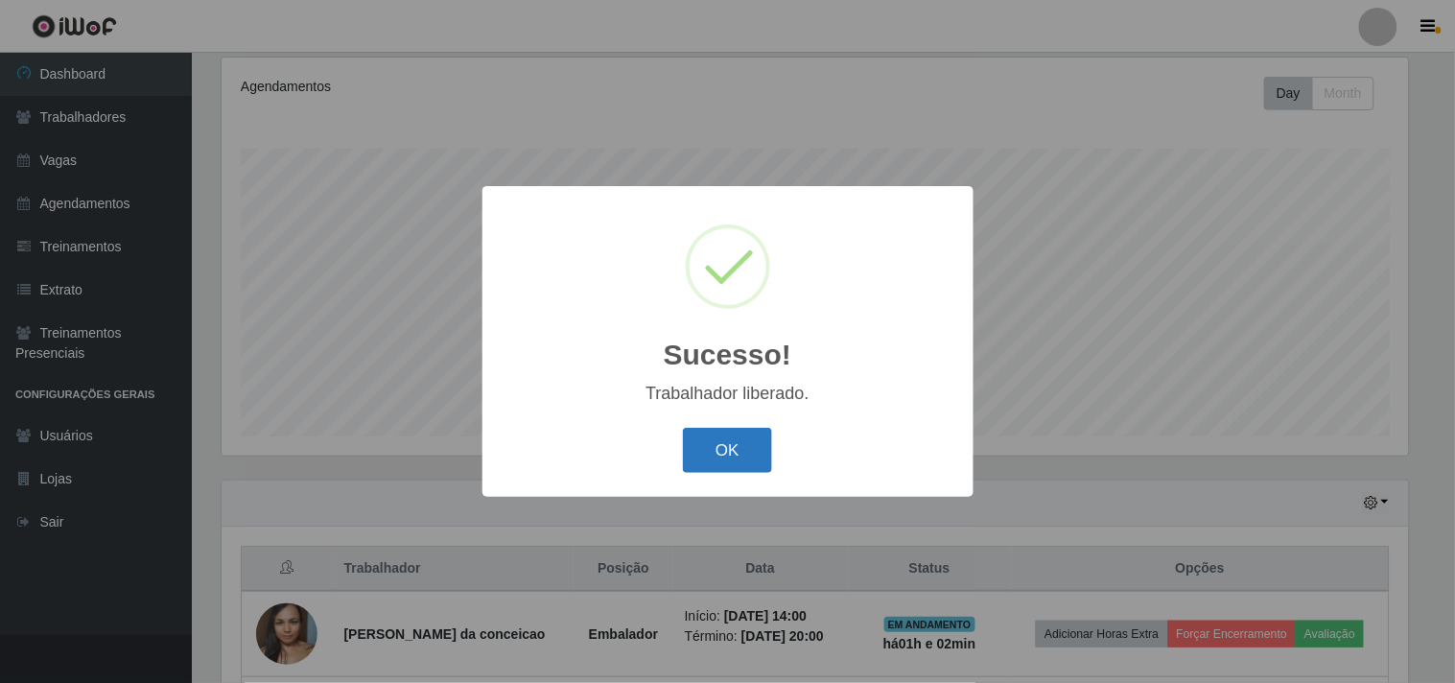
click at [734, 456] on button "OK" at bounding box center [727, 450] width 89 height 45
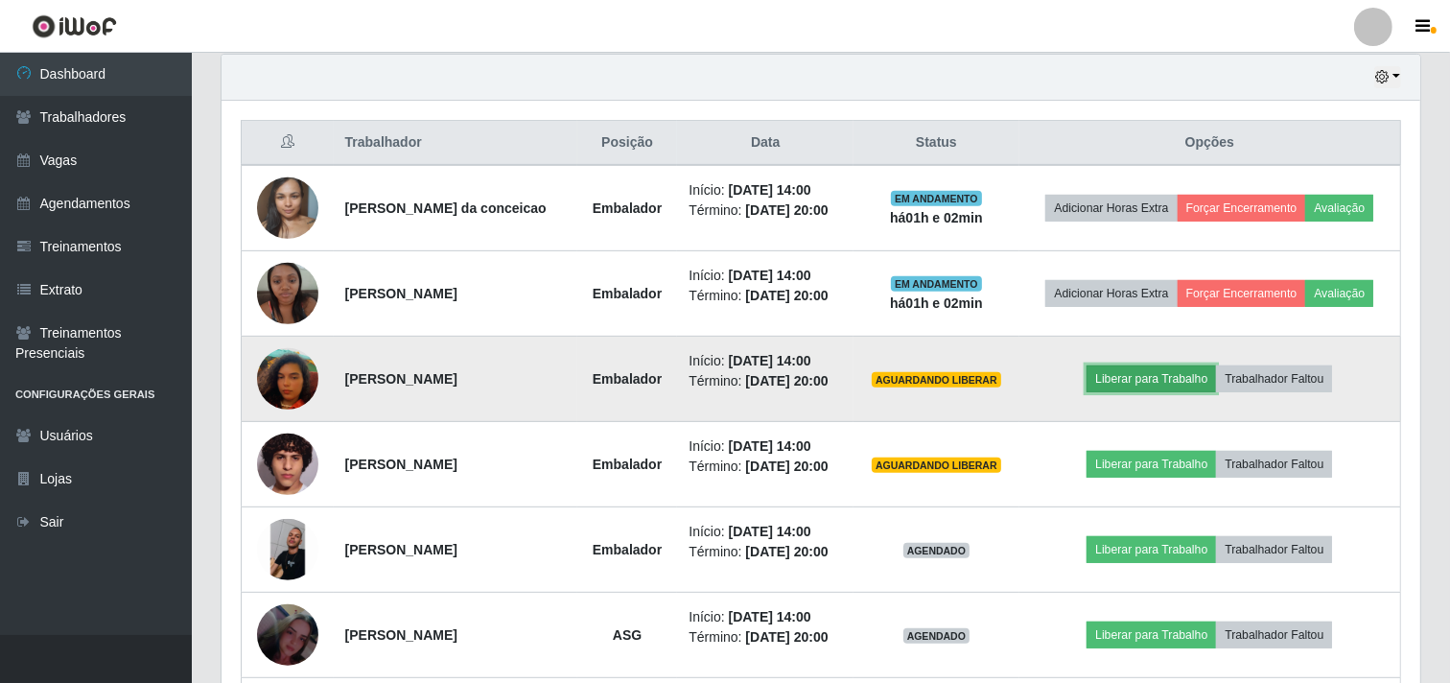
click at [1182, 377] on button "Liberar para Trabalho" at bounding box center [1151, 378] width 129 height 27
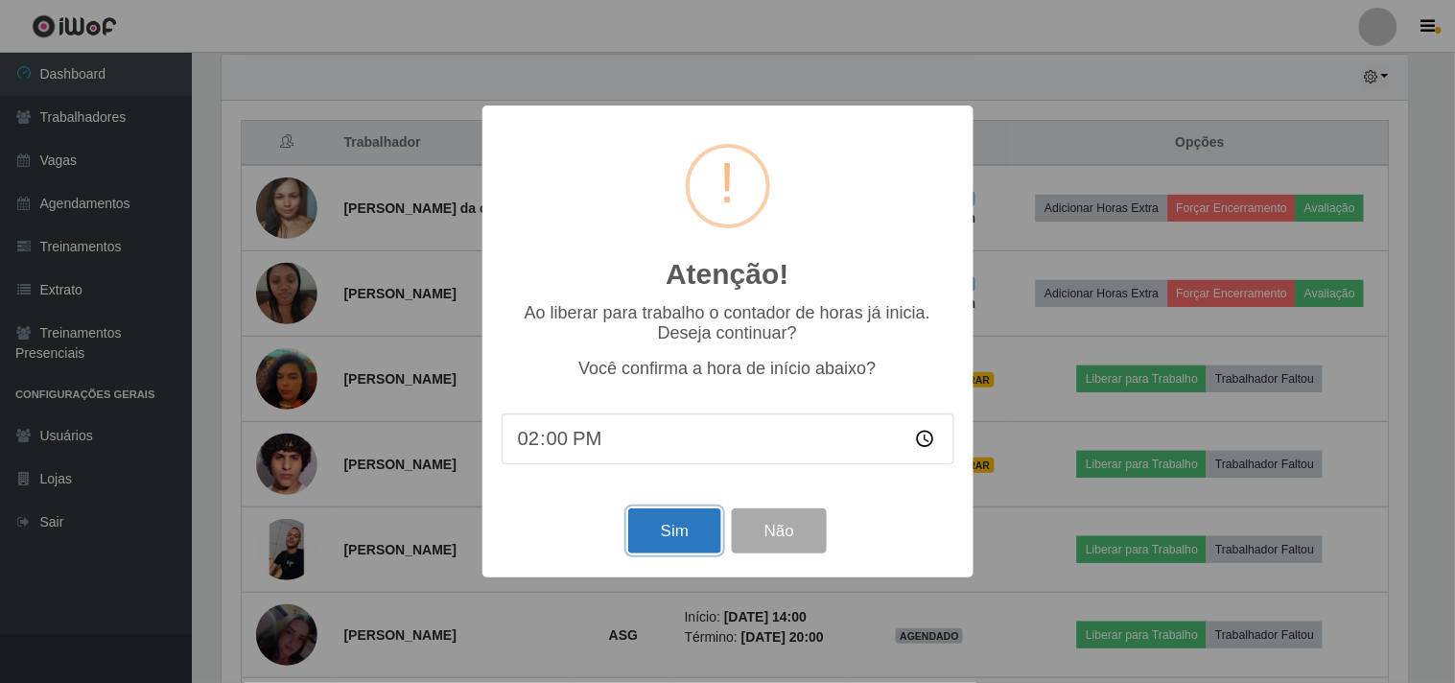
click at [653, 521] on button "Sim" at bounding box center [674, 530] width 93 height 45
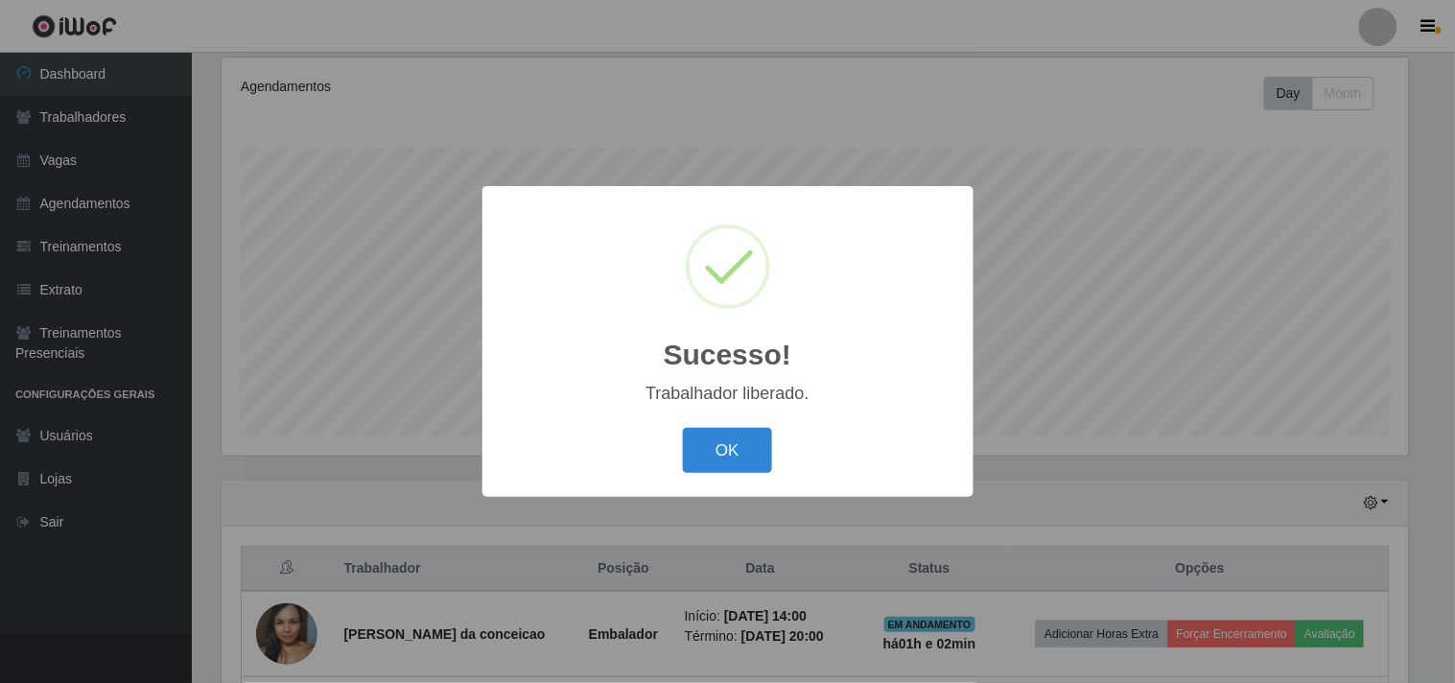
click at [683, 428] on button "OK" at bounding box center [727, 450] width 89 height 45
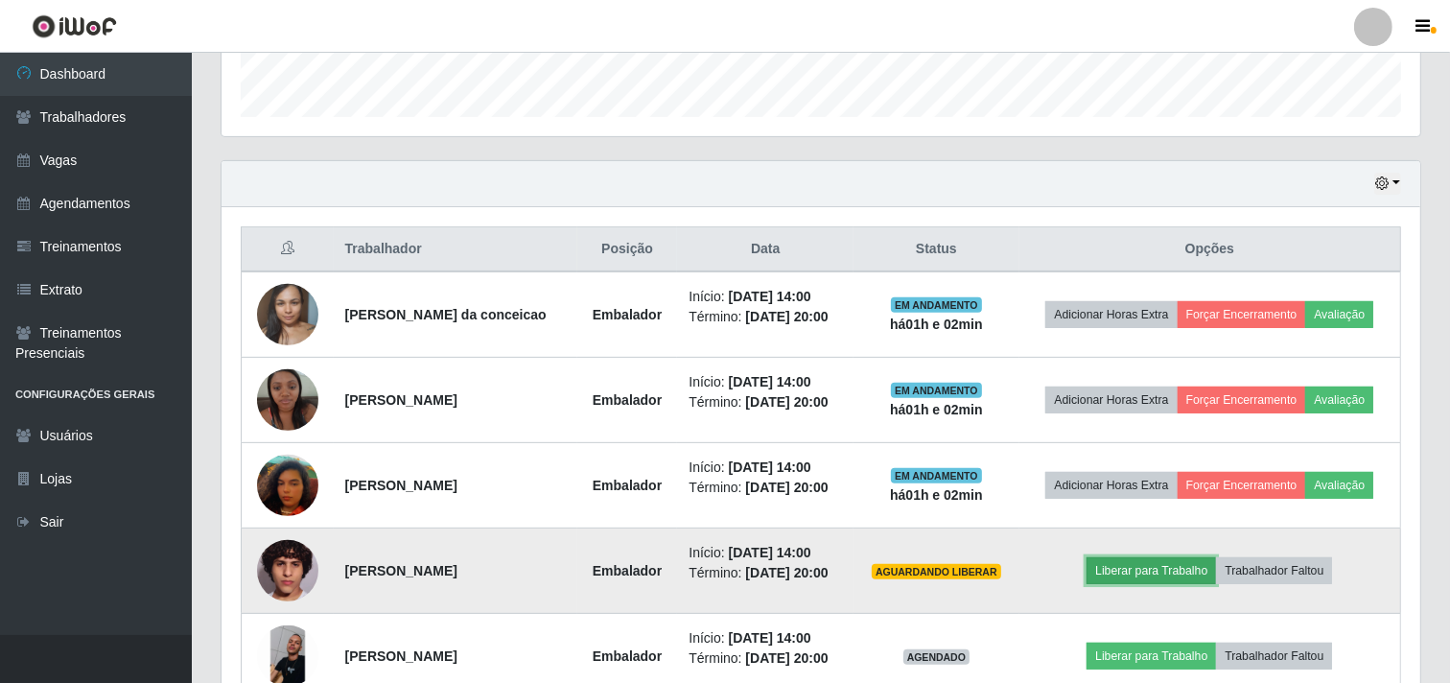
click at [1161, 570] on button "Liberar para Trabalho" at bounding box center [1151, 570] width 129 height 27
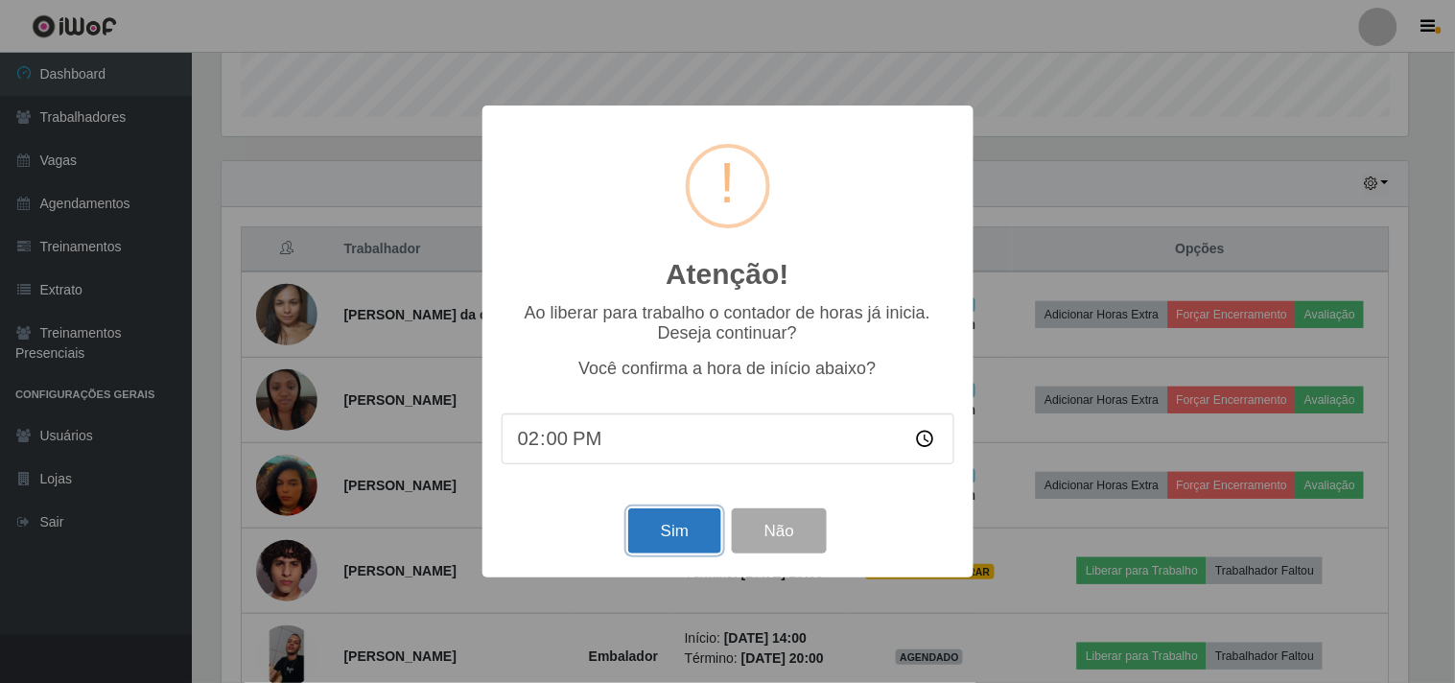
click at [658, 532] on button "Sim" at bounding box center [674, 530] width 93 height 45
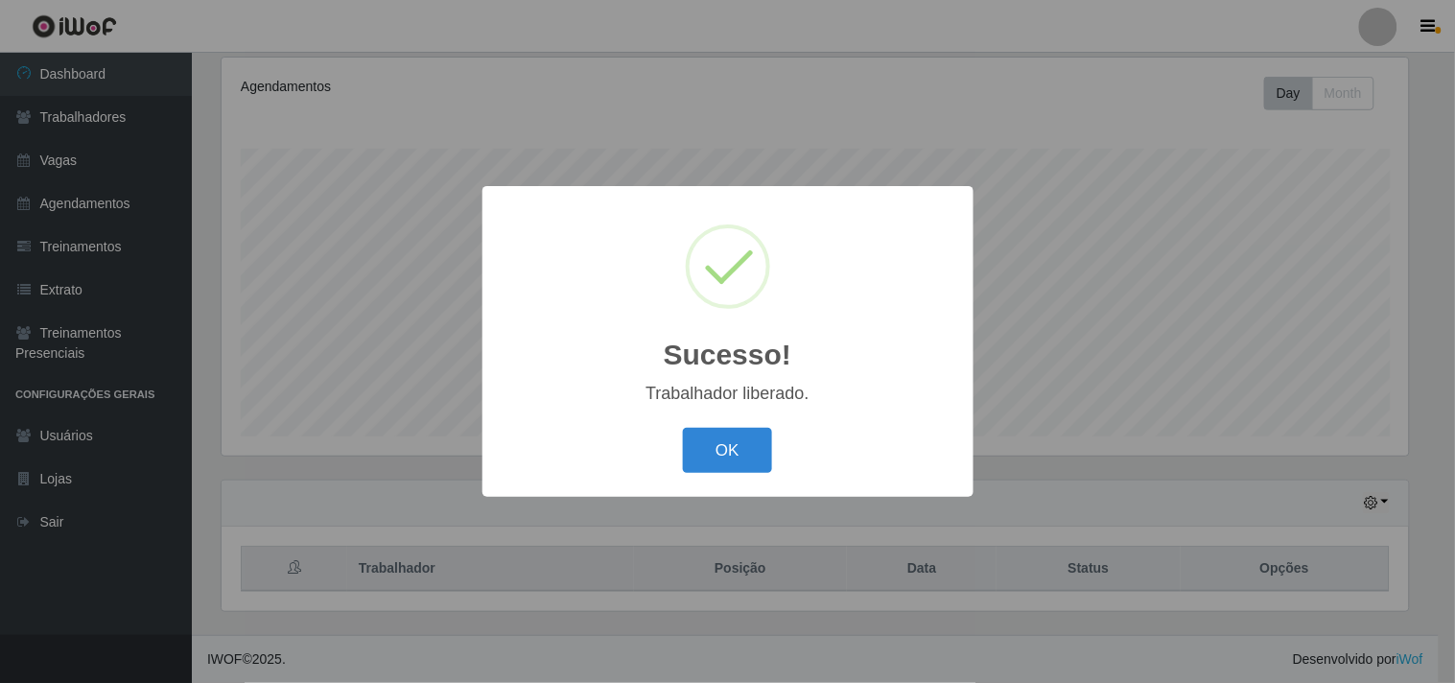
click at [683, 428] on button "OK" at bounding box center [727, 450] width 89 height 45
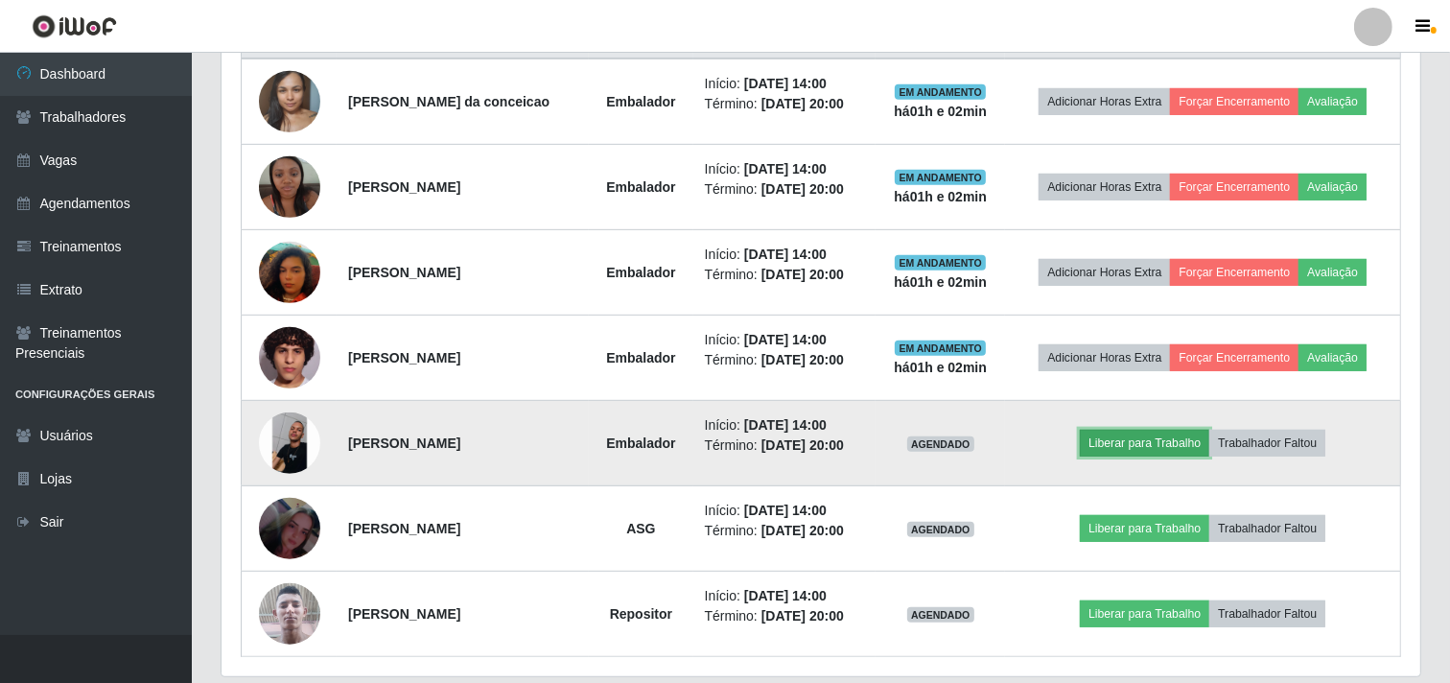
click at [1206, 449] on button "Liberar para Trabalho" at bounding box center [1144, 443] width 129 height 27
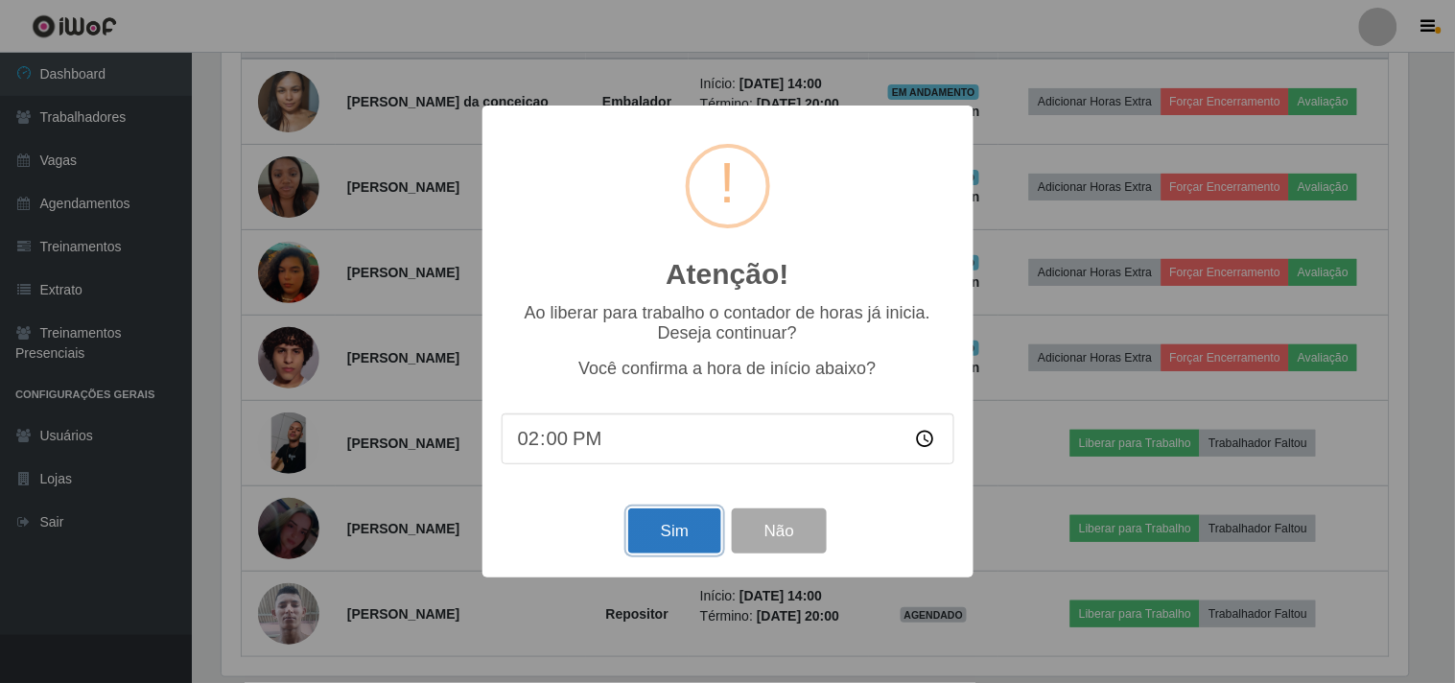
click at [659, 541] on button "Sim" at bounding box center [674, 530] width 93 height 45
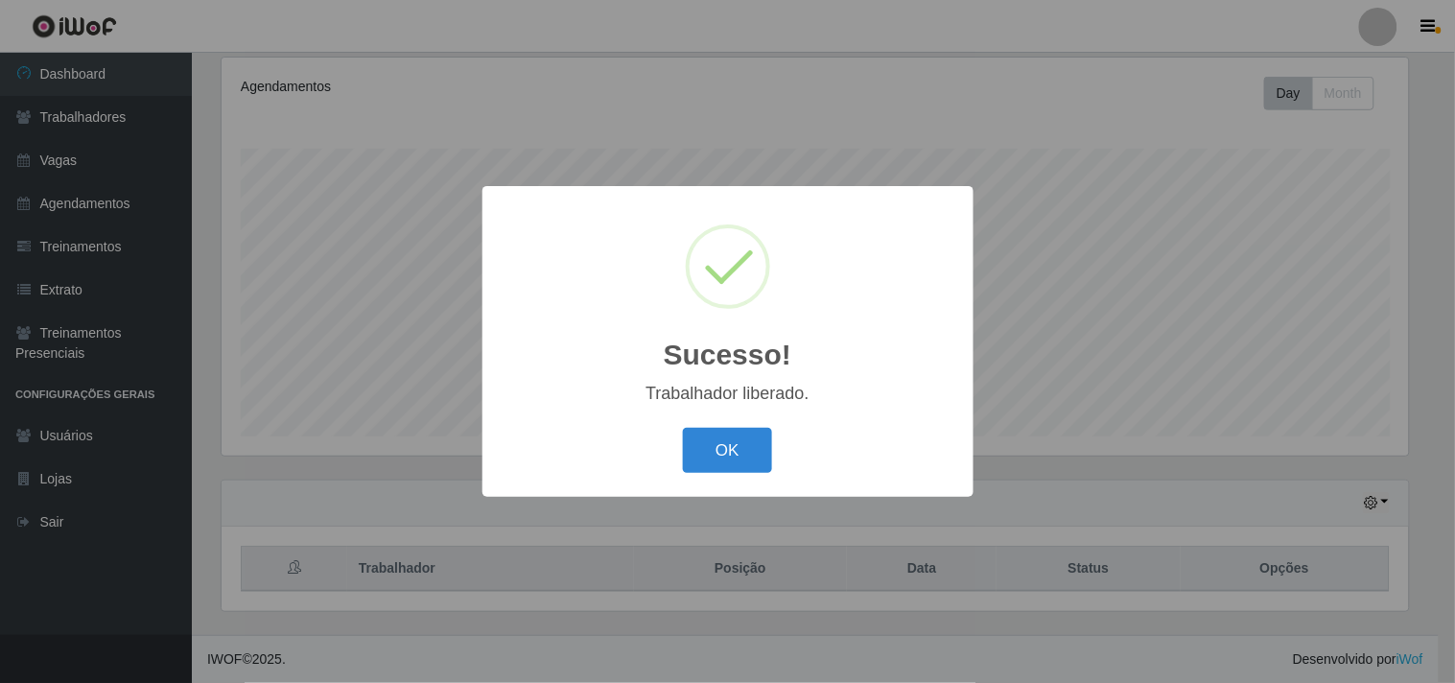
click at [683, 428] on button "OK" at bounding box center [727, 450] width 89 height 45
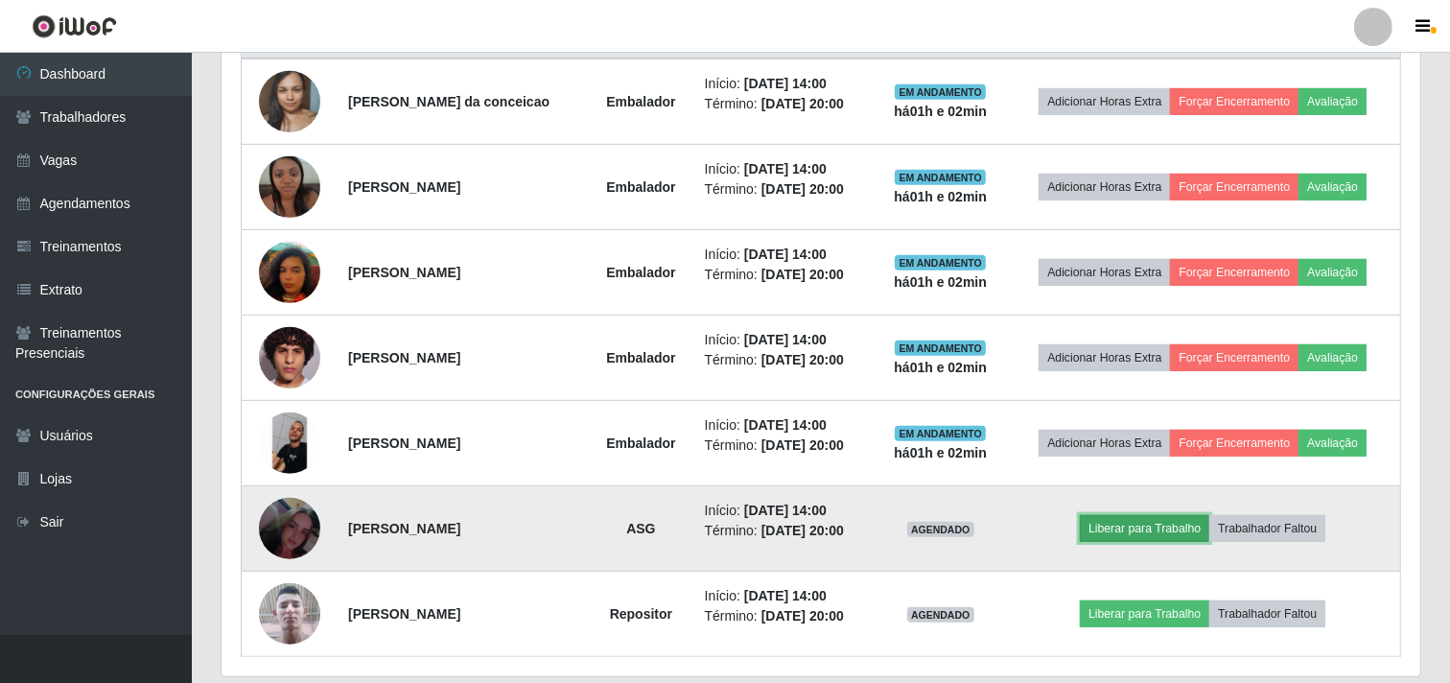
click at [1146, 522] on button "Liberar para Trabalho" at bounding box center [1144, 528] width 129 height 27
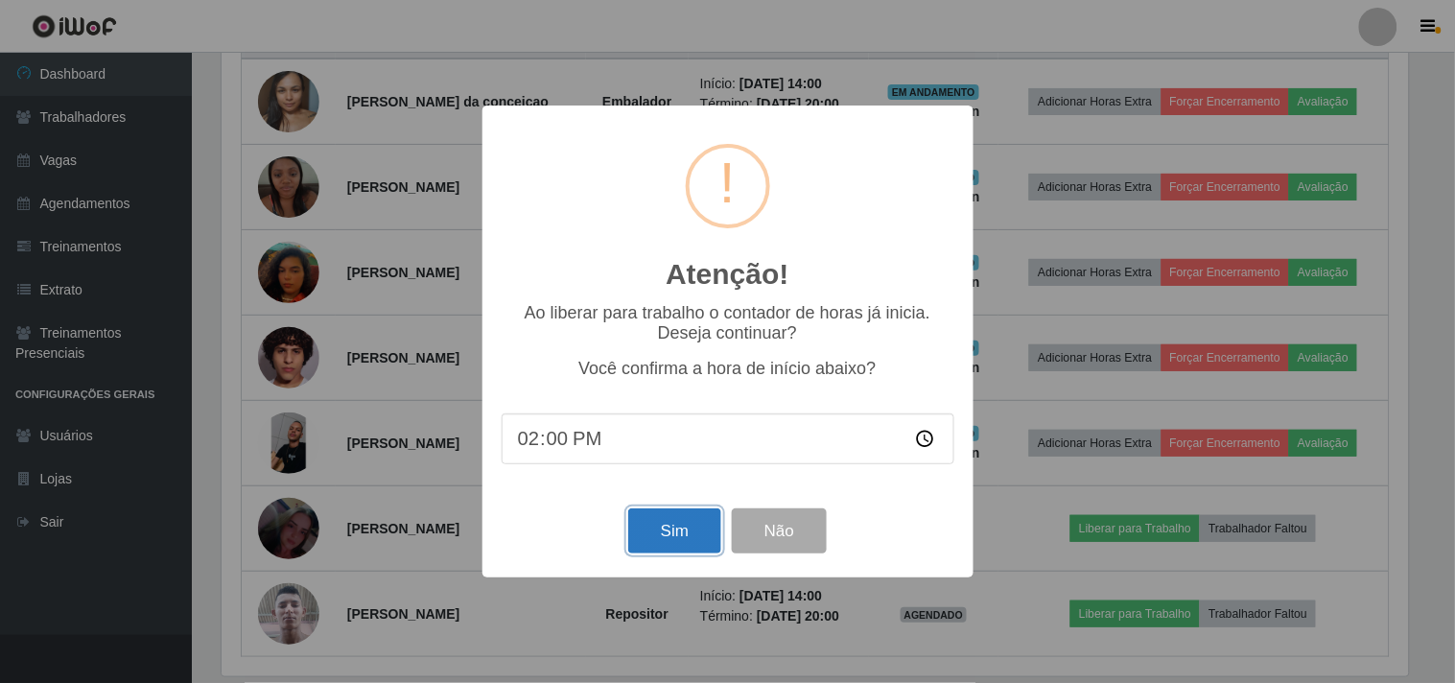
click at [629, 529] on button "Sim" at bounding box center [674, 530] width 93 height 45
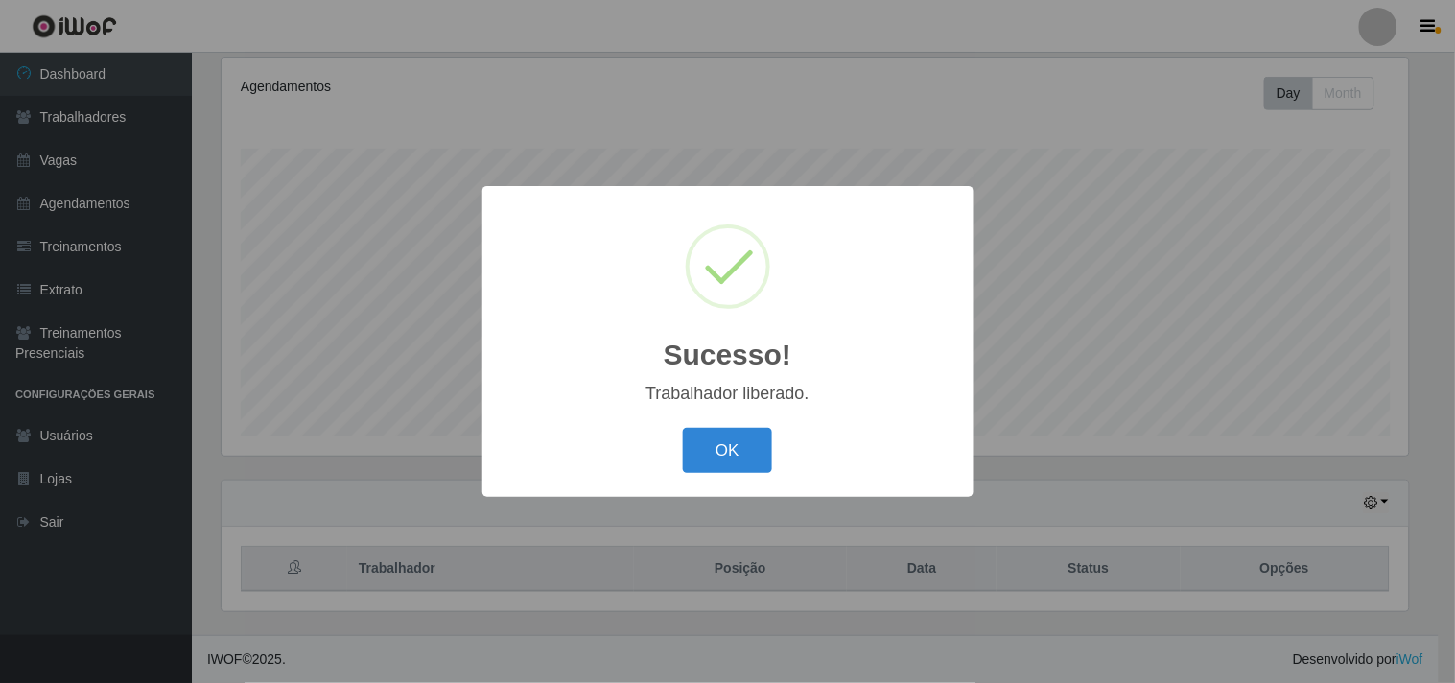
click at [683, 428] on button "OK" at bounding box center [727, 450] width 89 height 45
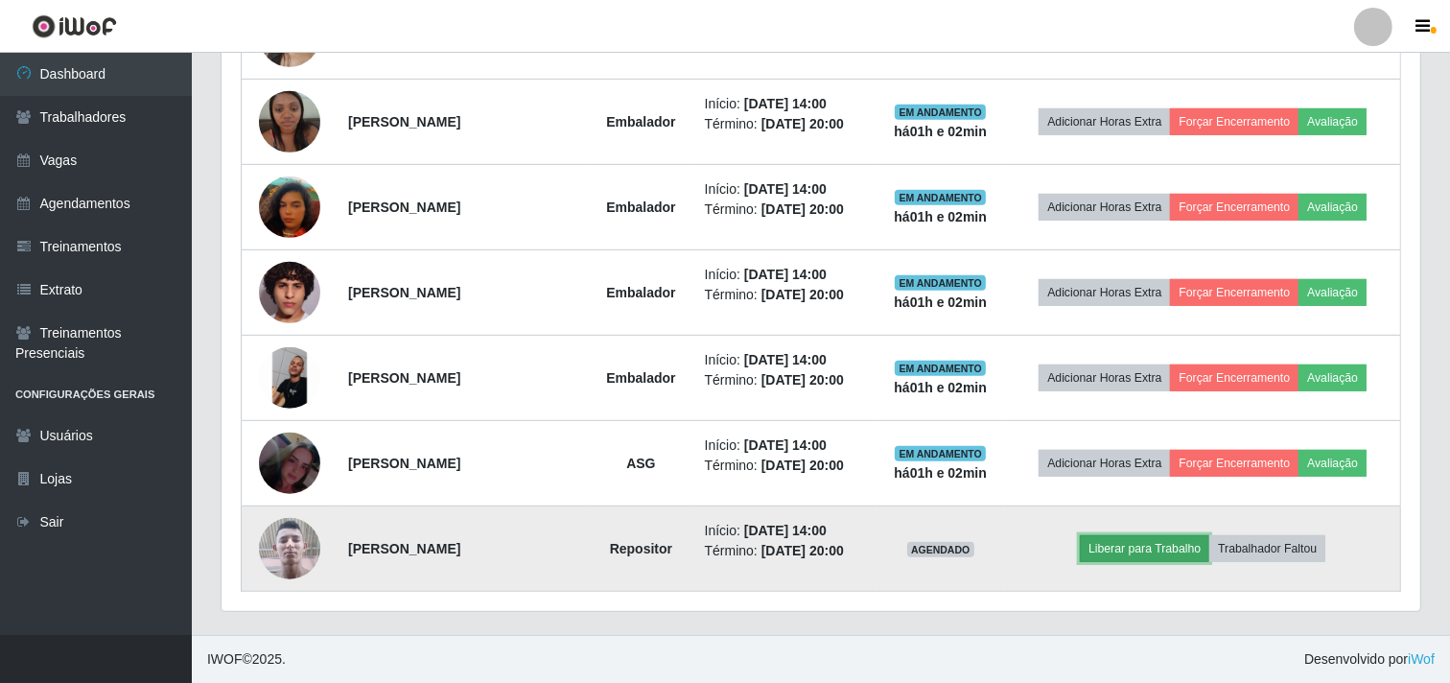
click at [1161, 552] on button "Liberar para Trabalho" at bounding box center [1144, 548] width 129 height 27
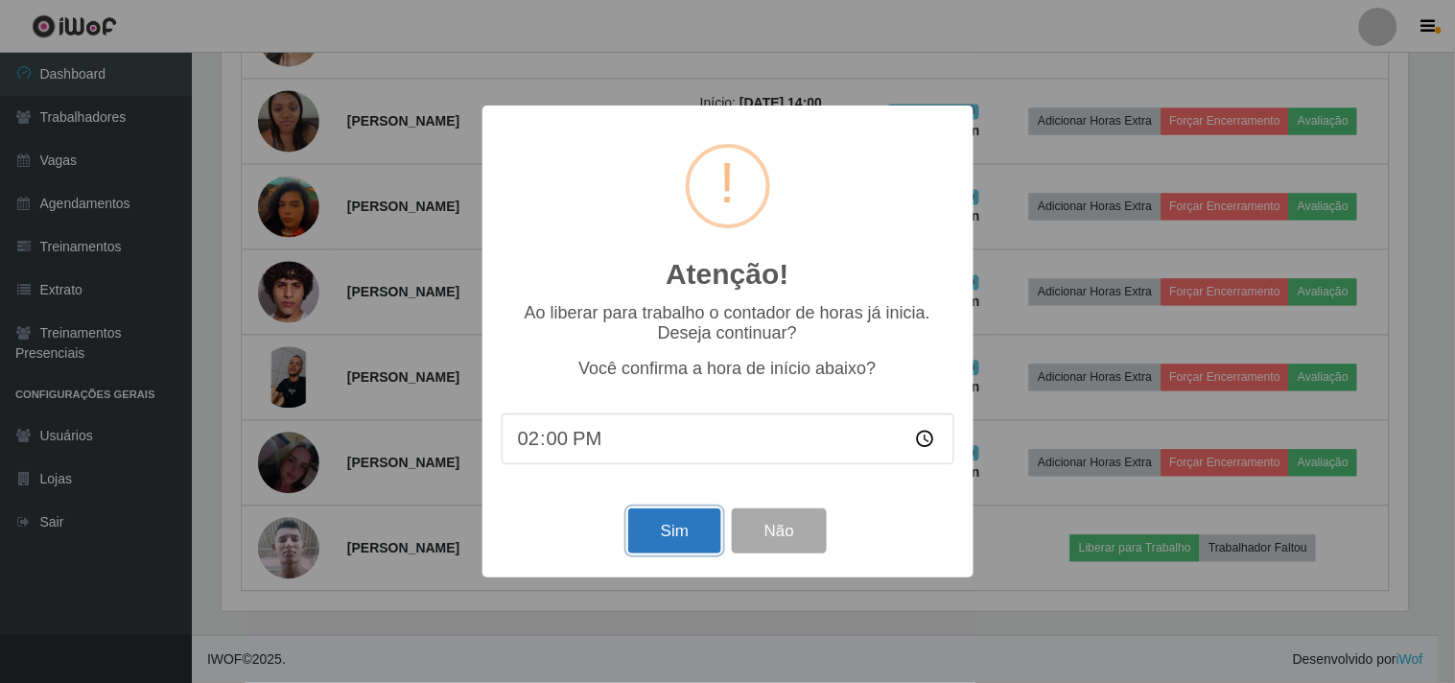
click at [672, 526] on button "Sim" at bounding box center [674, 530] width 93 height 45
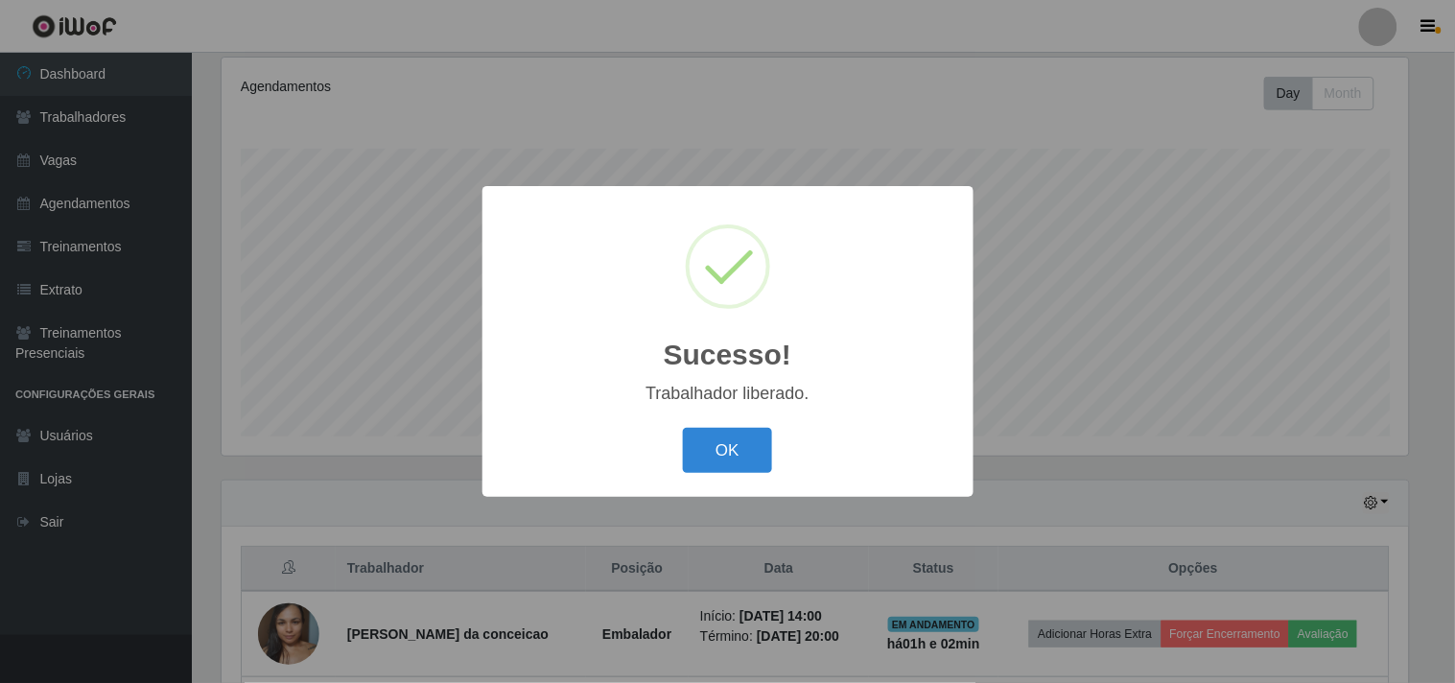
click at [683, 428] on button "OK" at bounding box center [727, 450] width 89 height 45
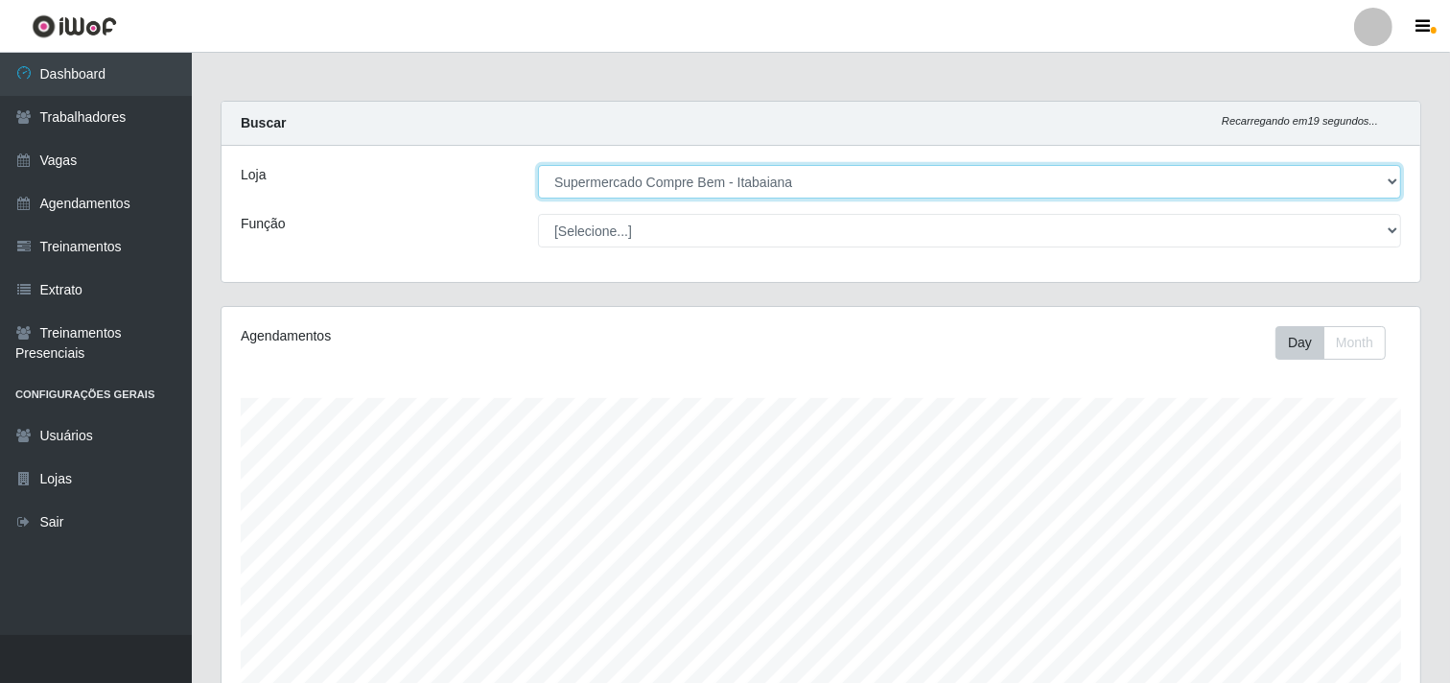
click at [1297, 190] on select "[Selecione...] Supermercado Compre Bem - Itabaiana" at bounding box center [969, 182] width 863 height 34
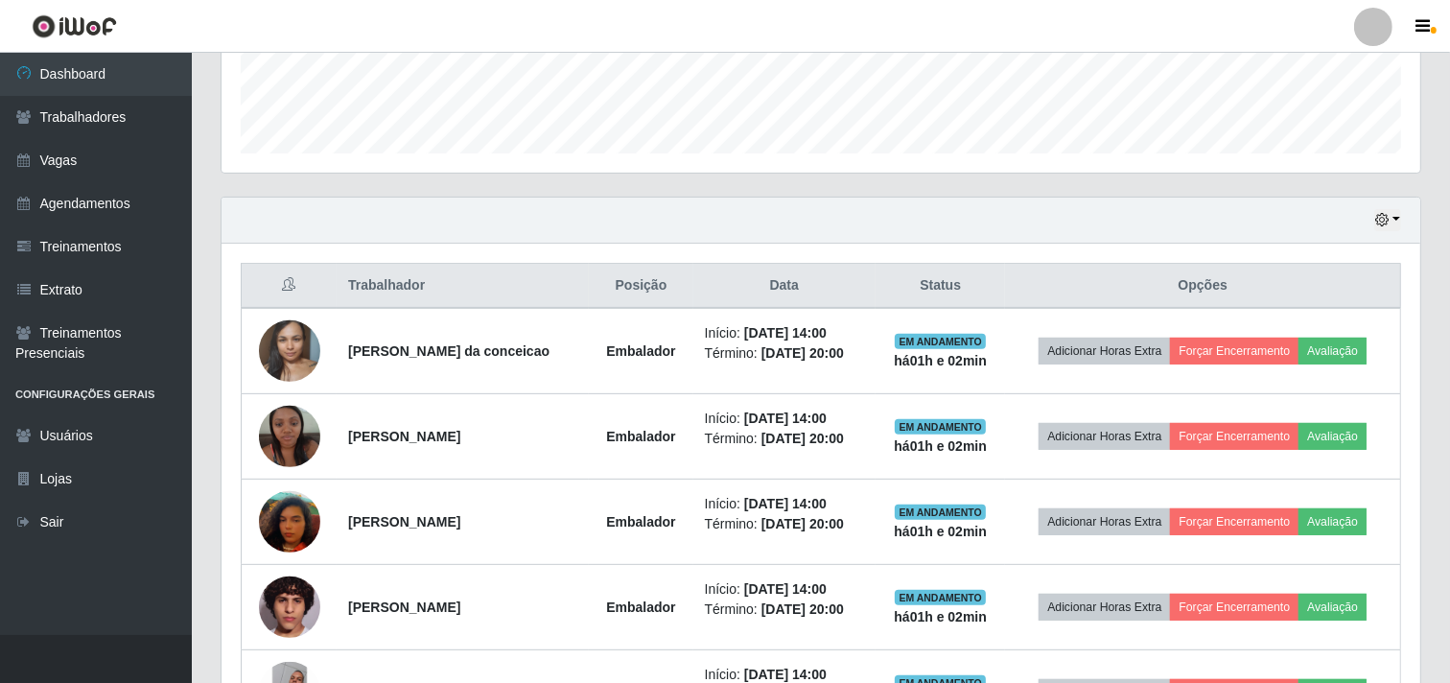
click at [1405, 223] on div "Hoje 1 dia 3 dias 1 Semana Não encerrados" at bounding box center [821, 221] width 1199 height 46
click at [1389, 216] on icon "button" at bounding box center [1381, 219] width 13 height 13
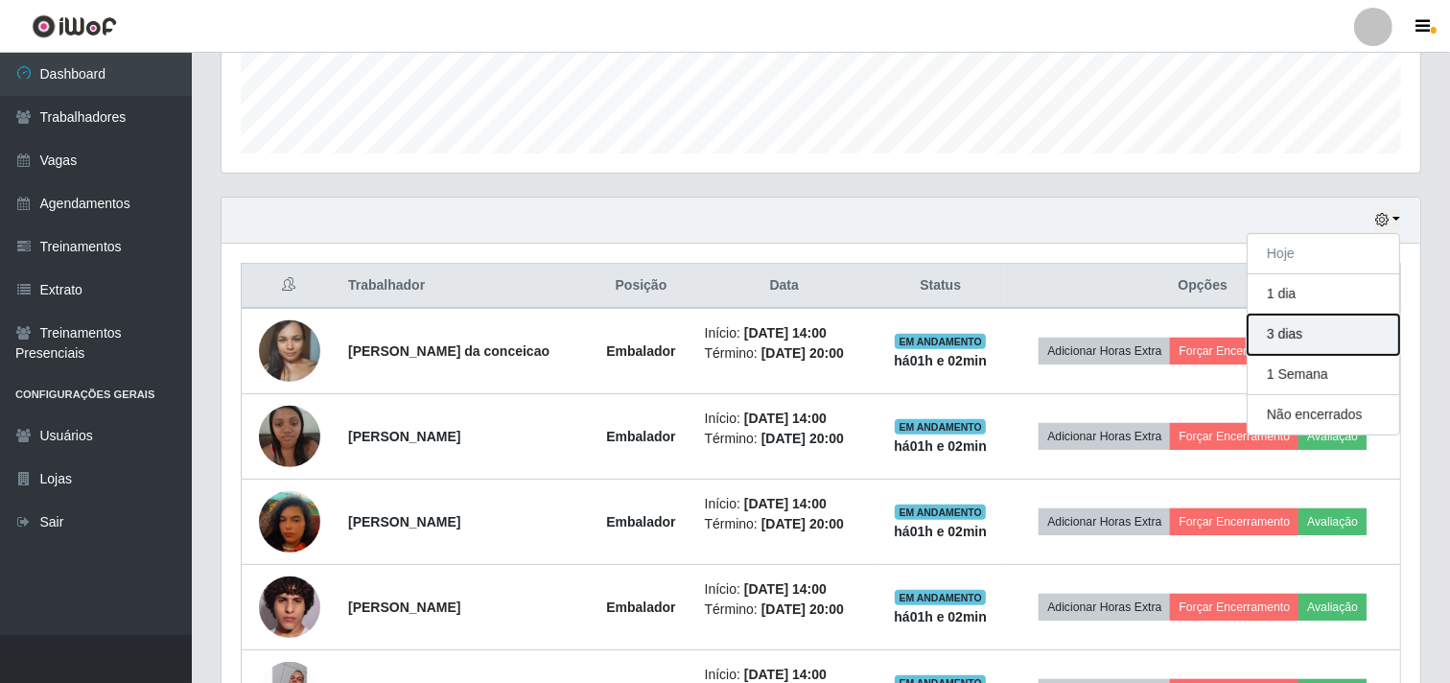
click at [1299, 339] on button "3 dias" at bounding box center [1324, 335] width 152 height 40
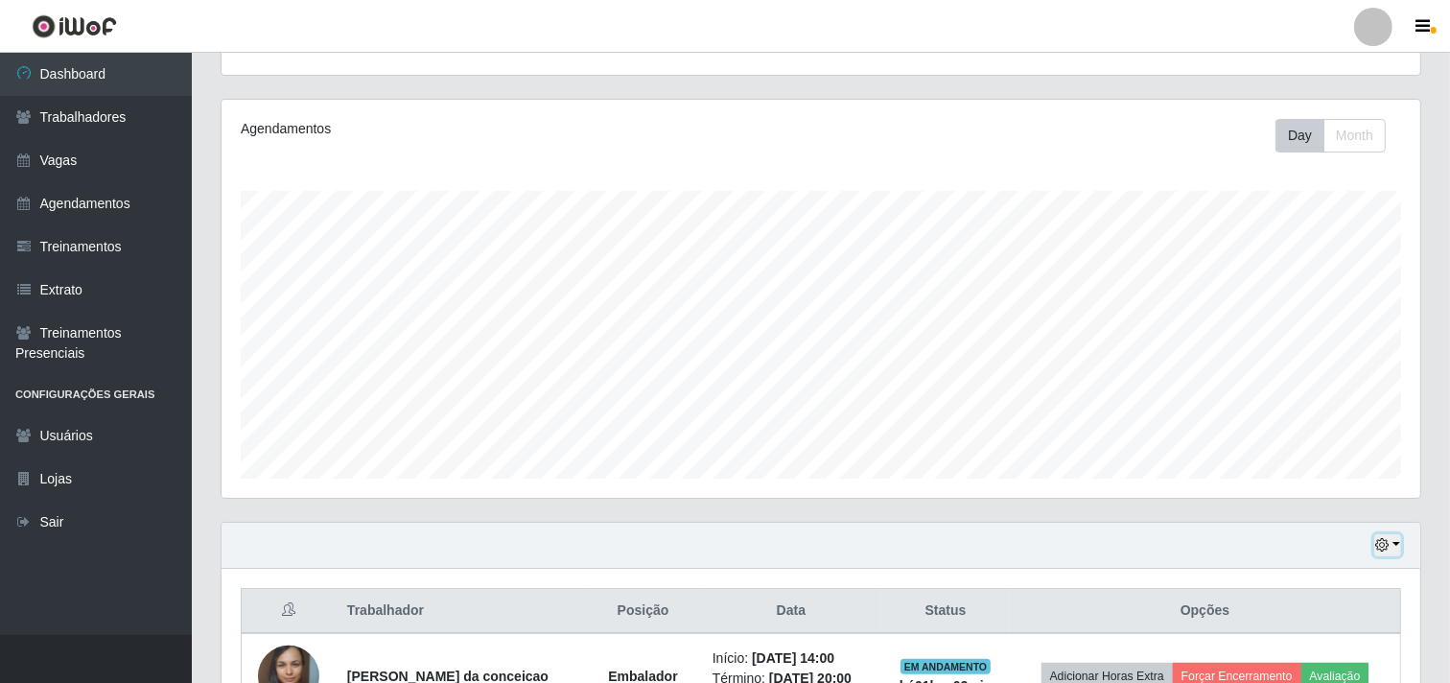
click at [1391, 534] on button "button" at bounding box center [1387, 545] width 27 height 22
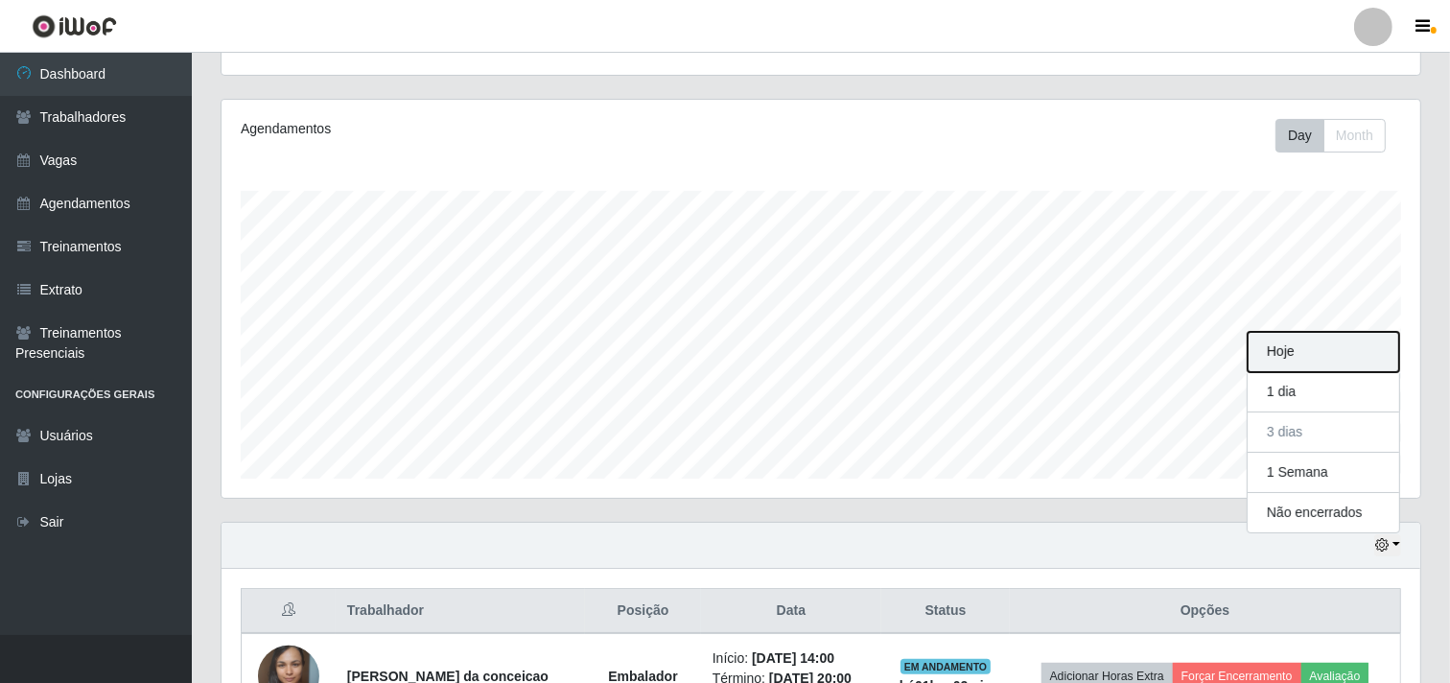
click at [1321, 338] on button "Hoje" at bounding box center [1324, 352] width 152 height 40
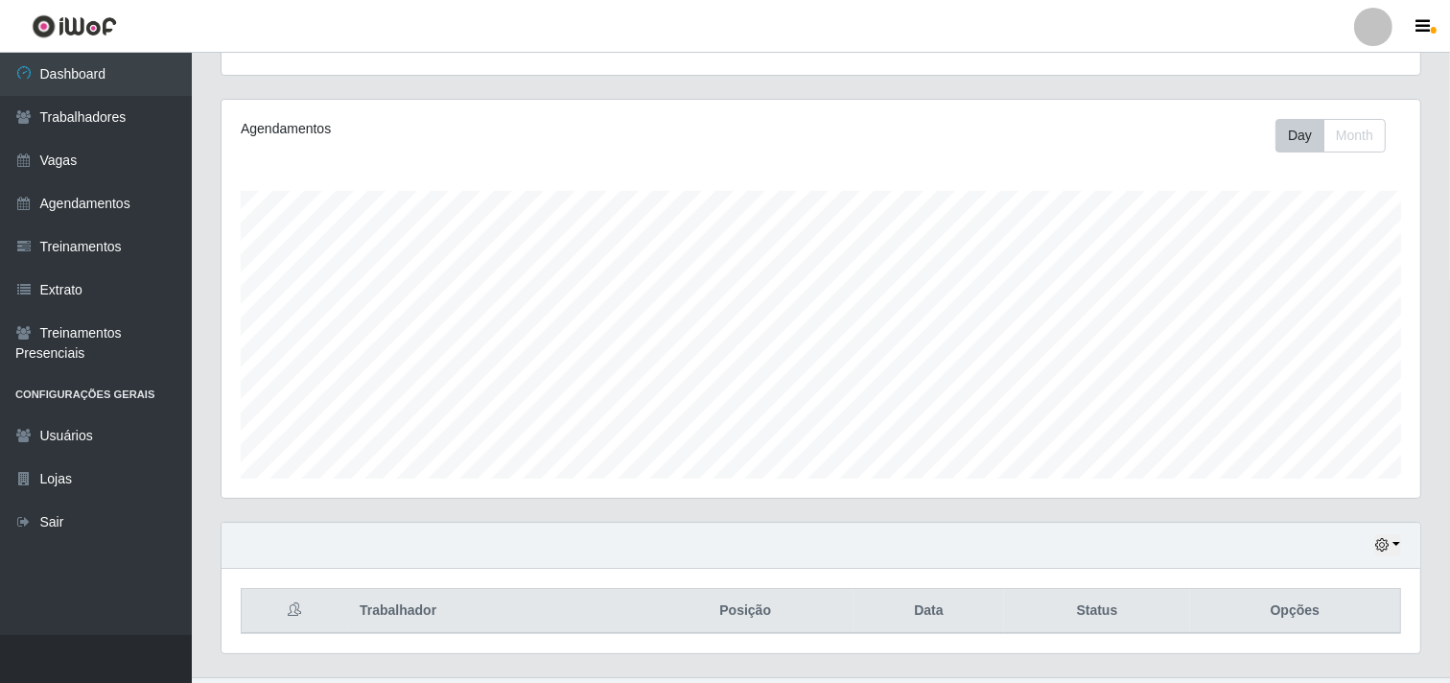
click at [1440, 269] on div "Carregando... Buscar Recarregando em 11 segundos... Loja [Selecione...] Superme…" at bounding box center [821, 285] width 1258 height 783
